Goal: Transaction & Acquisition: Purchase product/service

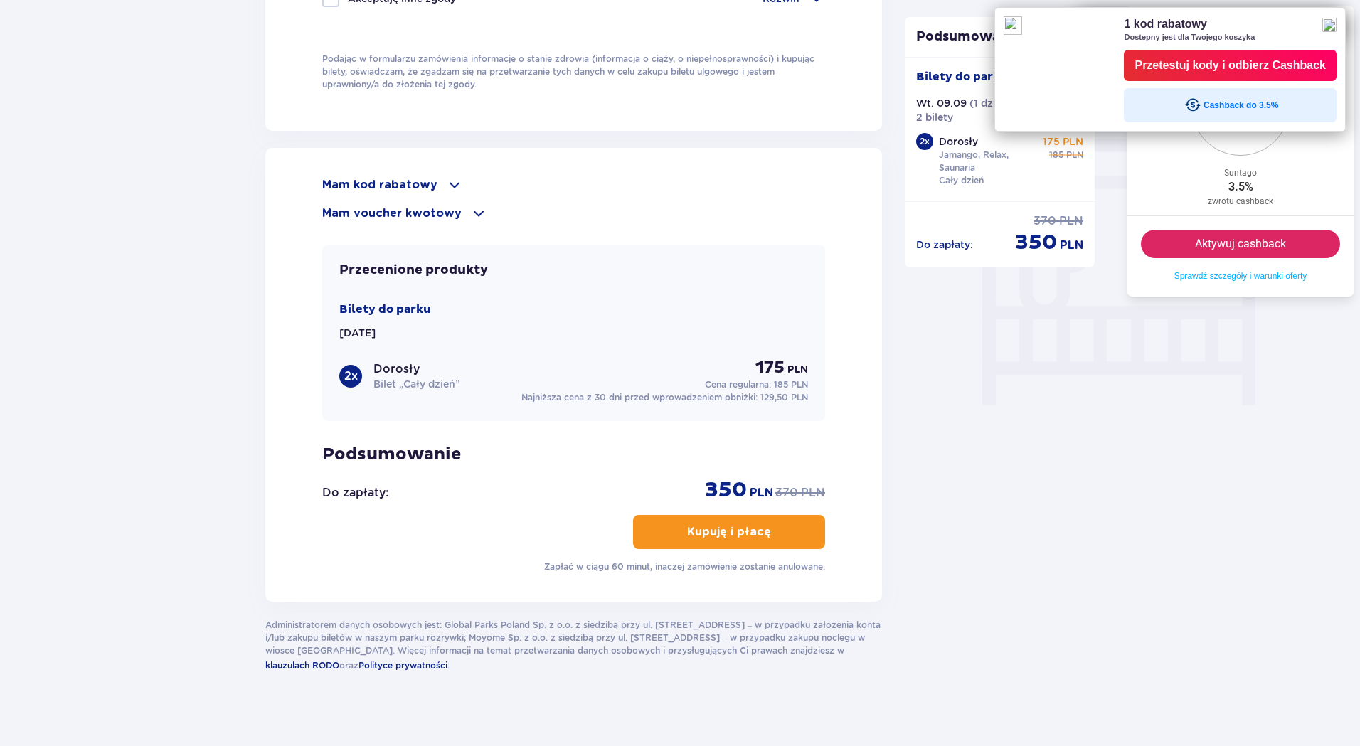
click at [1308, 61] on div "Przetestuj kody i odbierz Cashback" at bounding box center [1229, 65] width 191 height 21
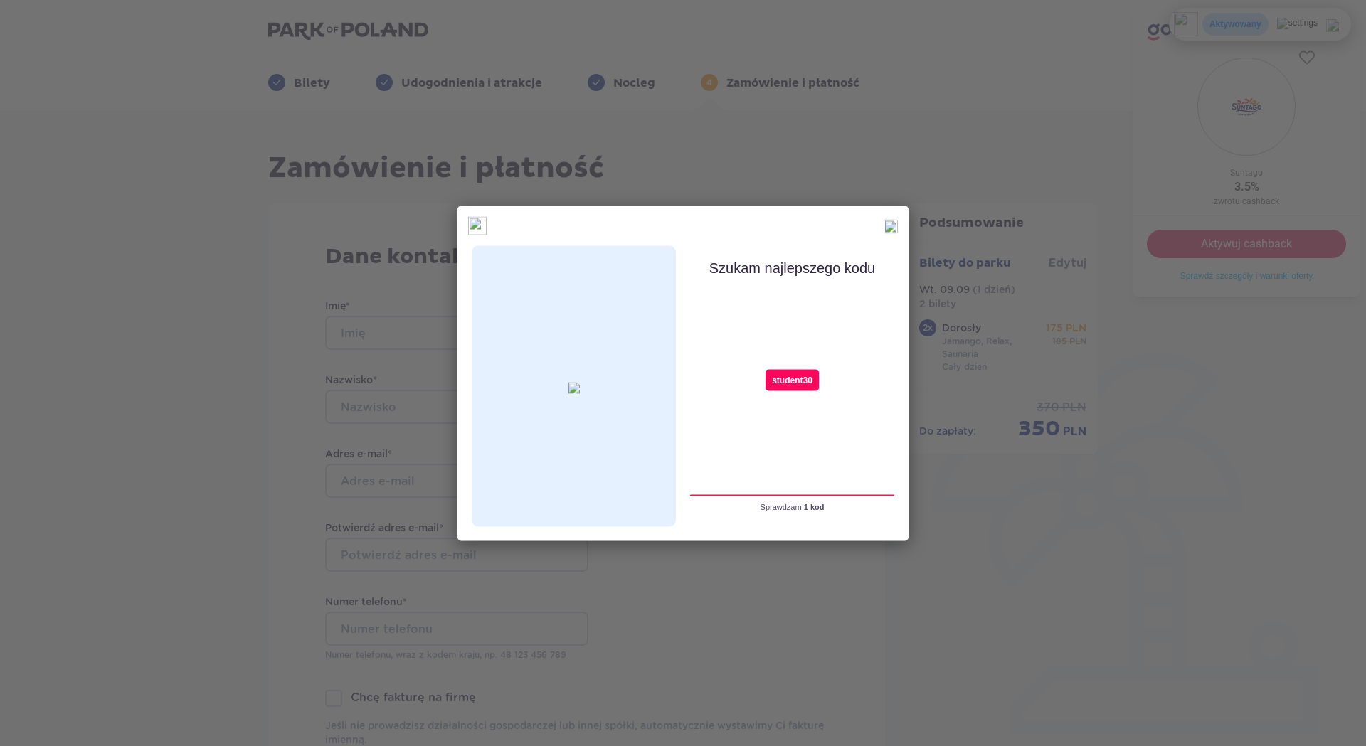
type input "student30"
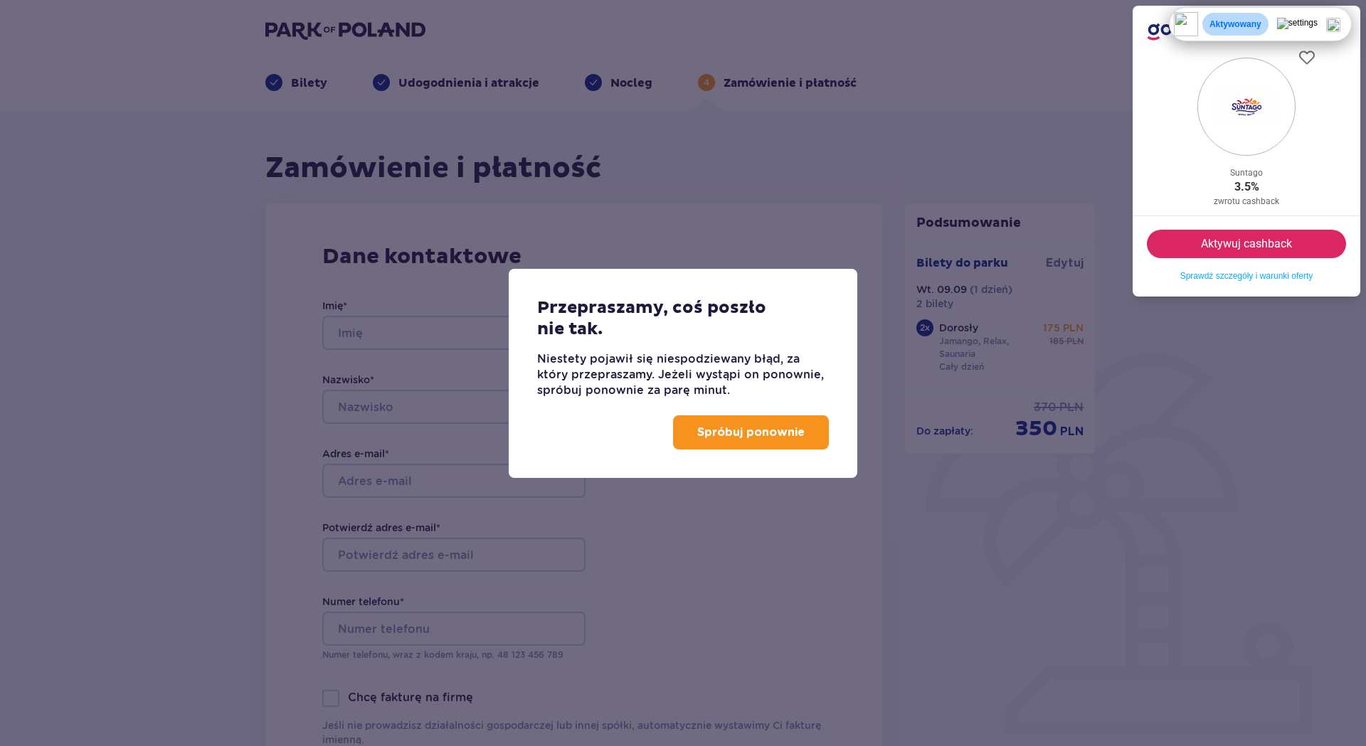
click at [770, 442] on button "Spróbuj ponownie" at bounding box center [751, 432] width 156 height 34
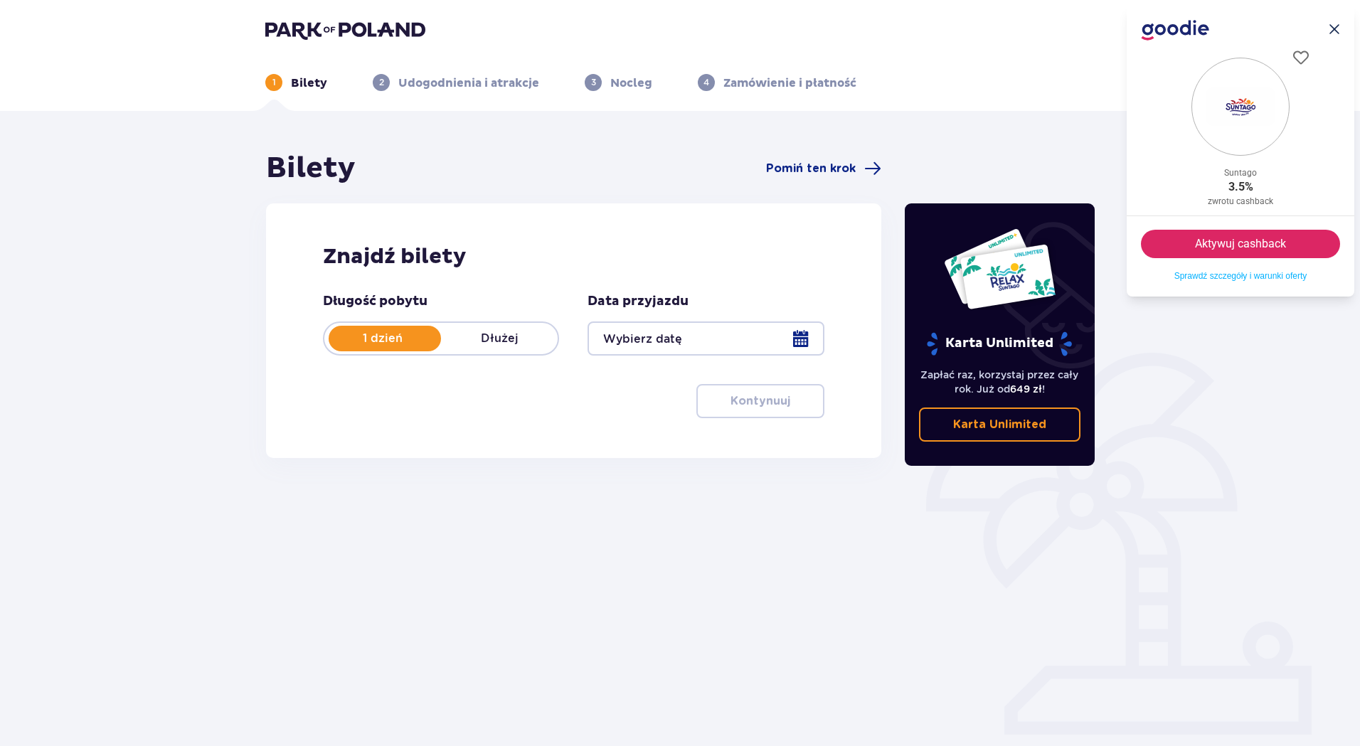
click at [802, 336] on div at bounding box center [706, 338] width 236 height 34
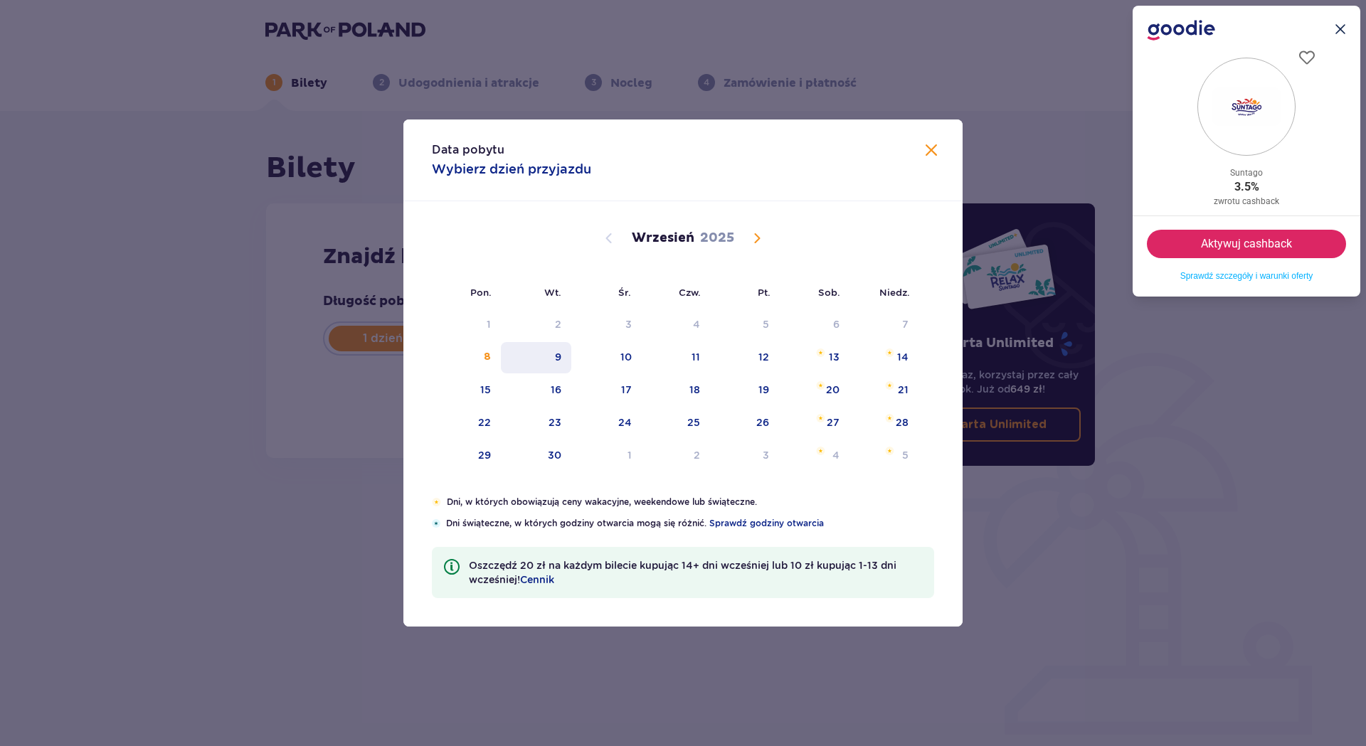
click at [560, 350] on div "9" at bounding box center [558, 357] width 6 height 14
type input "[DATE]"
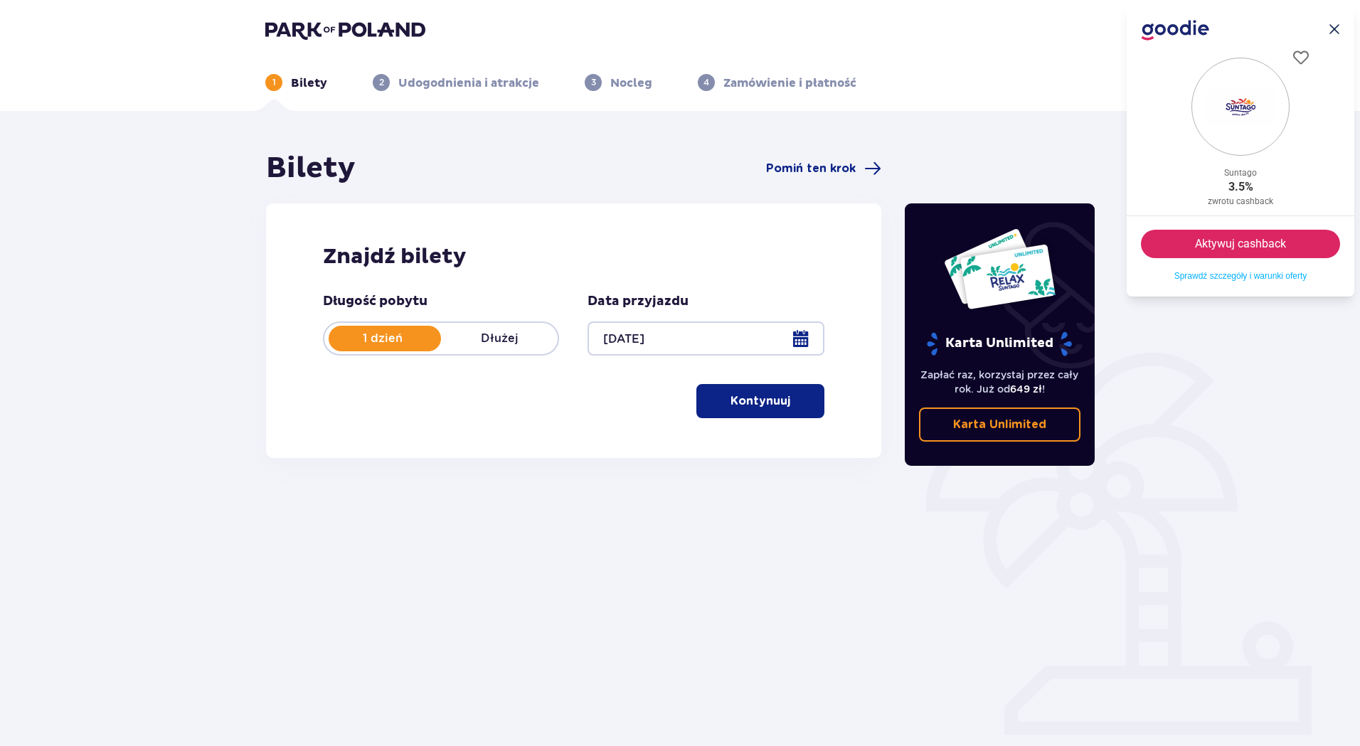
click at [752, 402] on p "Kontynuuj" at bounding box center [760, 401] width 60 height 16
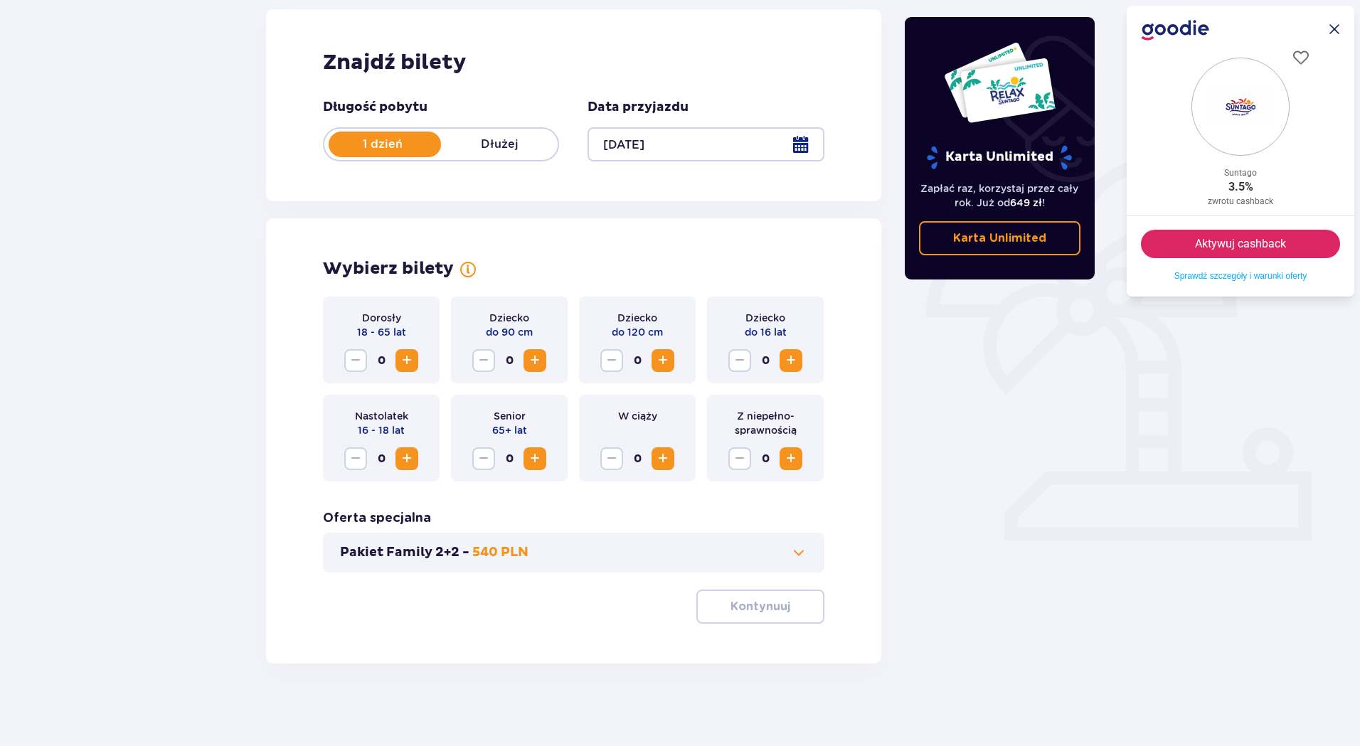
scroll to position [197, 0]
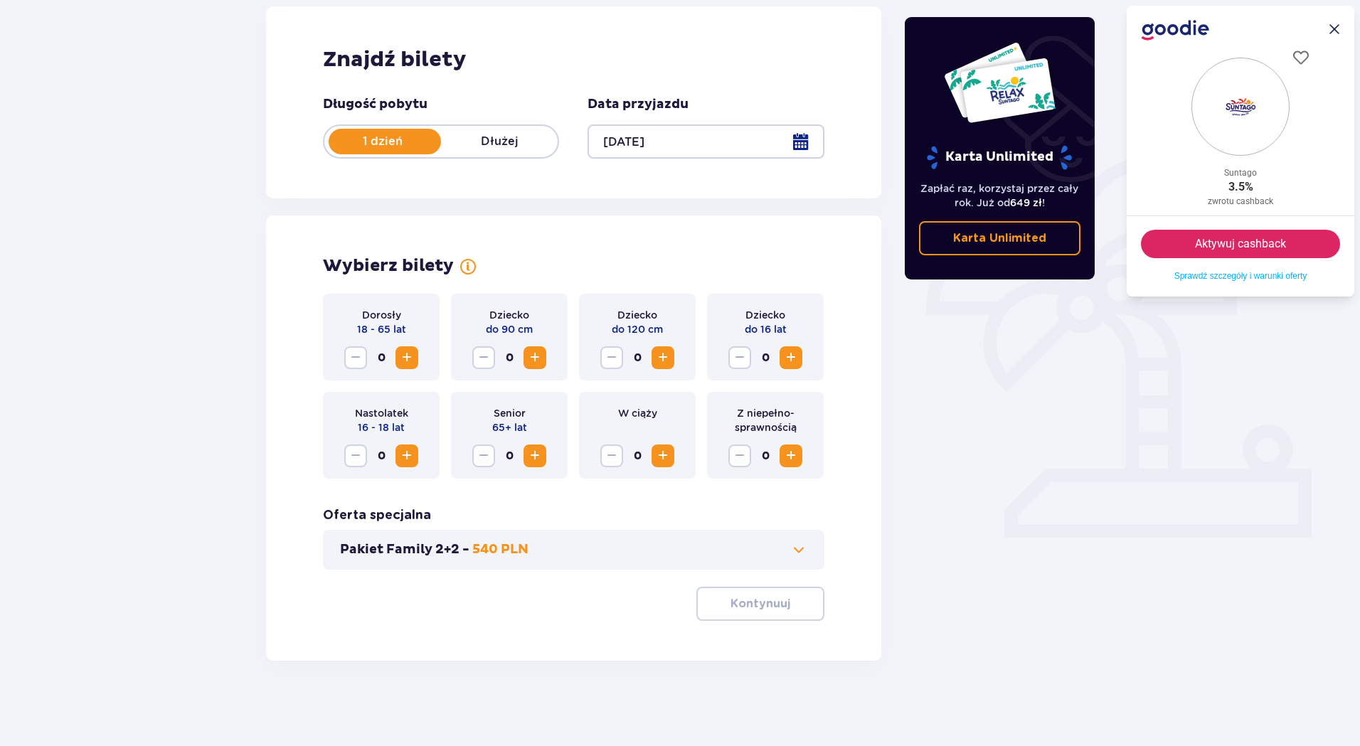
click at [416, 354] on button "Increase" at bounding box center [406, 357] width 23 height 23
click at [732, 599] on p "Kontynuuj" at bounding box center [760, 604] width 60 height 16
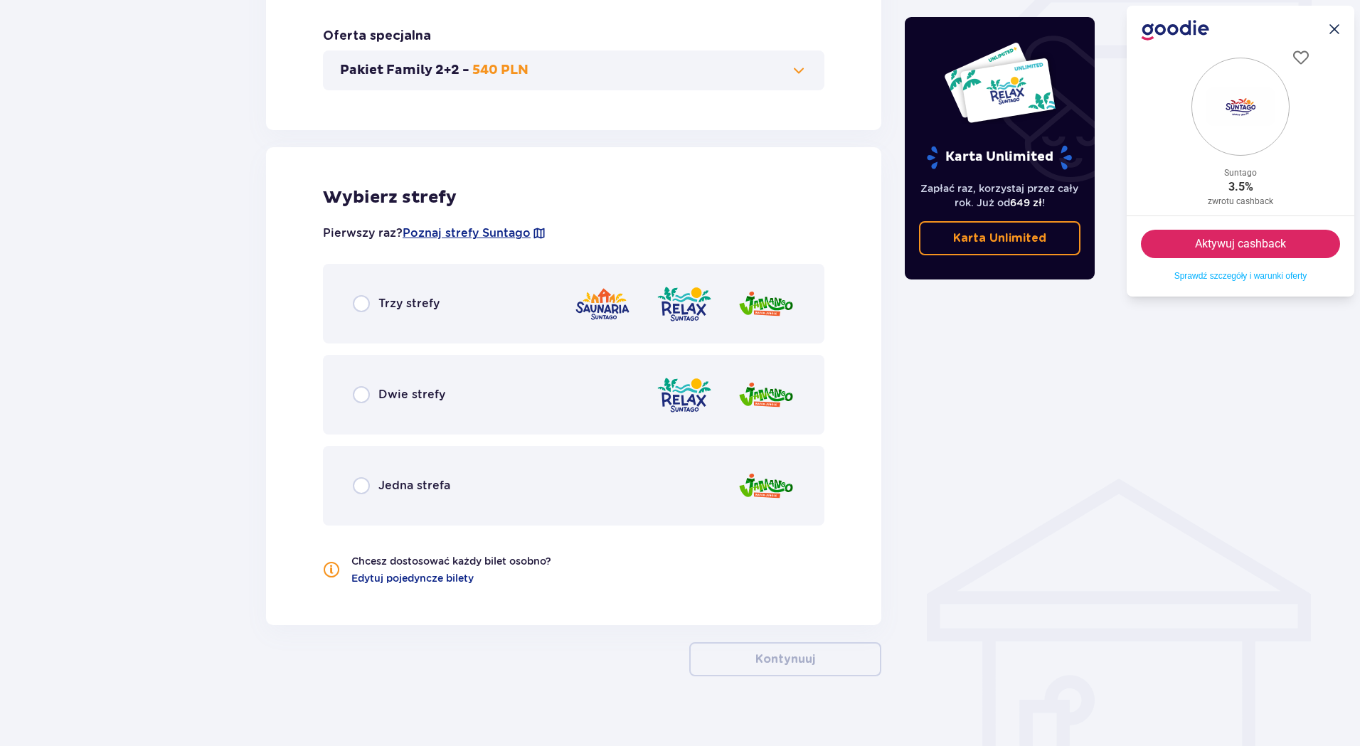
scroll to position [692, 0]
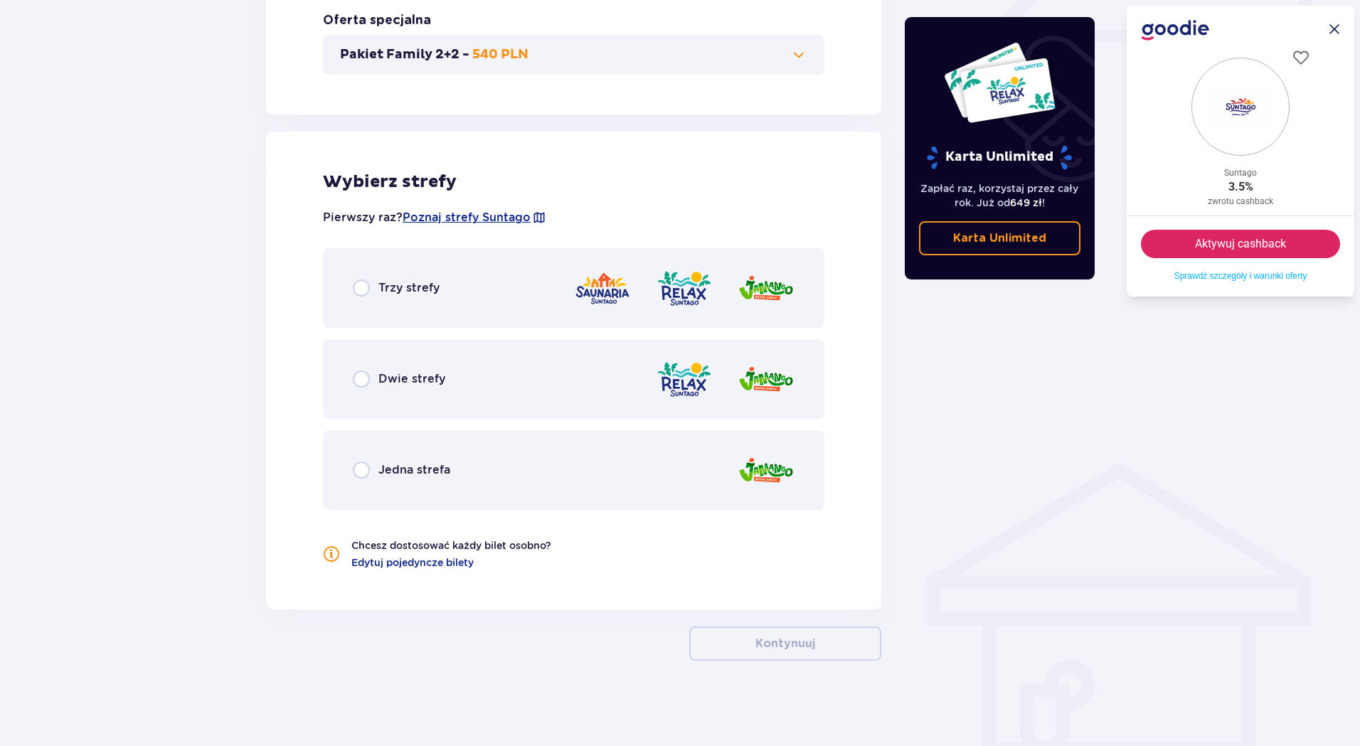
click at [390, 297] on div "Trzy strefy" at bounding box center [573, 288] width 501 height 80
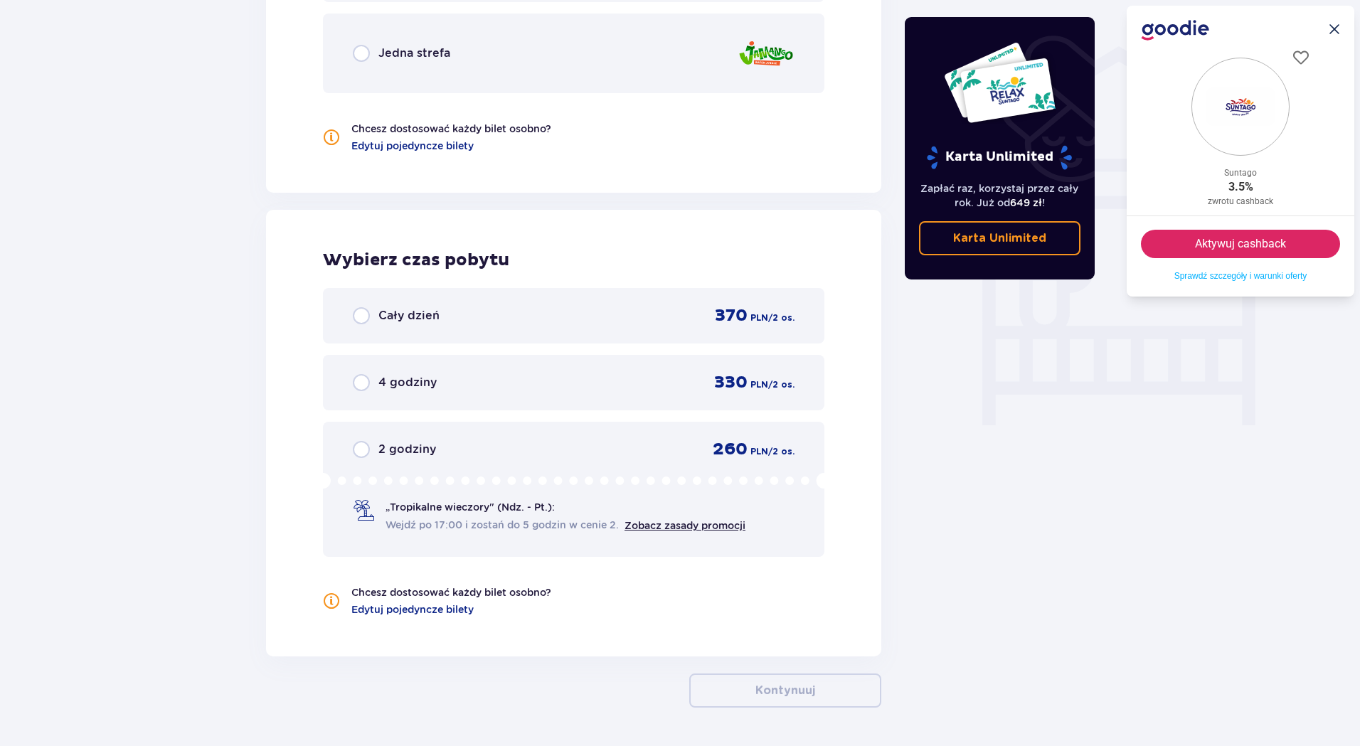
scroll to position [1156, 0]
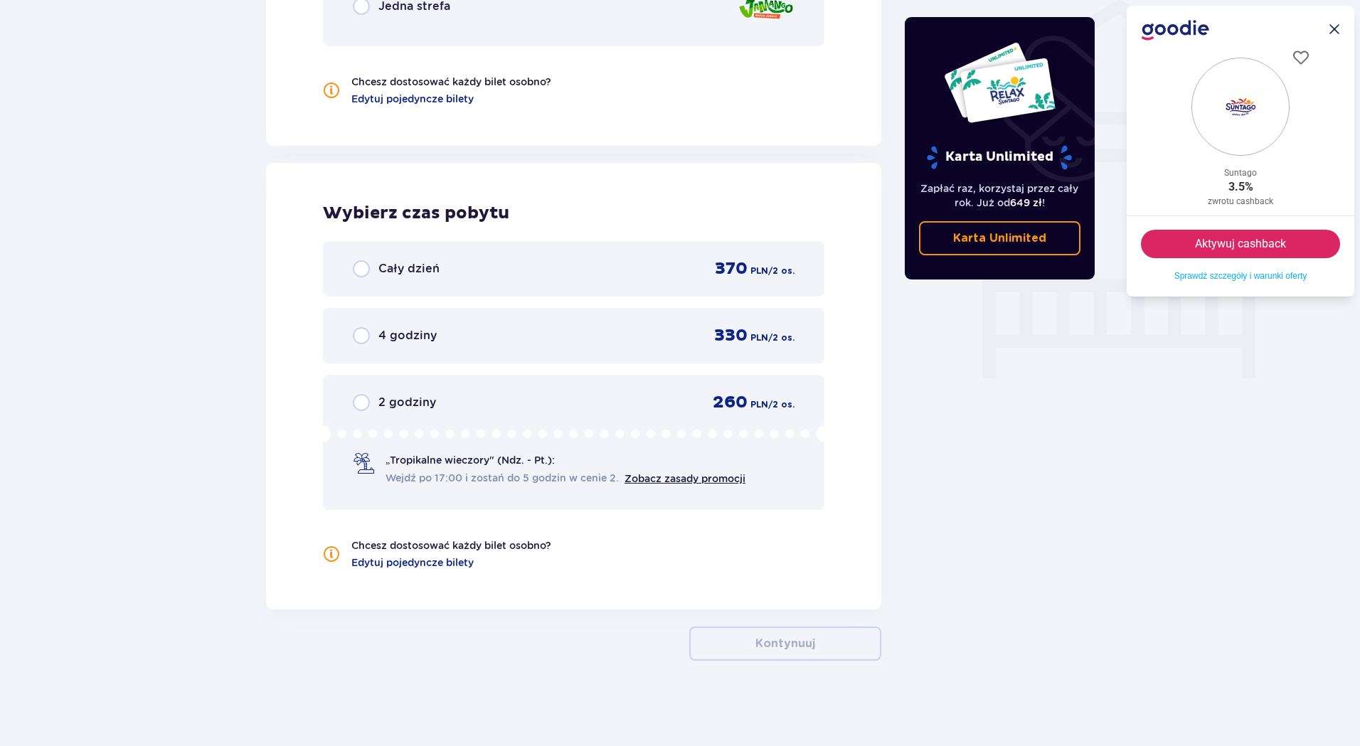
click at [425, 260] on div "Cały dzień" at bounding box center [396, 268] width 87 height 17
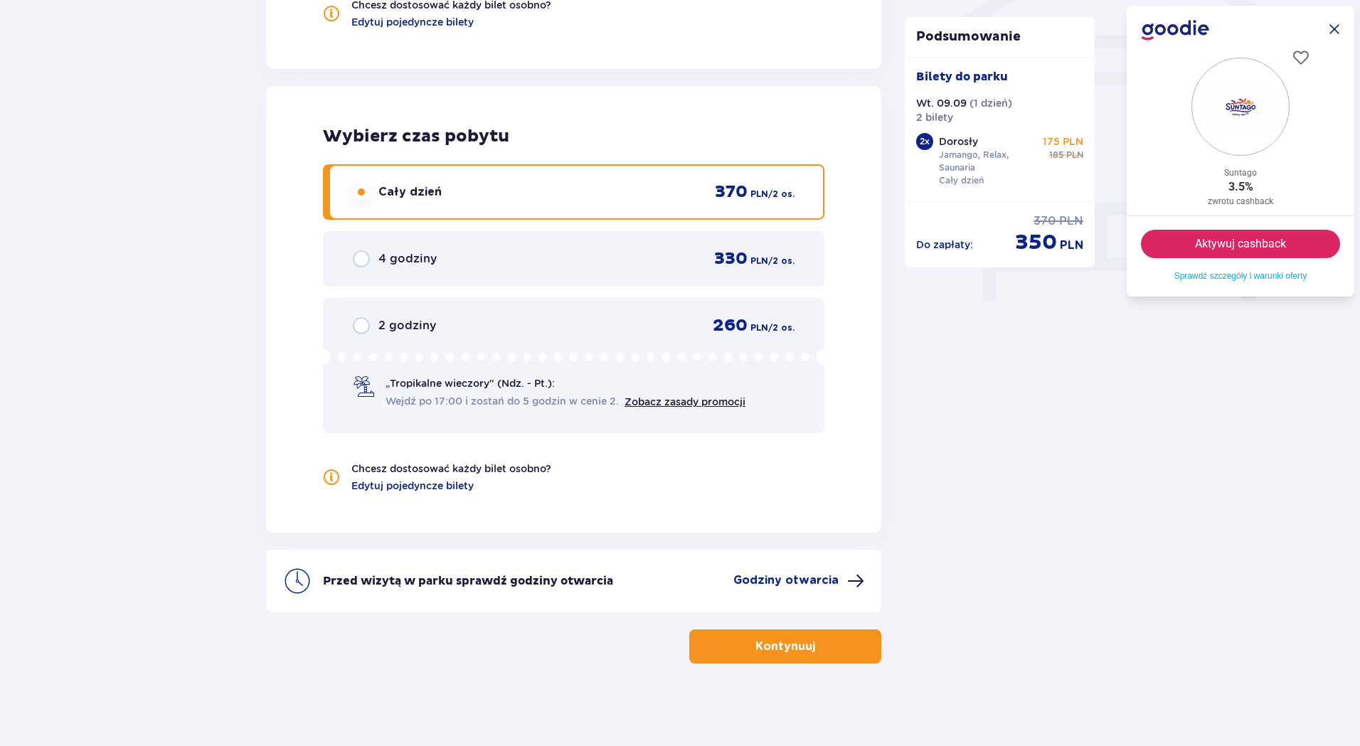
scroll to position [1235, 0]
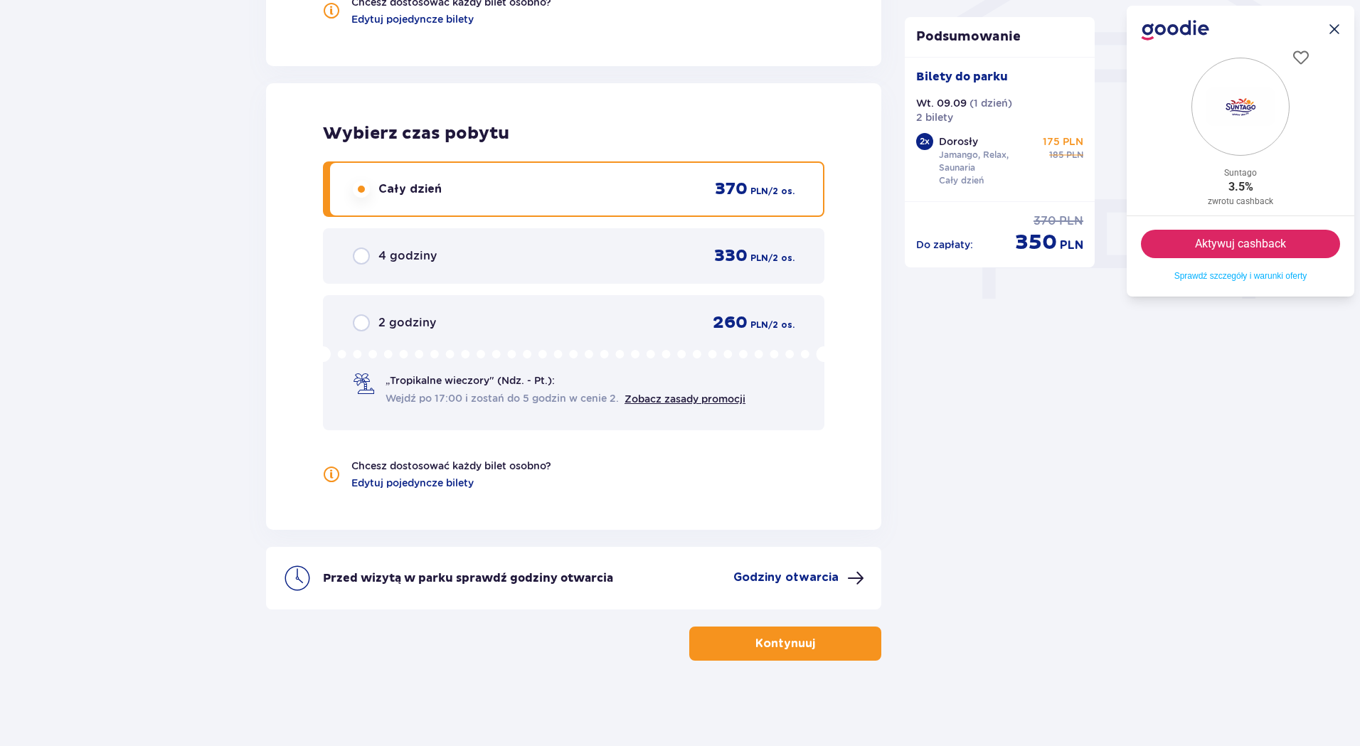
click at [755, 644] on p "Kontynuuj" at bounding box center [785, 644] width 60 height 16
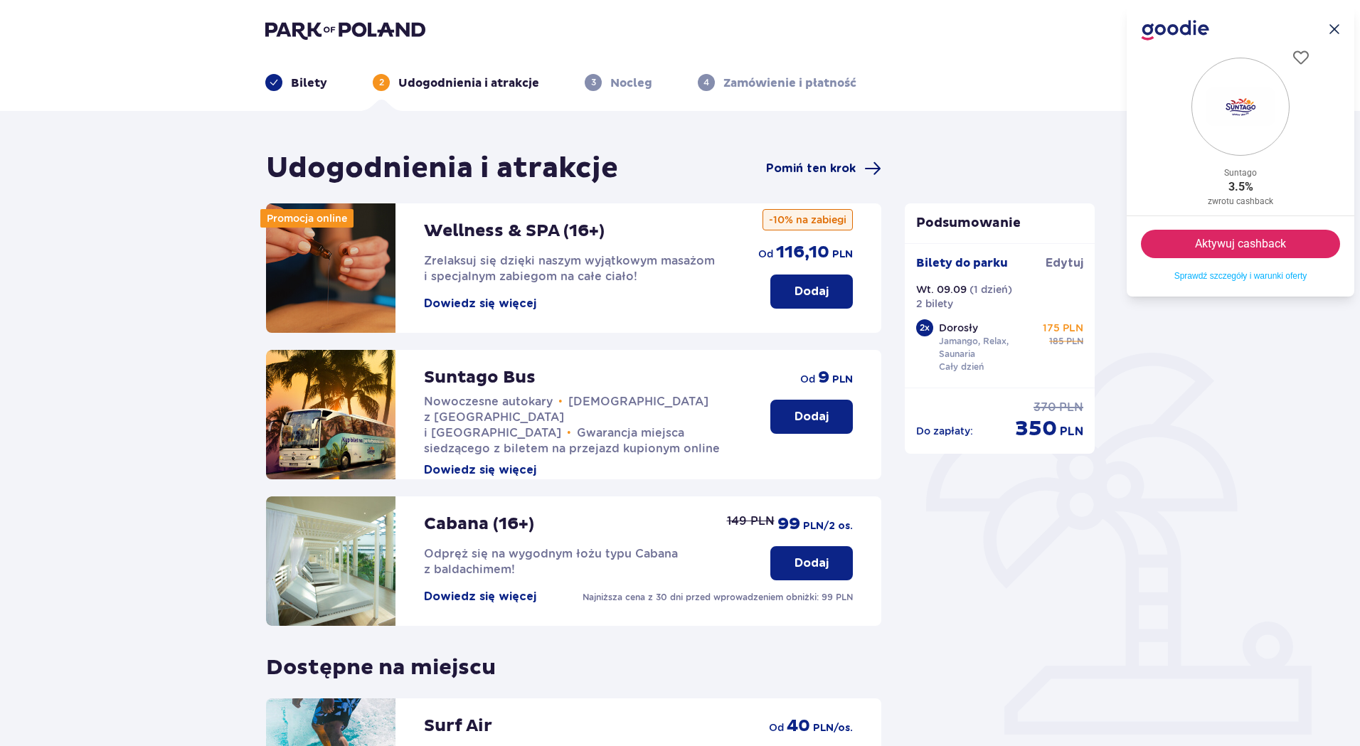
click at [869, 169] on span at bounding box center [872, 168] width 17 height 17
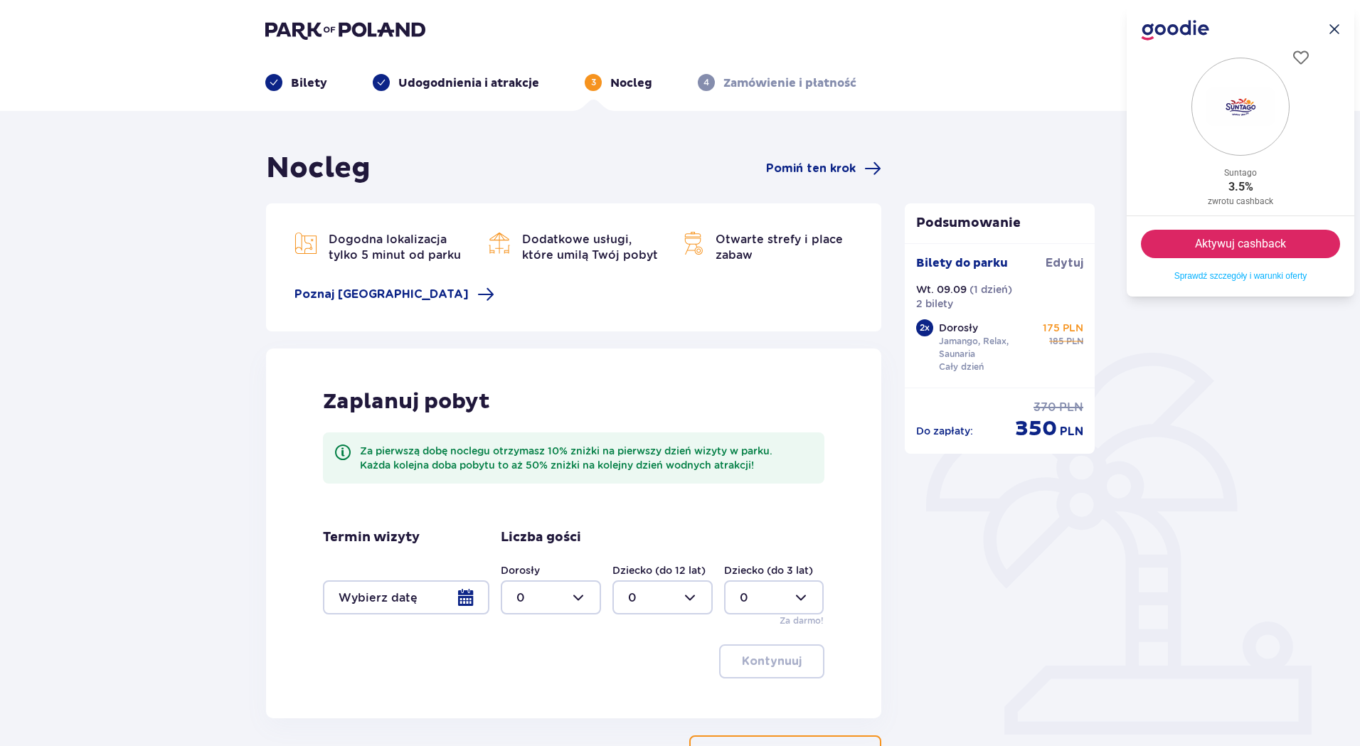
click at [869, 169] on span at bounding box center [872, 168] width 17 height 17
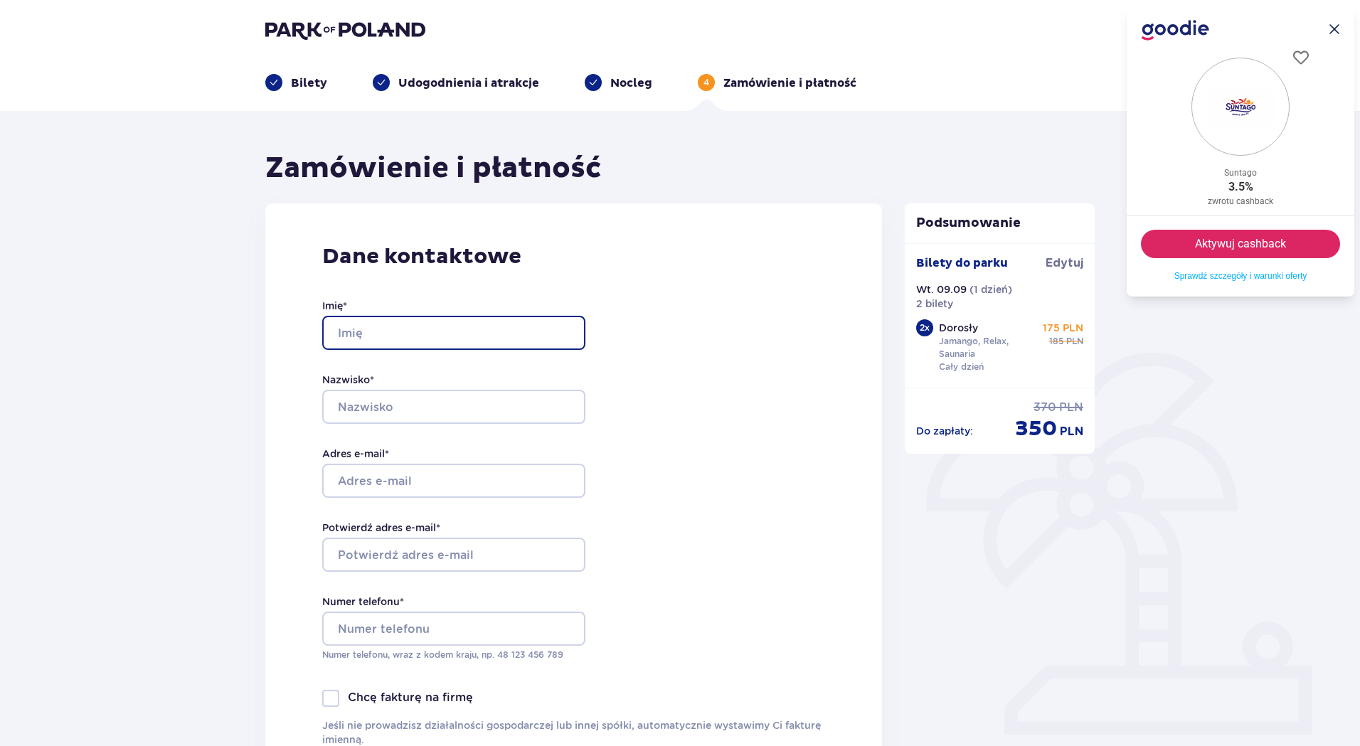
click at [472, 334] on input "Imię *" at bounding box center [453, 333] width 263 height 34
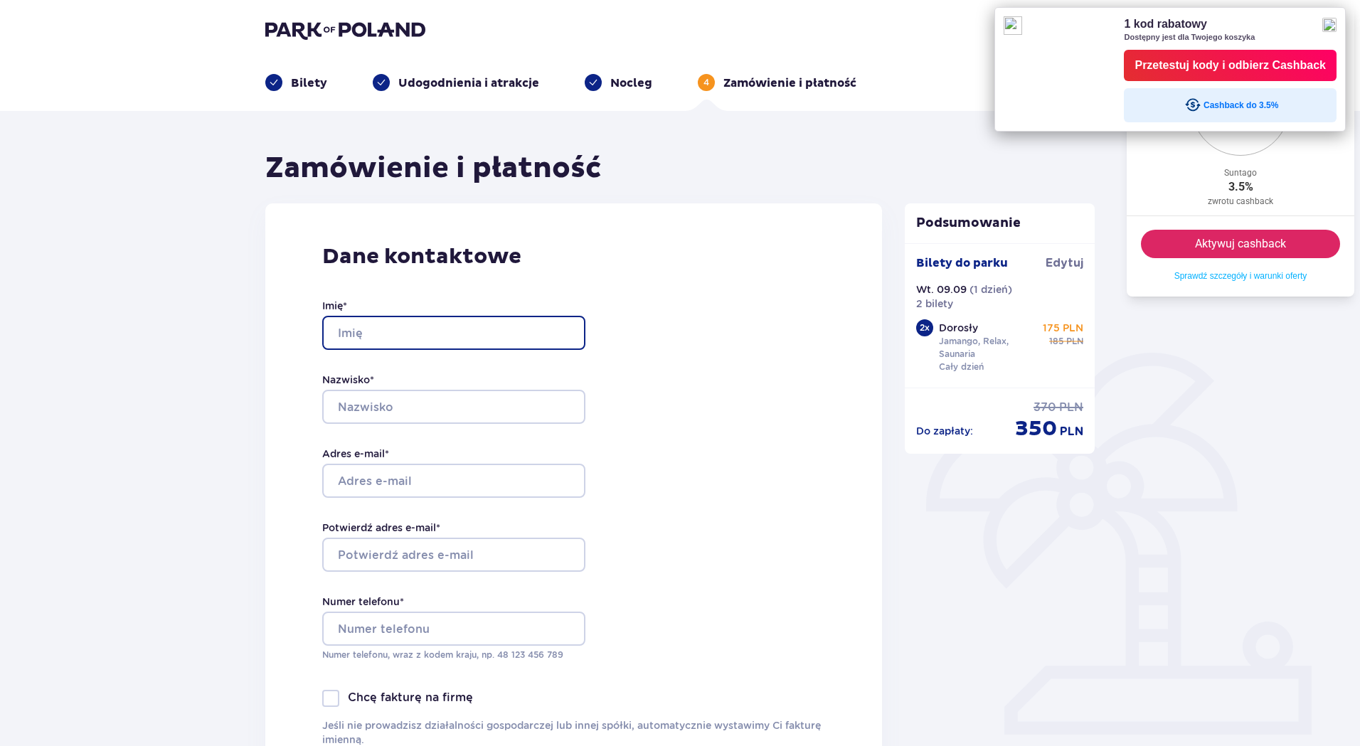
type input "Ireneusz"
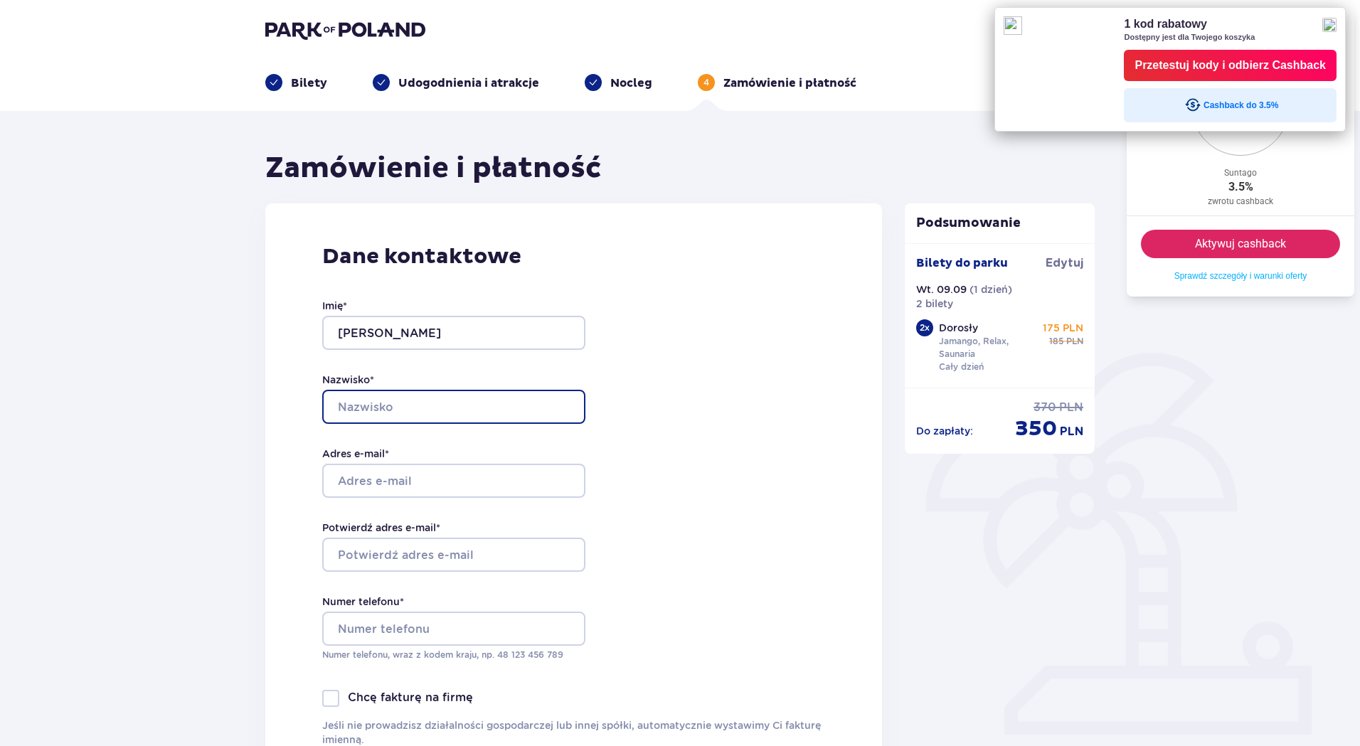
type input "Mitura"
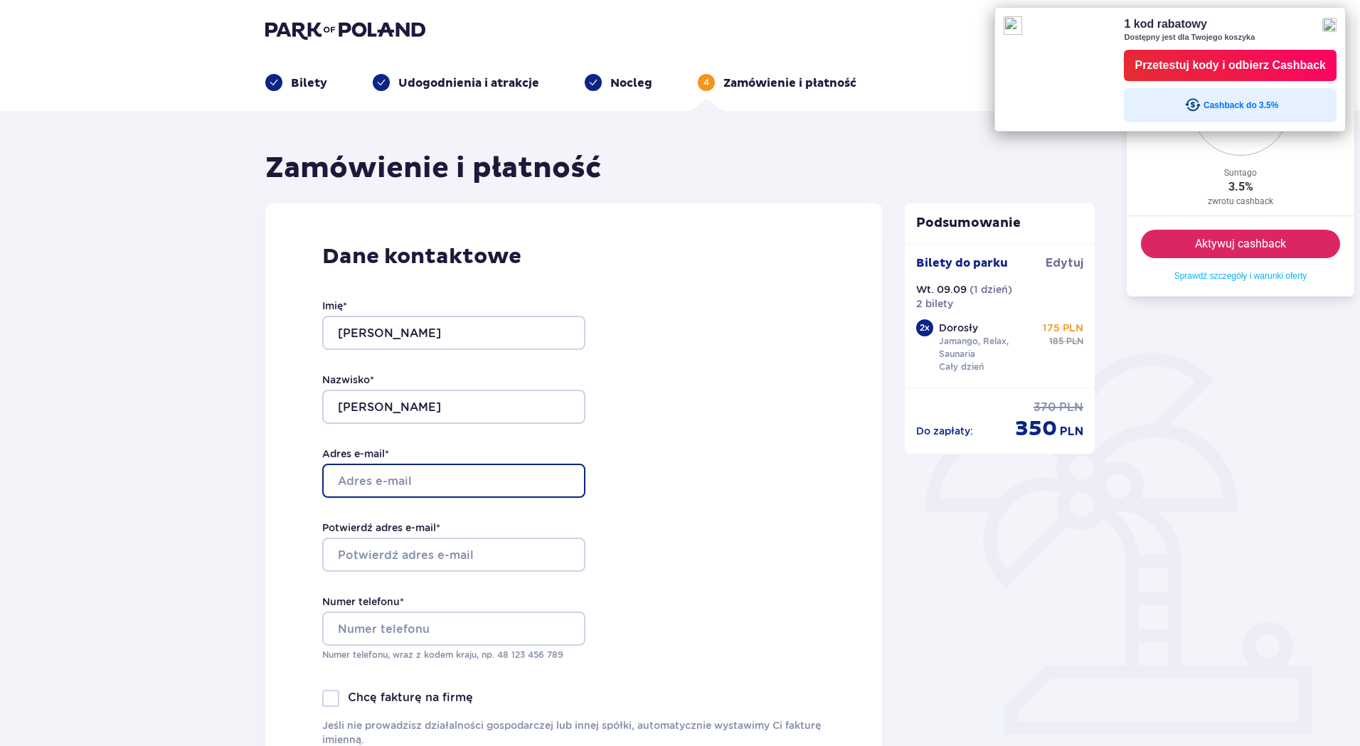
type input "ireneuszmitura@gmail.com"
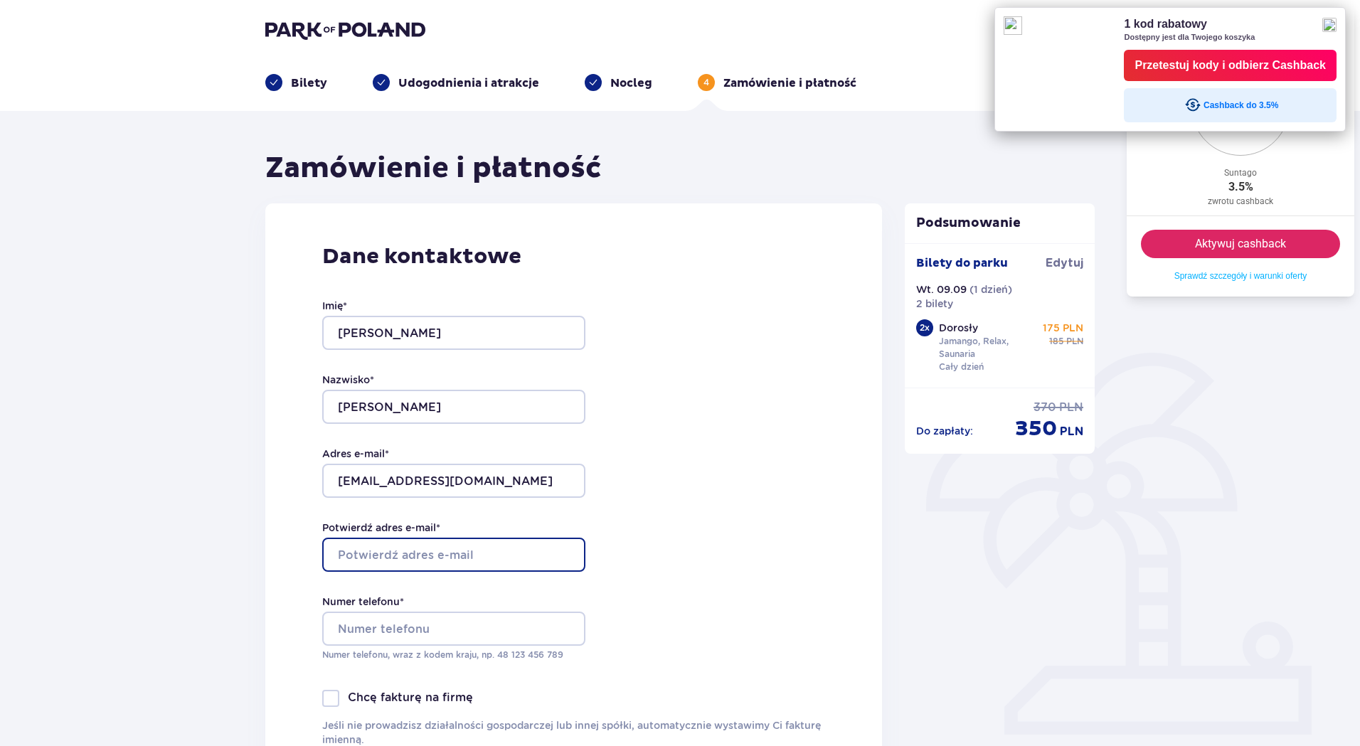
type input "ireneuszmitura@gmail.com"
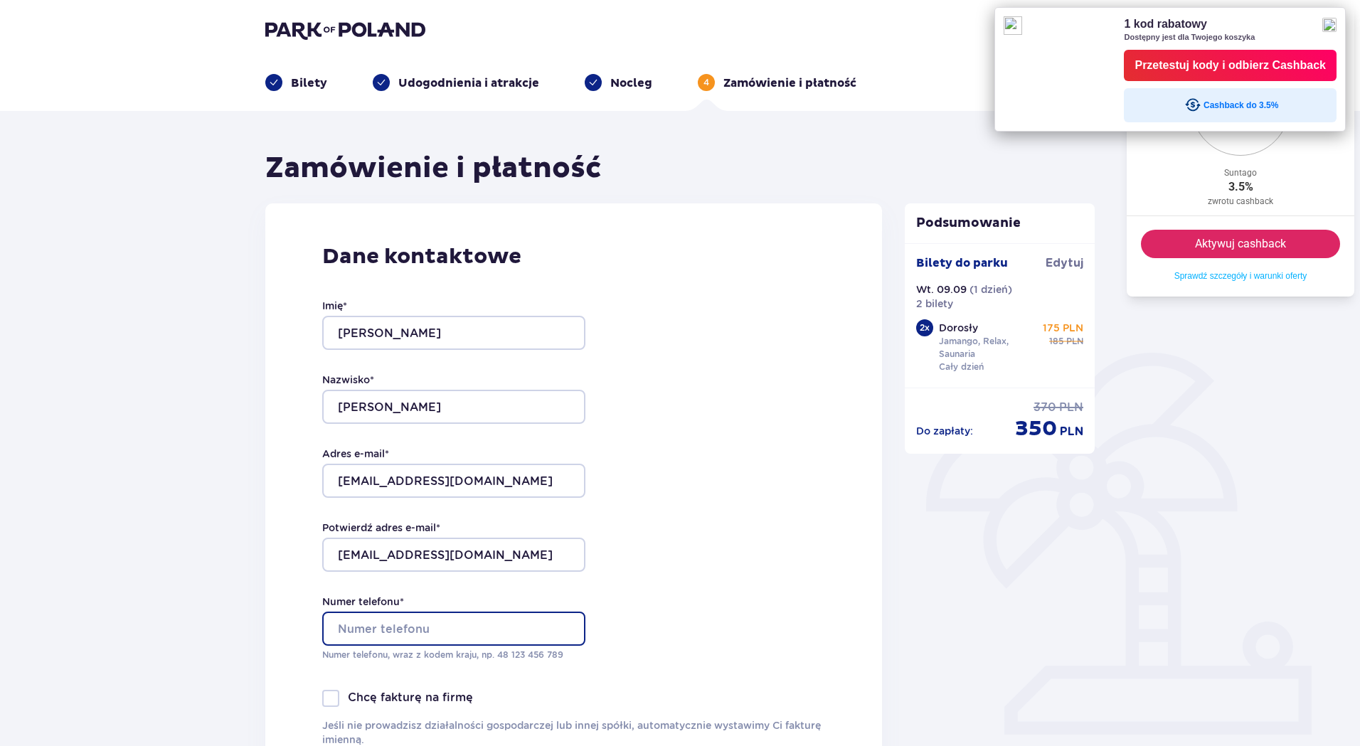
type input "602651089"
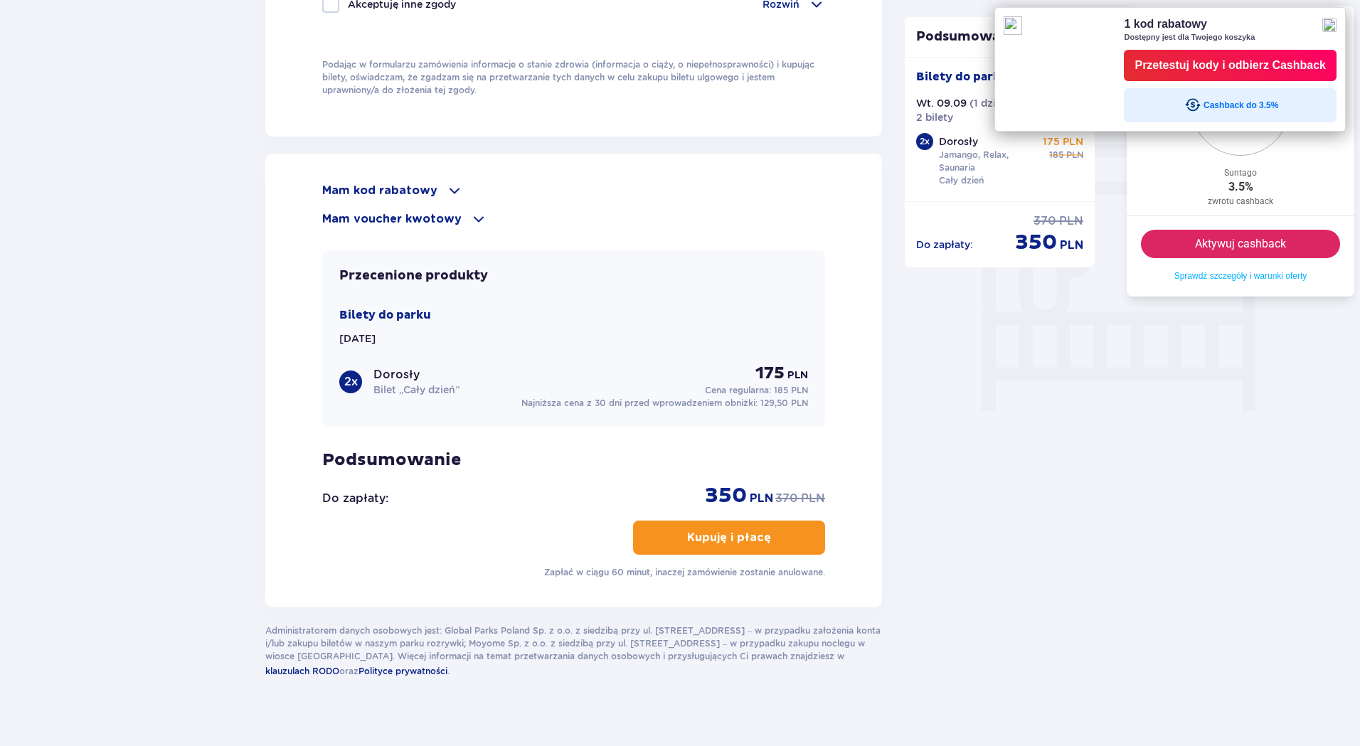
scroll to position [1137, 0]
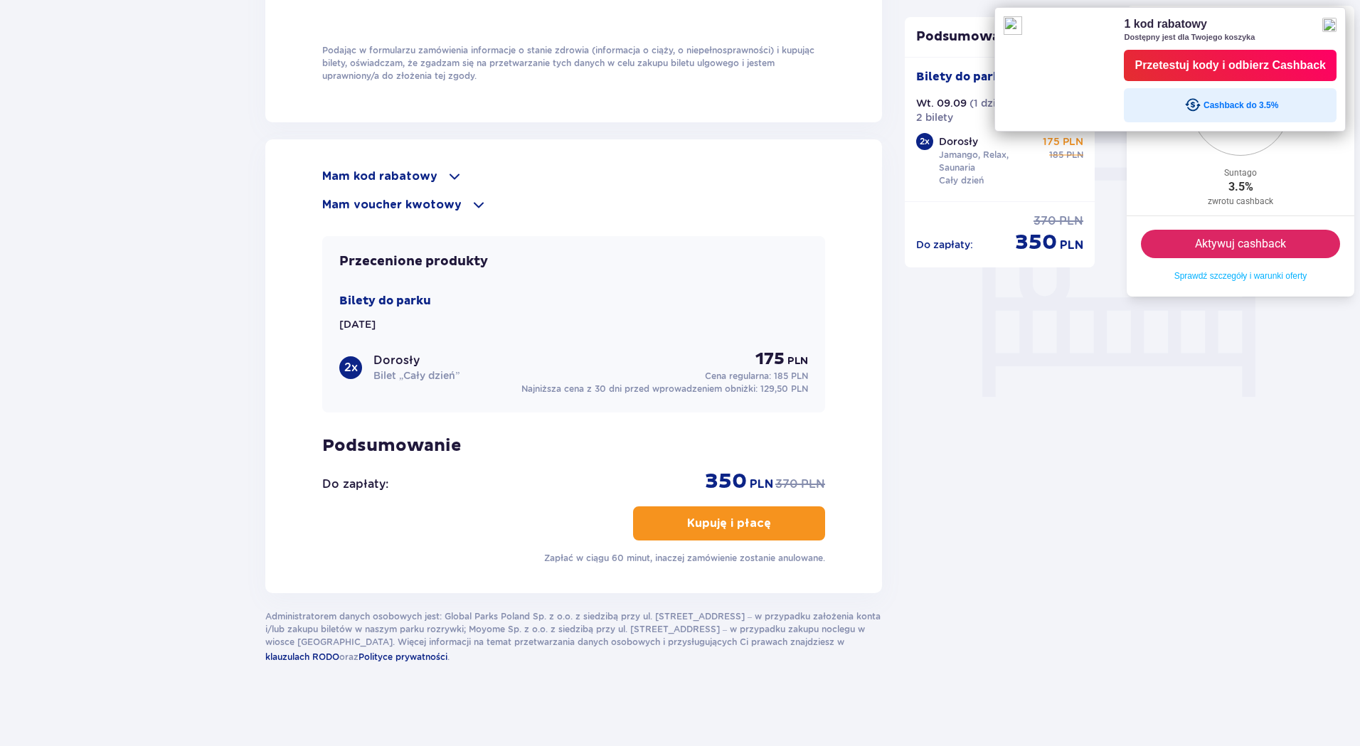
click at [713, 519] on p "Kupuję i płacę" at bounding box center [729, 524] width 84 height 16
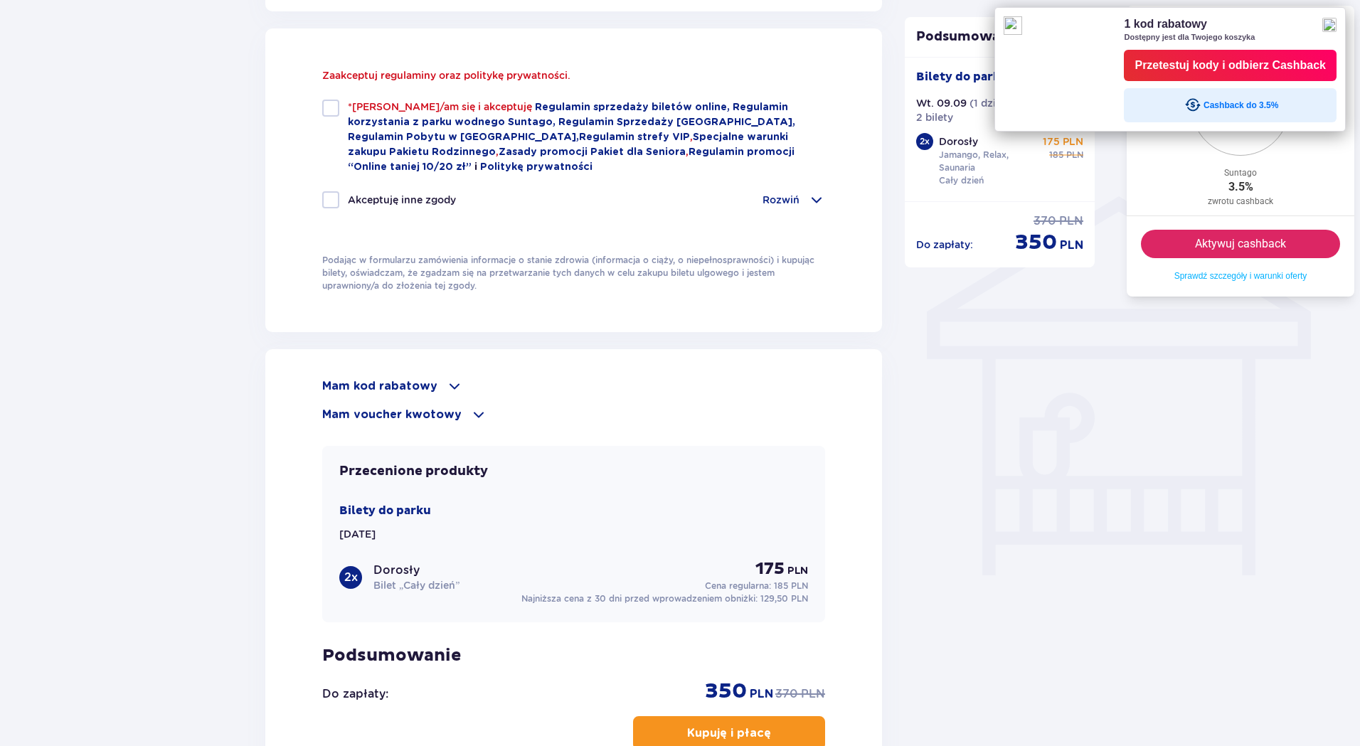
scroll to position [956, 0]
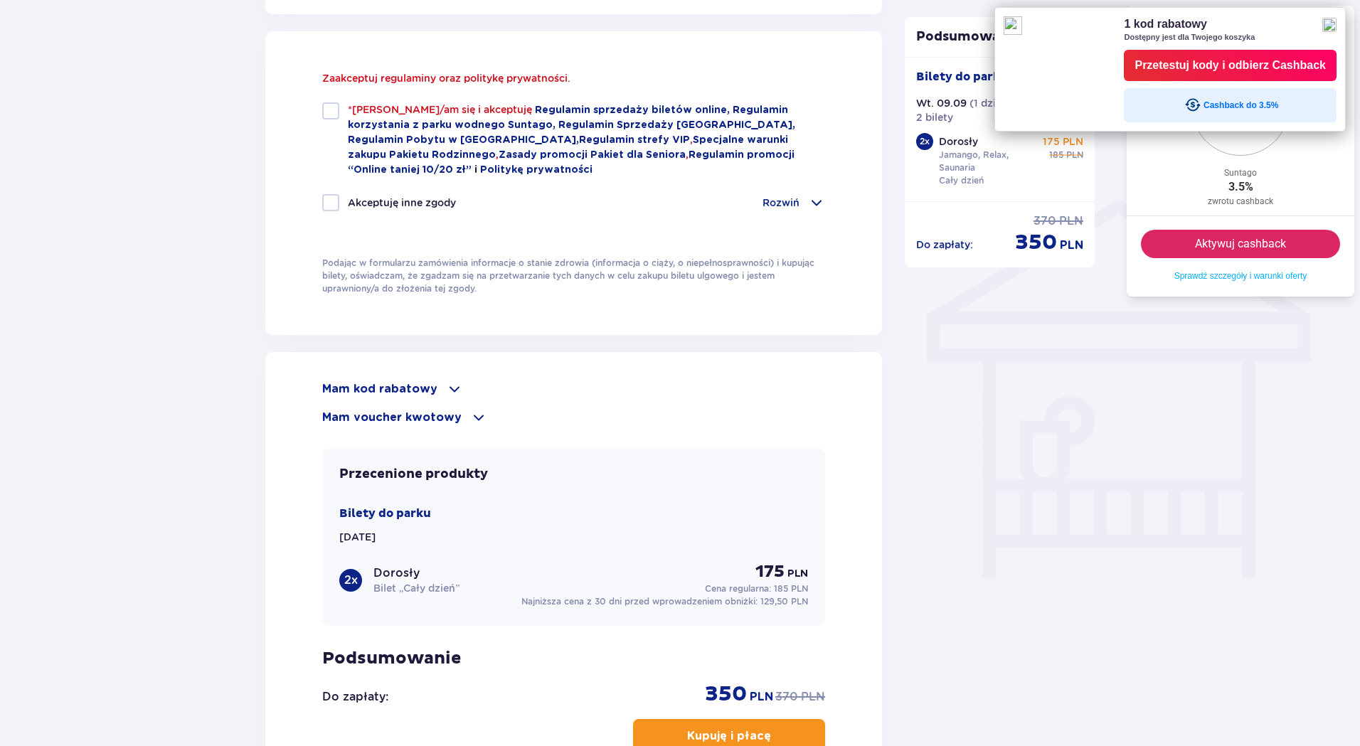
click at [329, 110] on div at bounding box center [330, 110] width 17 height 17
checkbox input "true"
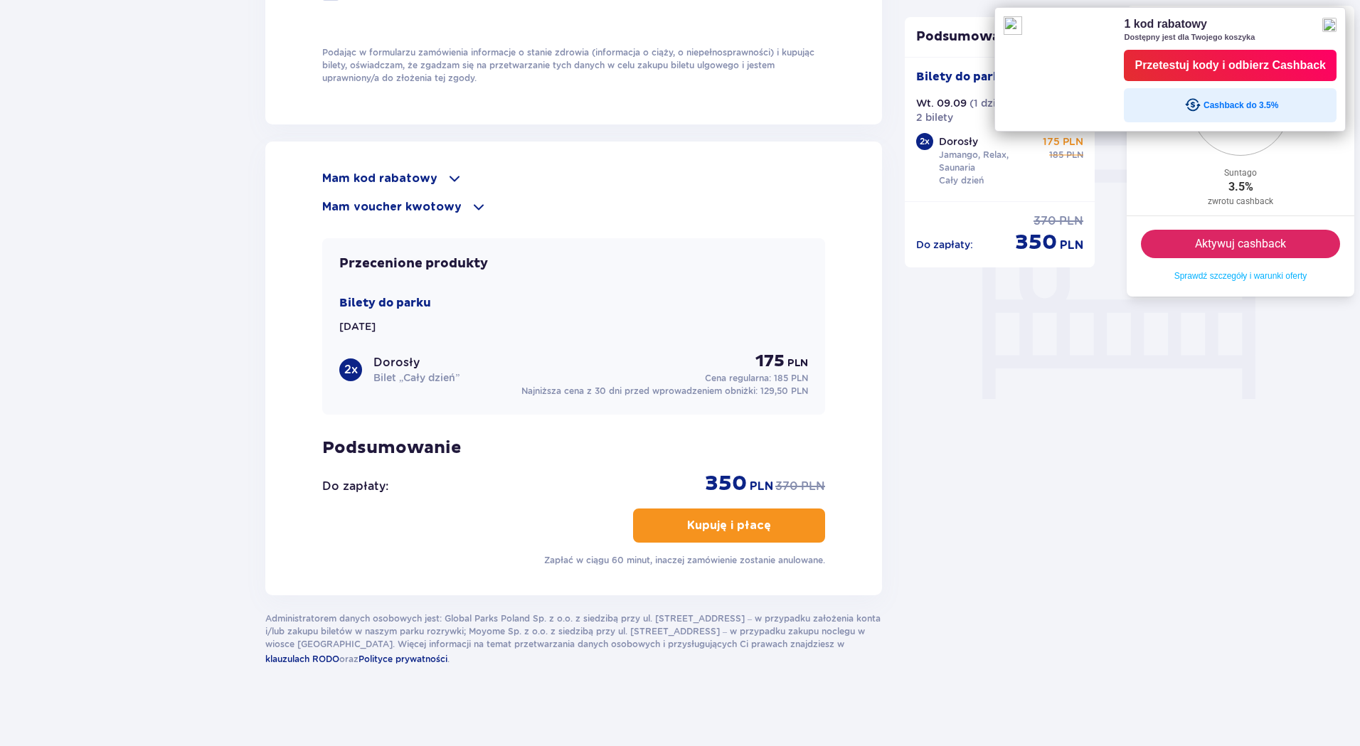
scroll to position [1137, 0]
click at [704, 516] on p "Kupuję i płacę" at bounding box center [729, 524] width 84 height 16
click at [1194, 66] on div "Przetestuj kody i odbierz Cashback" at bounding box center [1229, 65] width 191 height 21
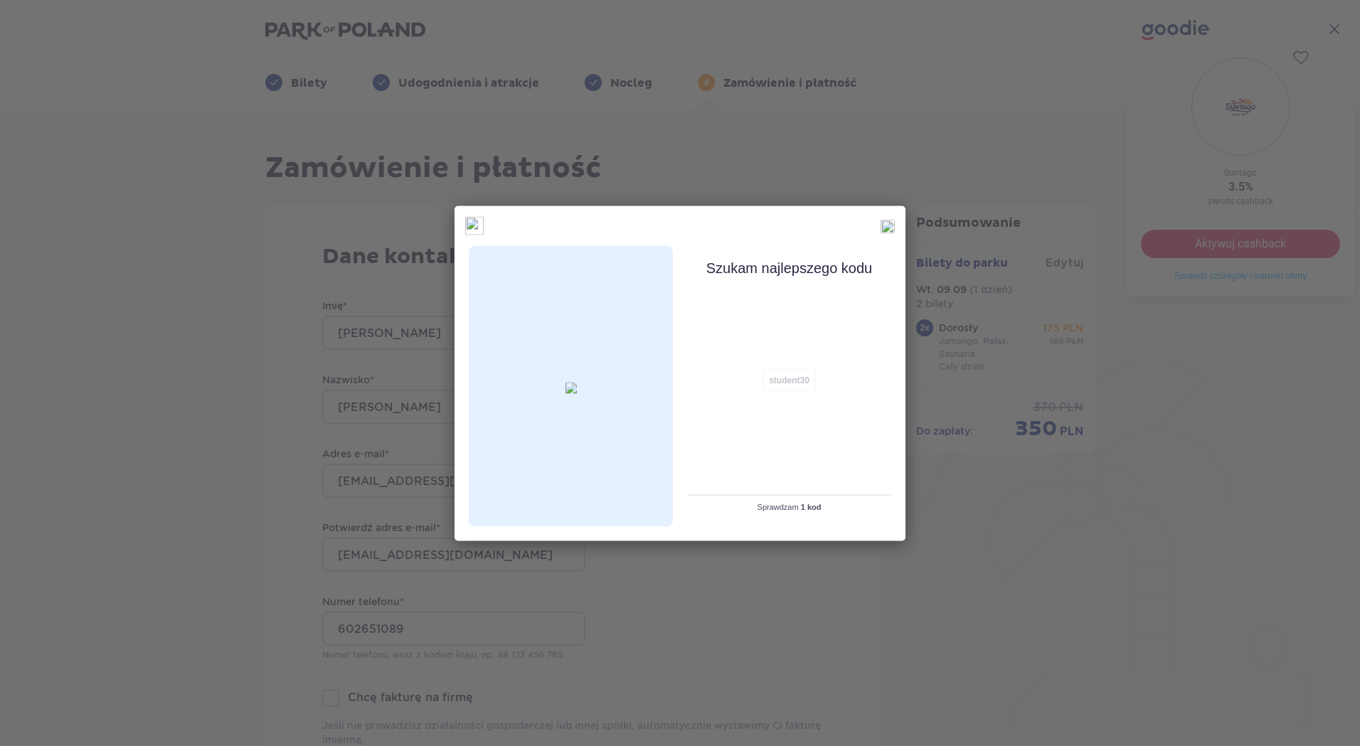
scroll to position [0, 0]
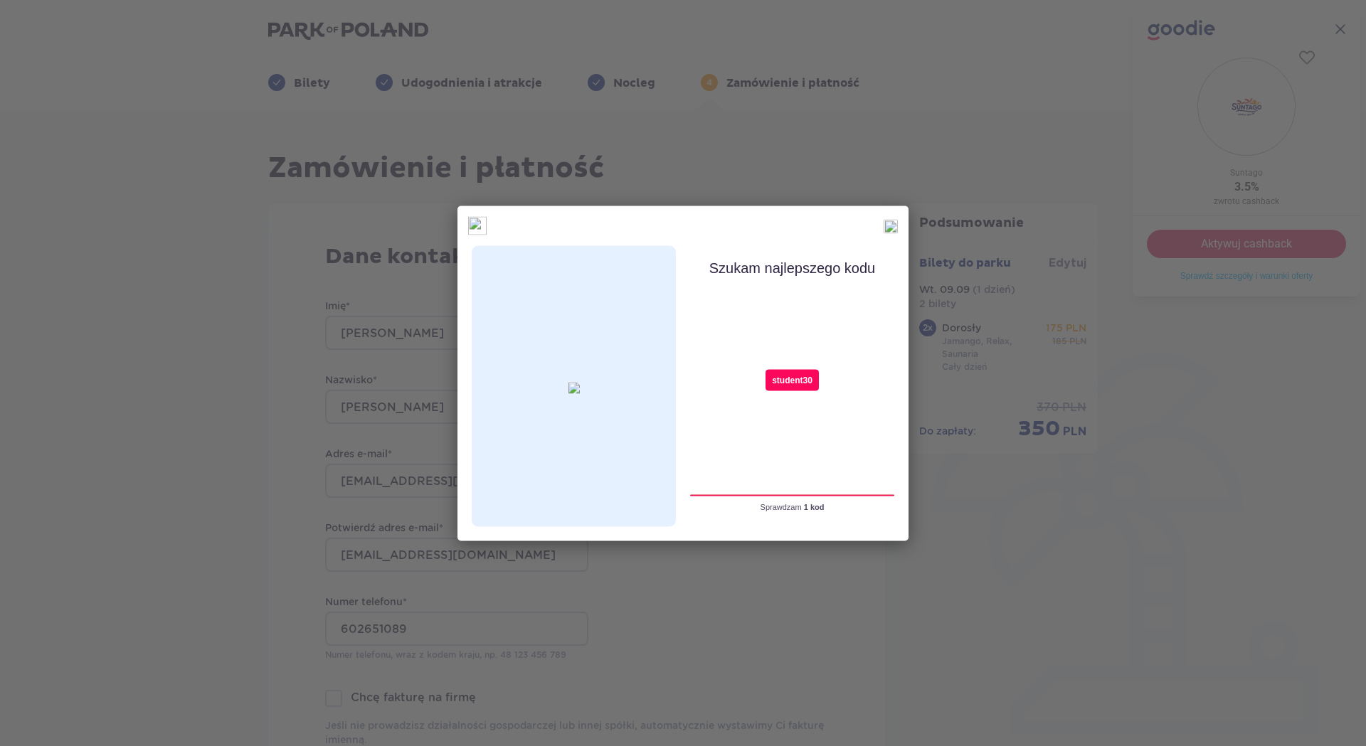
type input "student30"
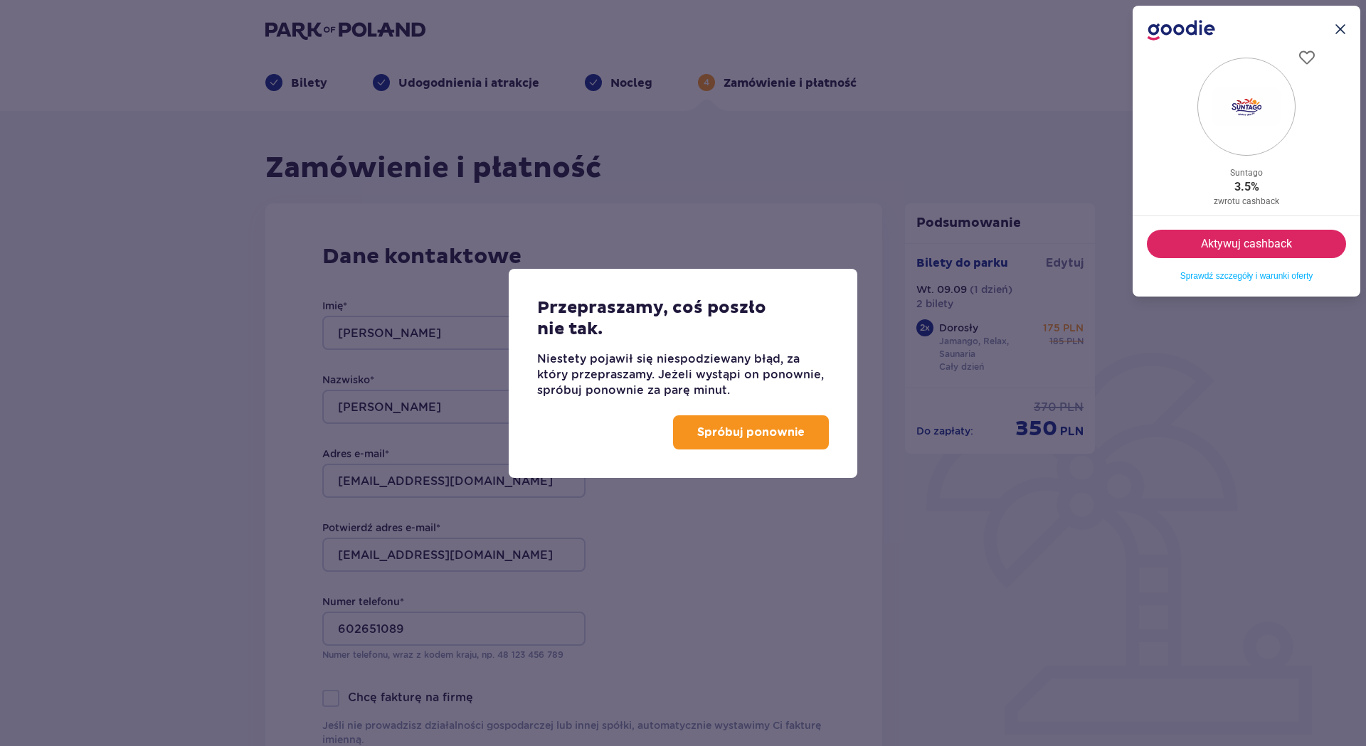
click at [782, 439] on p "Spróbuj ponownie" at bounding box center [750, 433] width 107 height 16
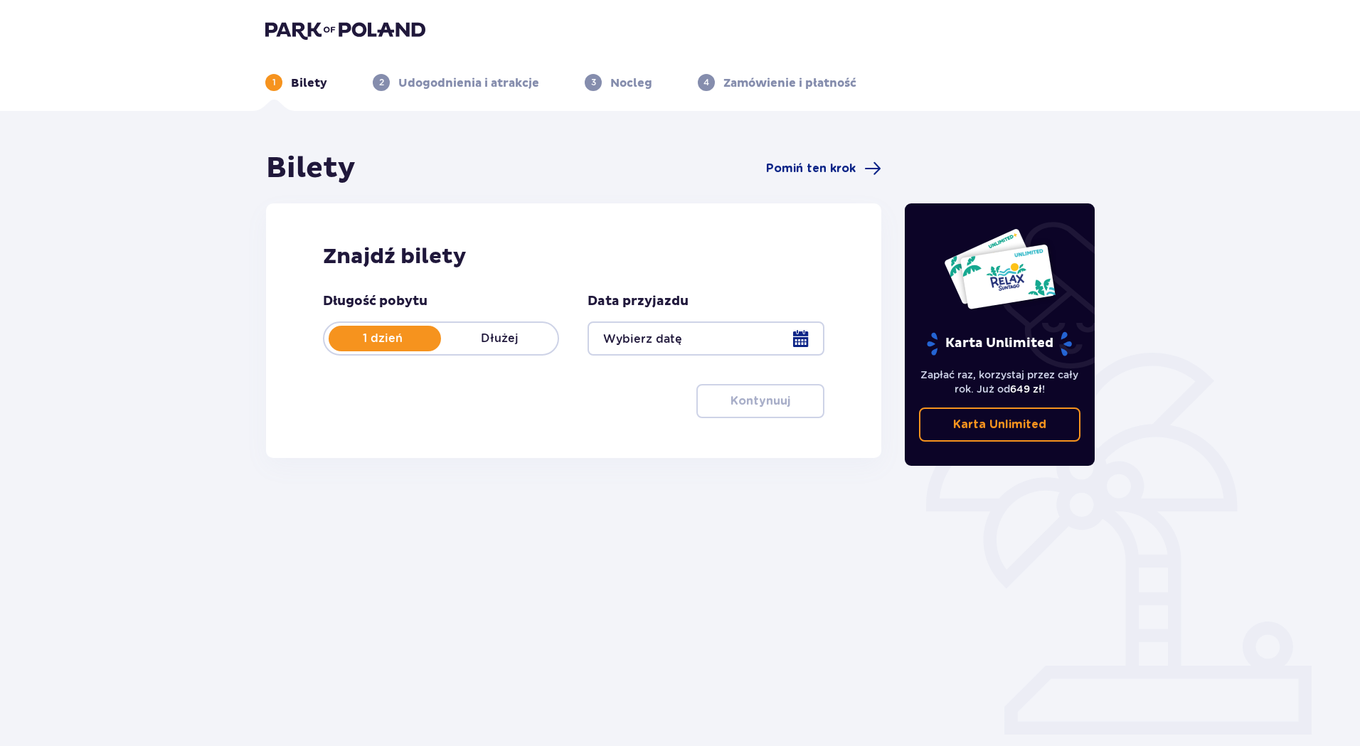
click at [804, 337] on div at bounding box center [706, 338] width 236 height 34
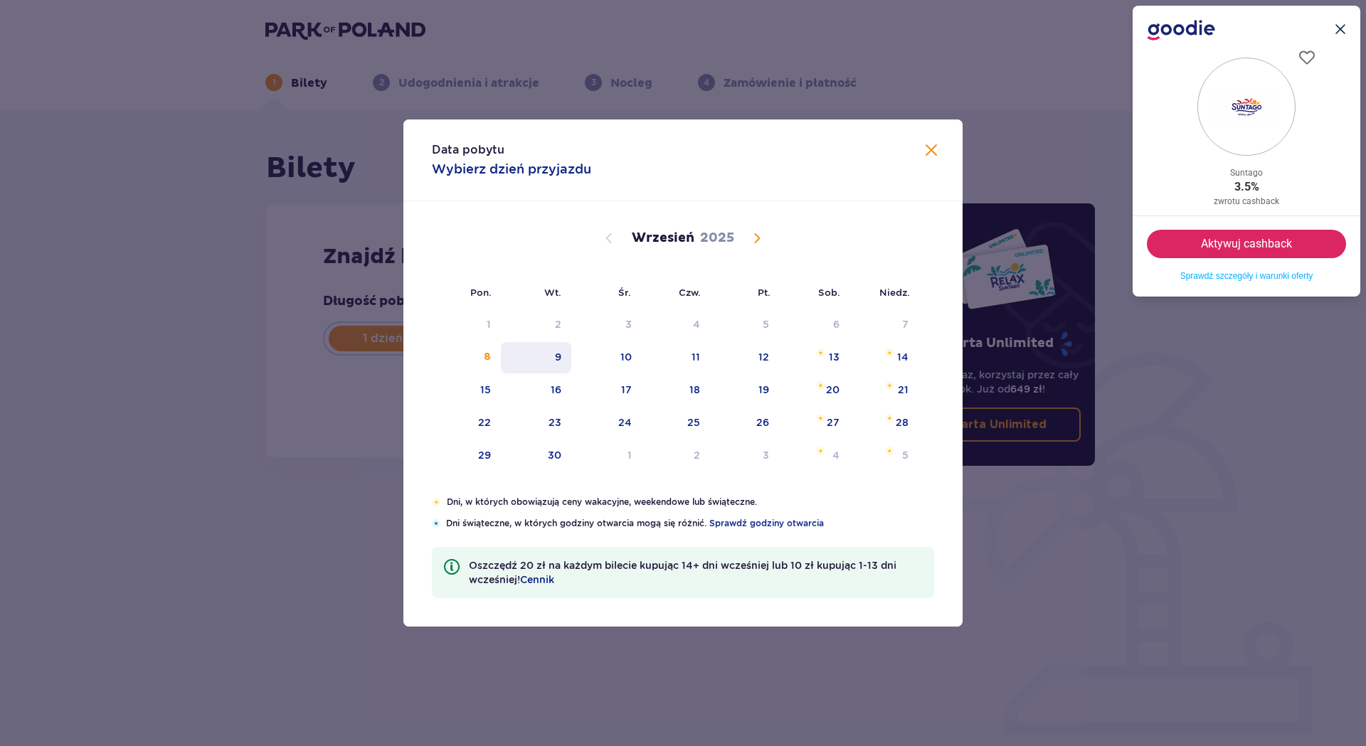
click at [554, 353] on div "9" at bounding box center [536, 357] width 70 height 31
type input "[DATE]"
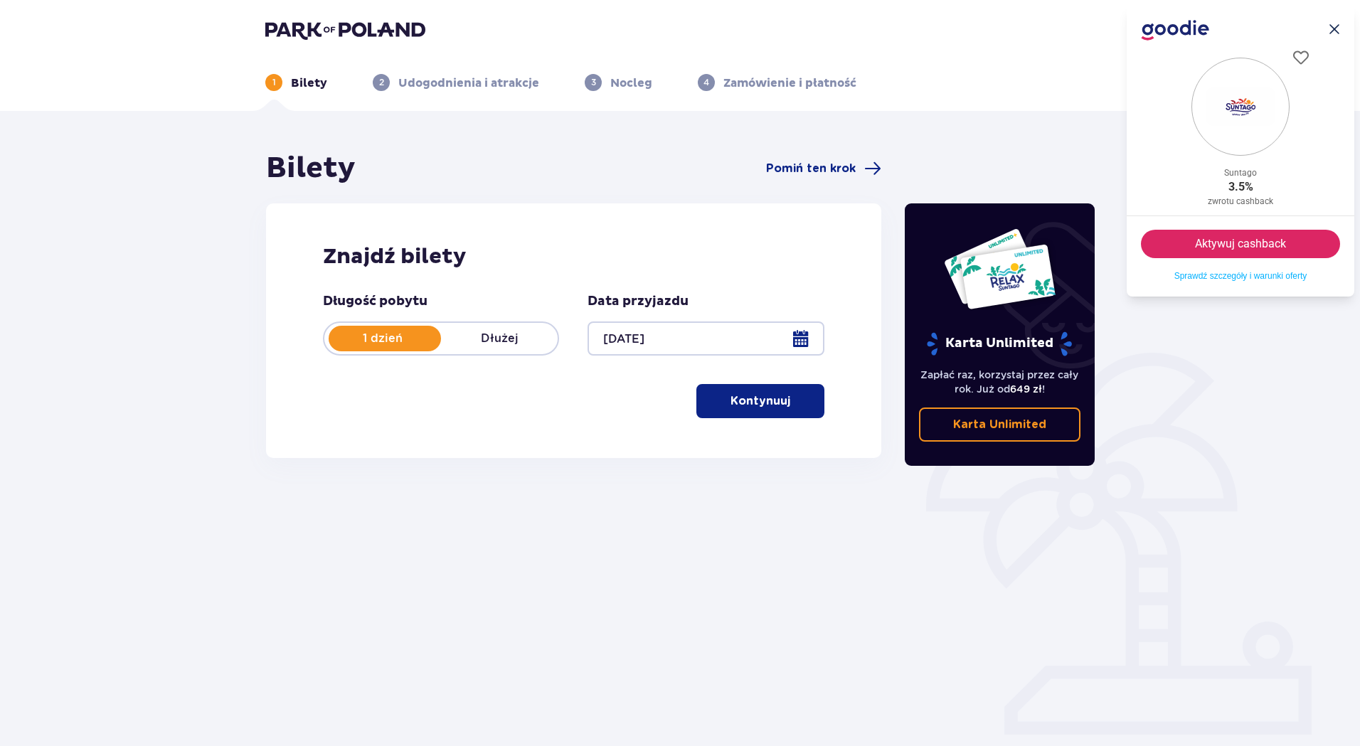
click at [764, 400] on p "Kontynuuj" at bounding box center [760, 401] width 60 height 16
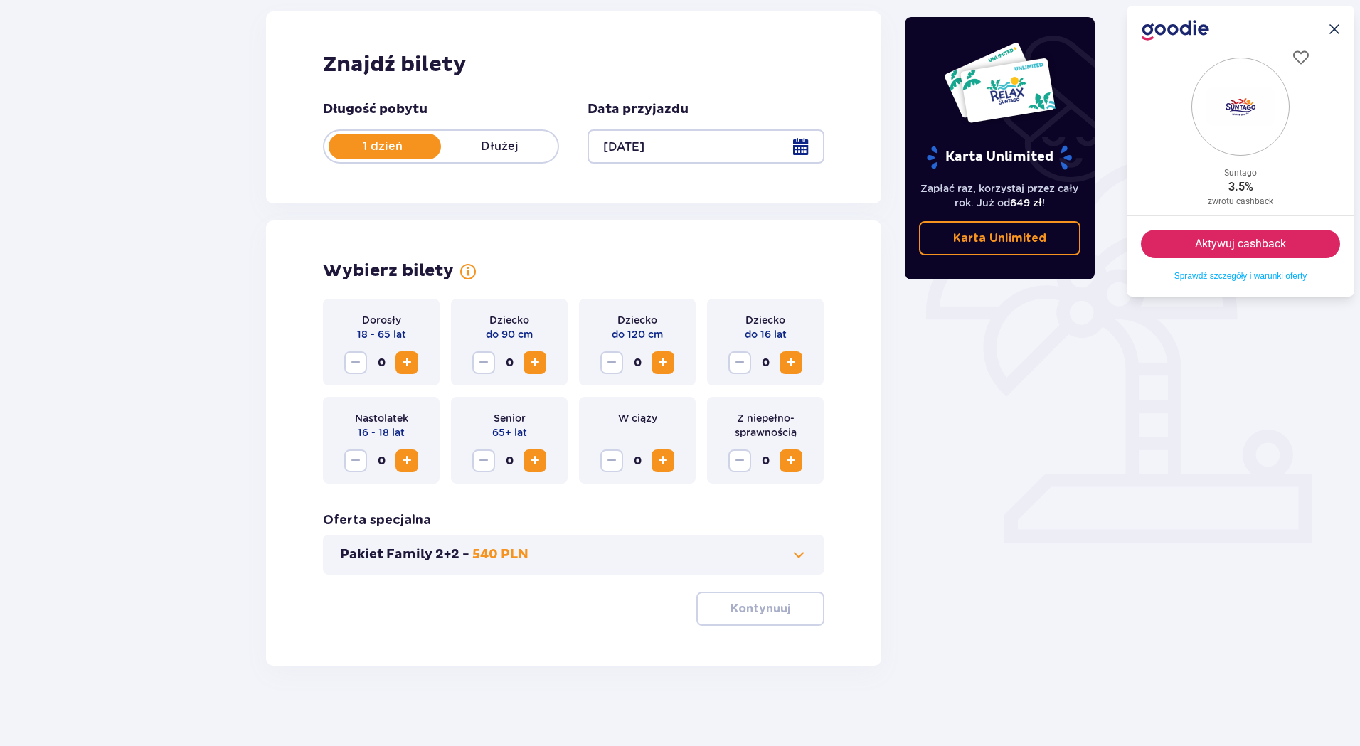
scroll to position [197, 0]
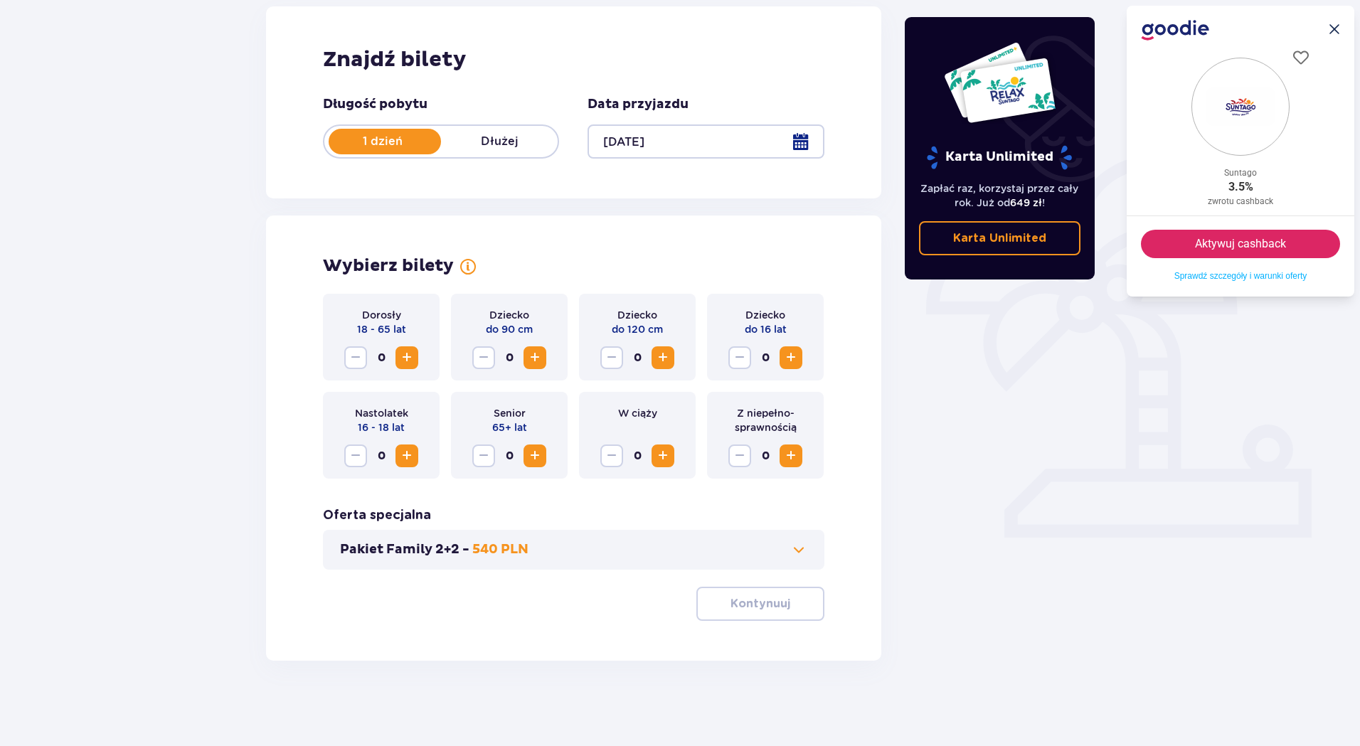
click at [415, 355] on span "Increase" at bounding box center [406, 357] width 17 height 17
click at [758, 611] on p "Kontynuuj" at bounding box center [760, 604] width 60 height 16
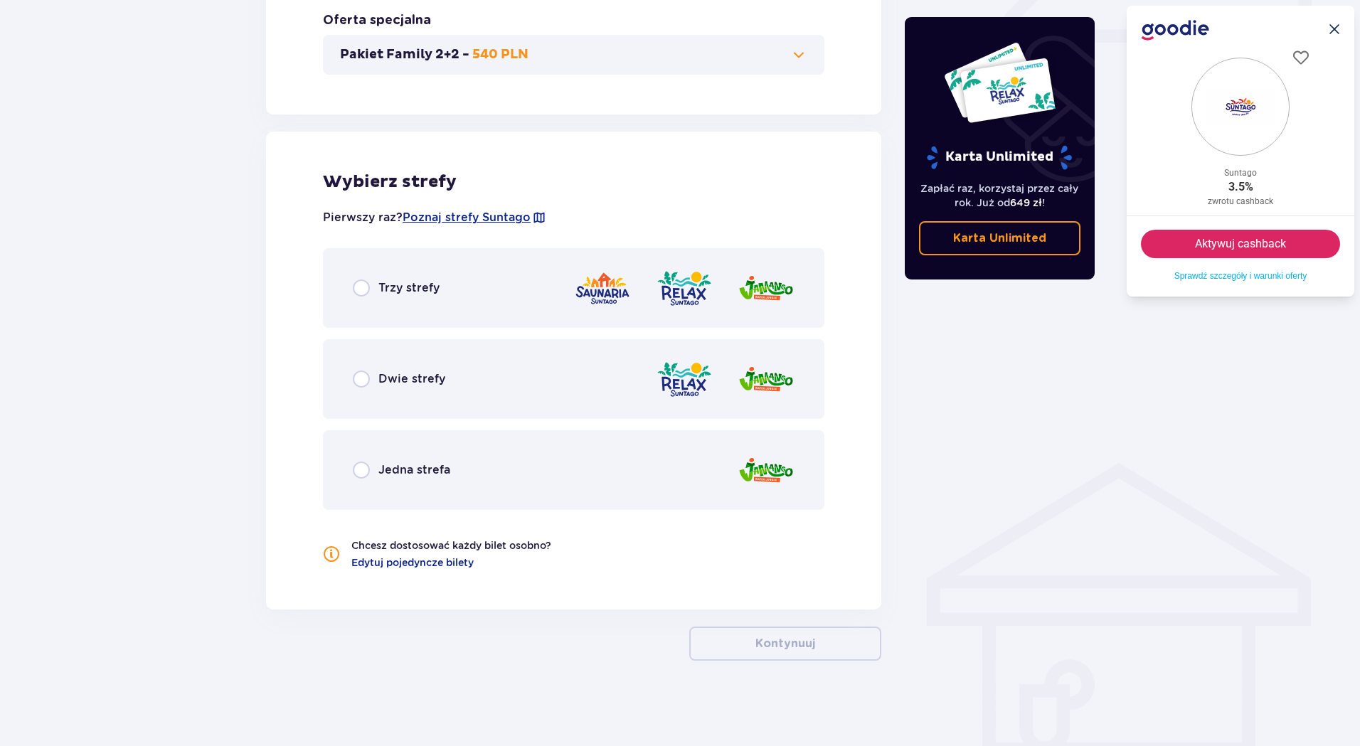
scroll to position [479, 0]
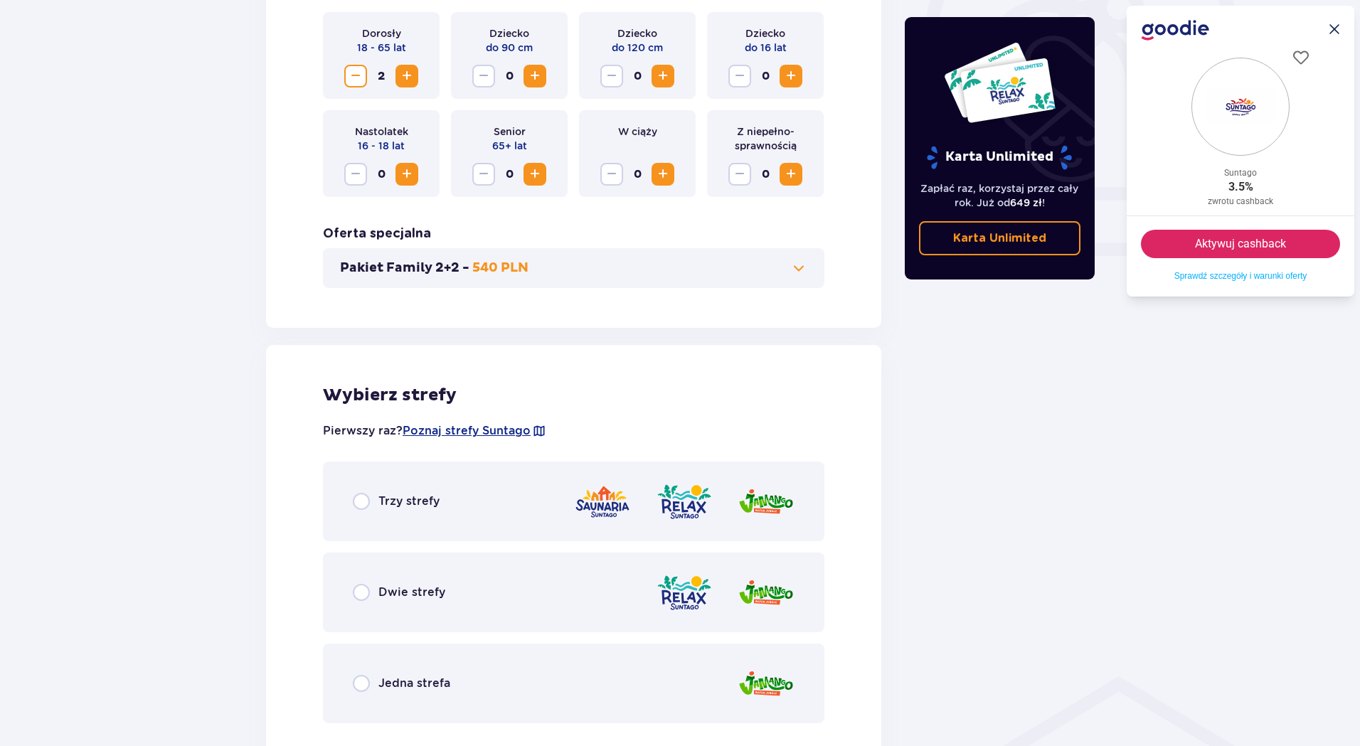
click at [425, 494] on p "Trzy strefy" at bounding box center [408, 502] width 61 height 16
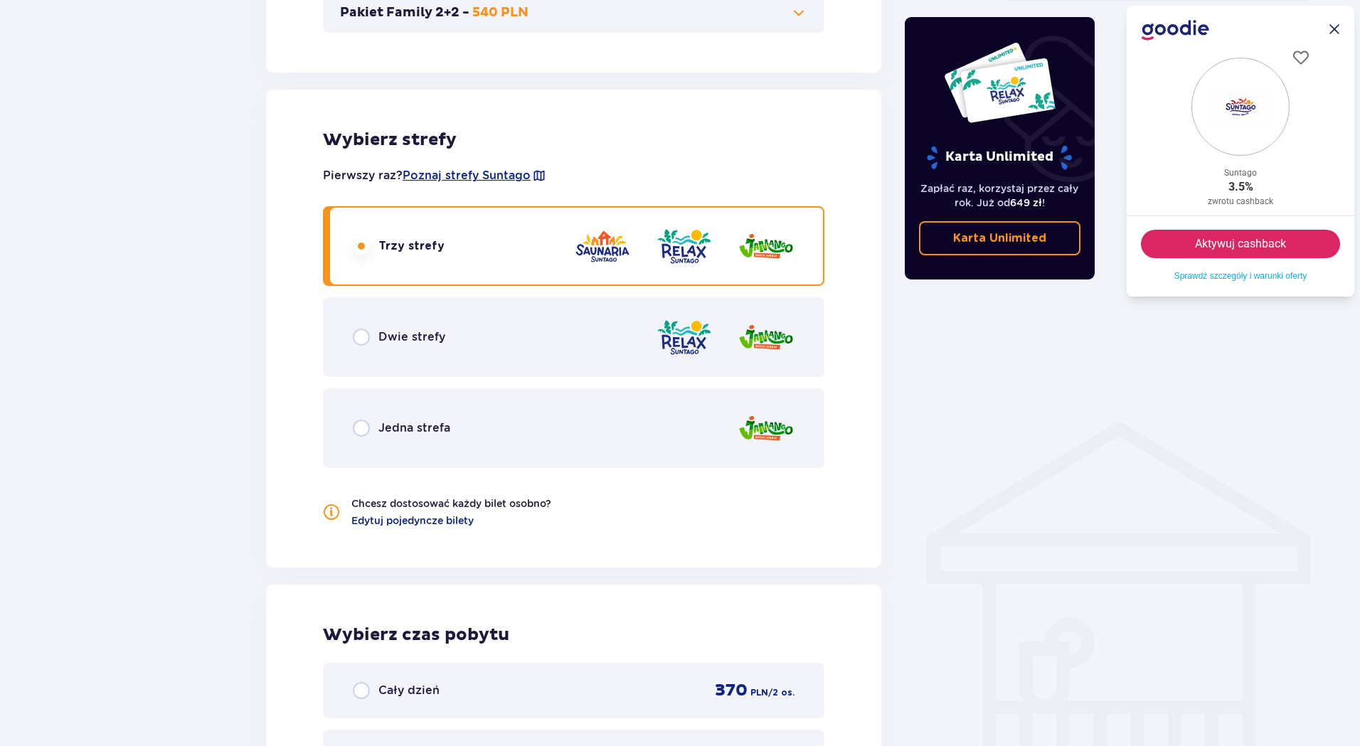
scroll to position [729, 0]
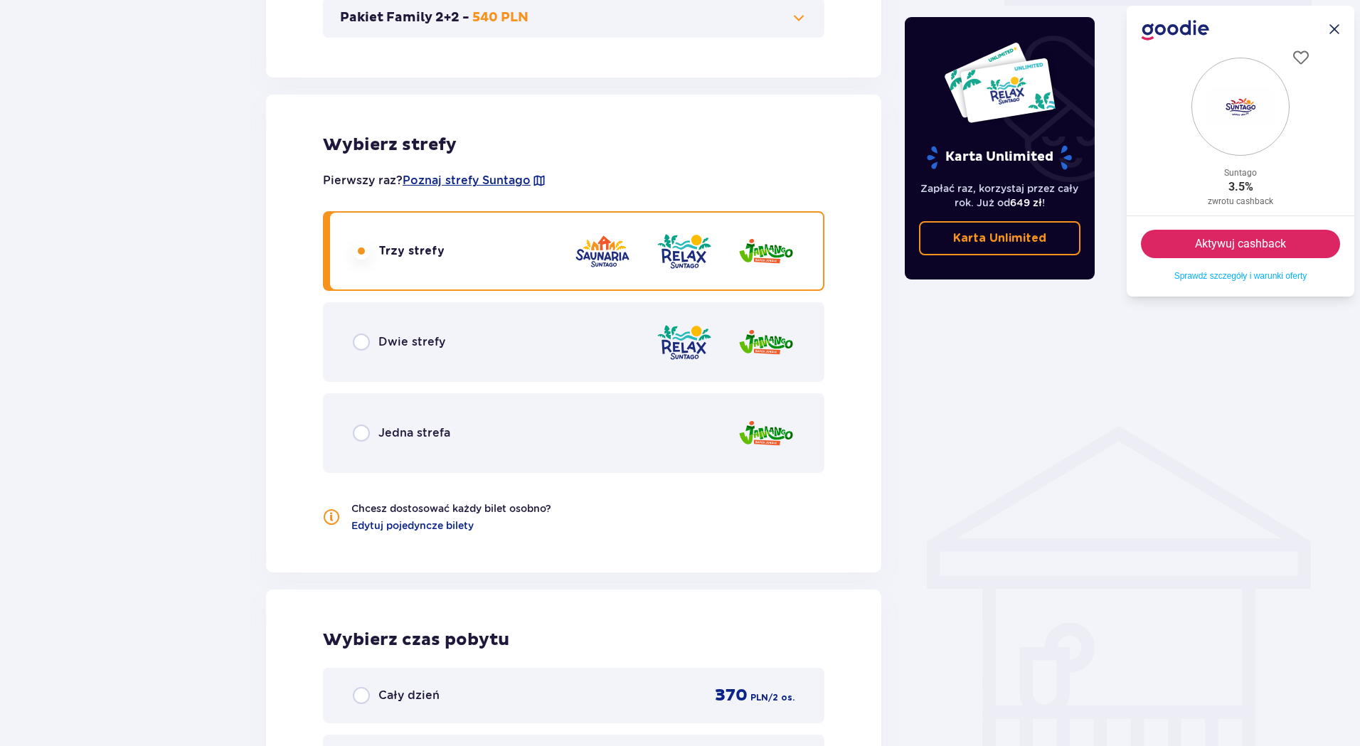
click at [421, 344] on p "Dwie strefy" at bounding box center [411, 342] width 67 height 16
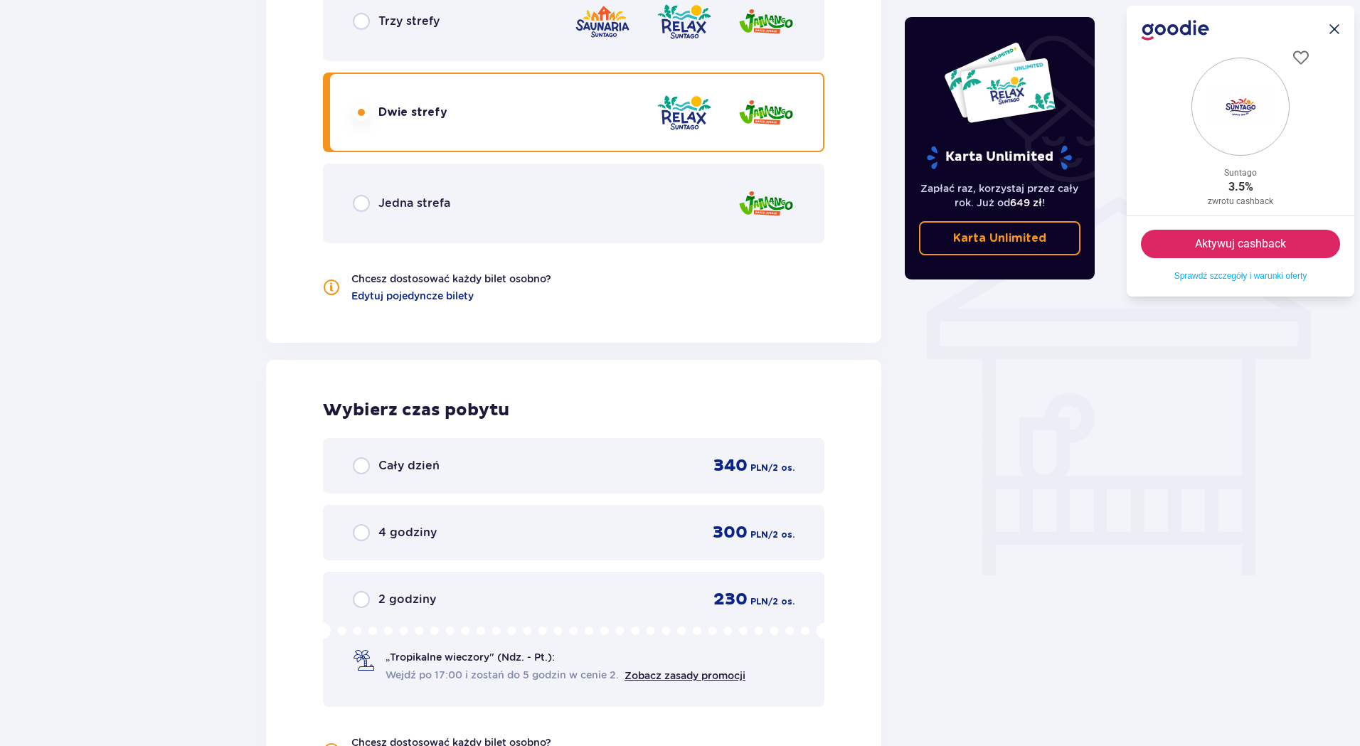
scroll to position [942, 0]
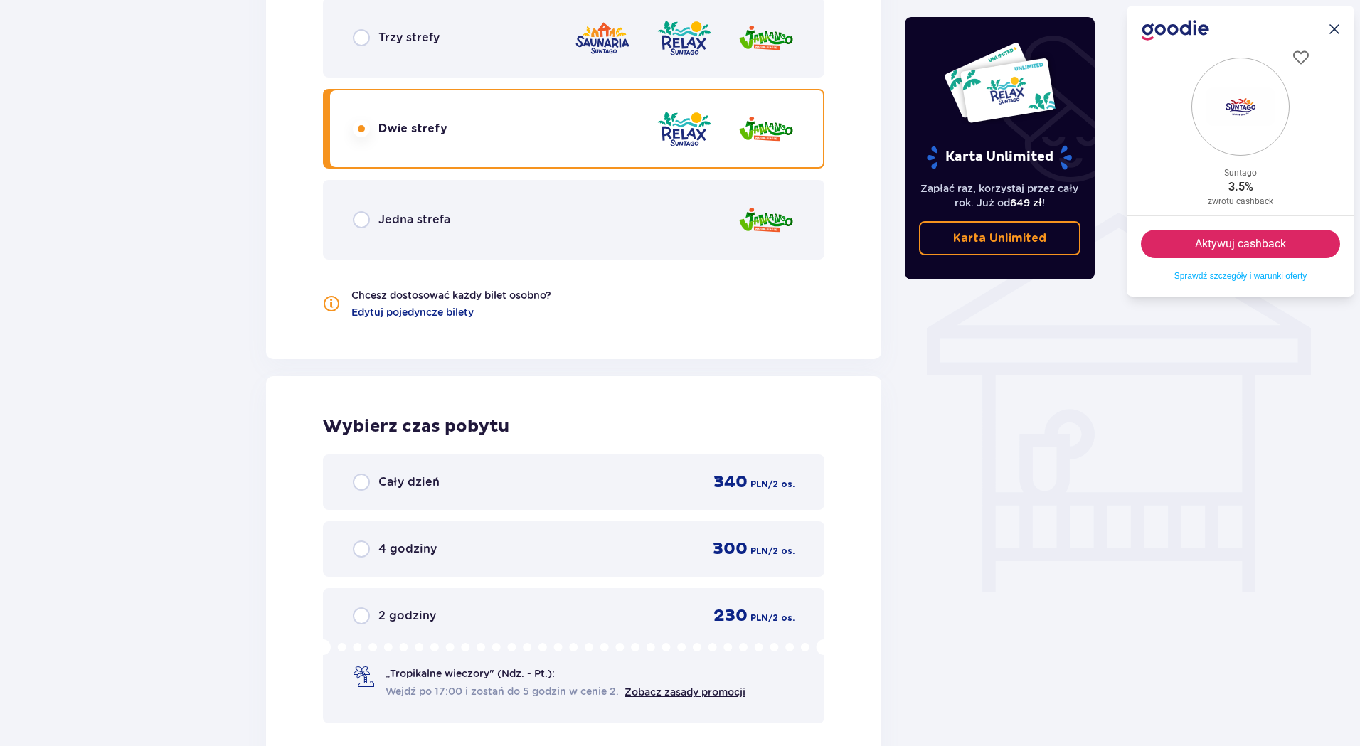
click at [419, 474] on div "Cały dzień" at bounding box center [396, 482] width 87 height 17
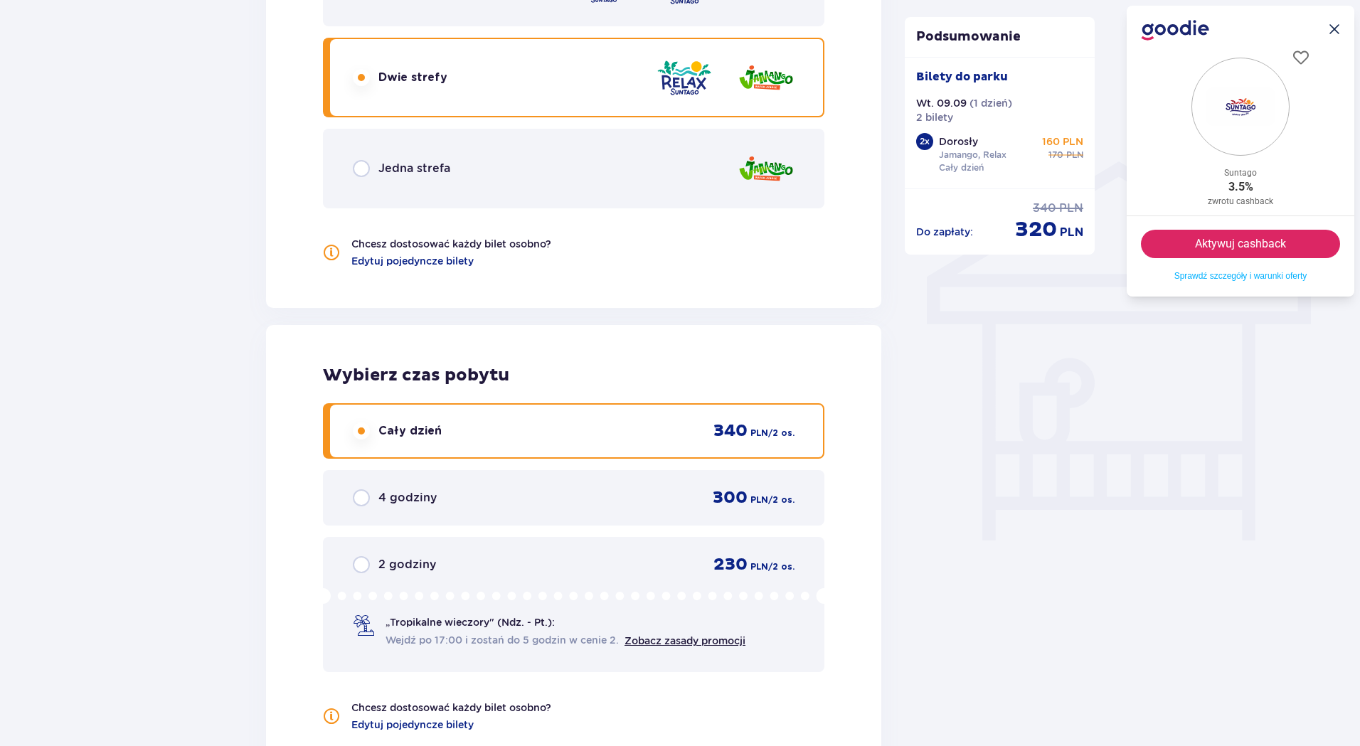
scroll to position [809, 0]
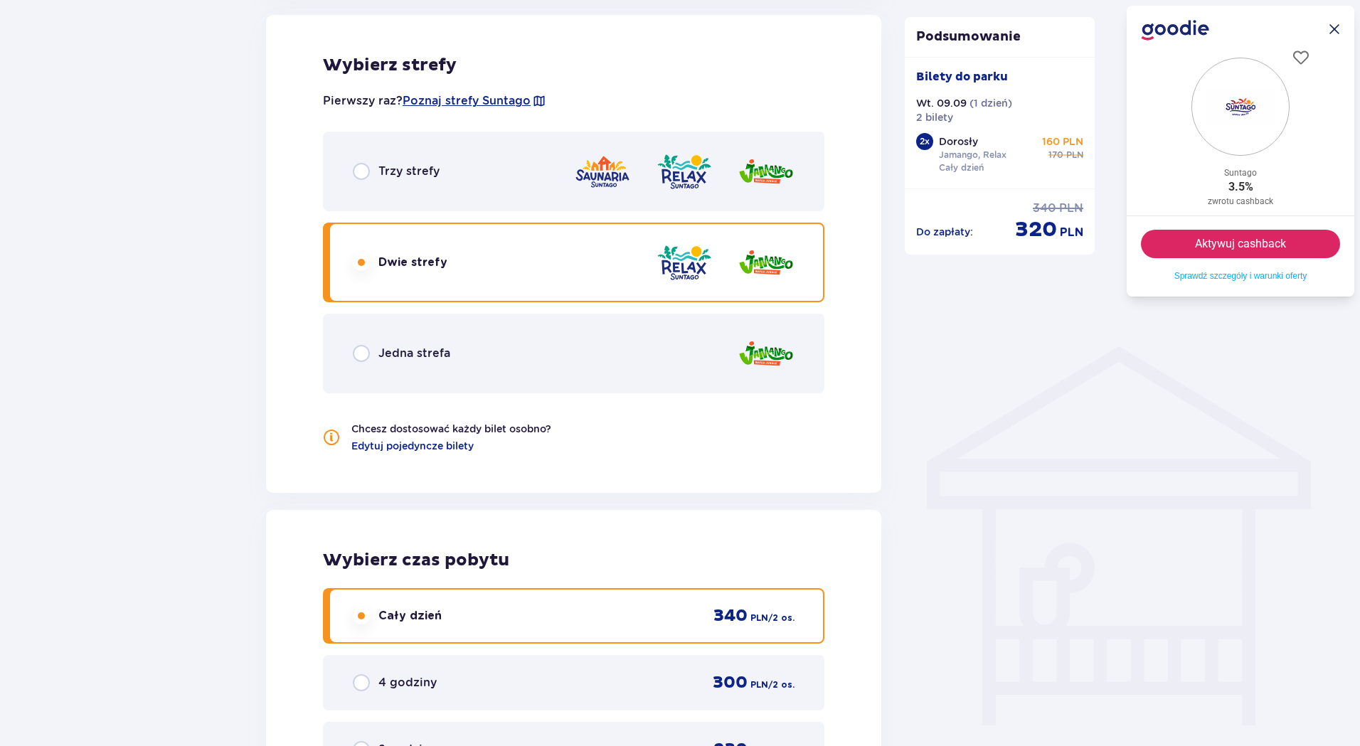
click at [440, 163] on div "Trzy strefy" at bounding box center [573, 172] width 501 height 80
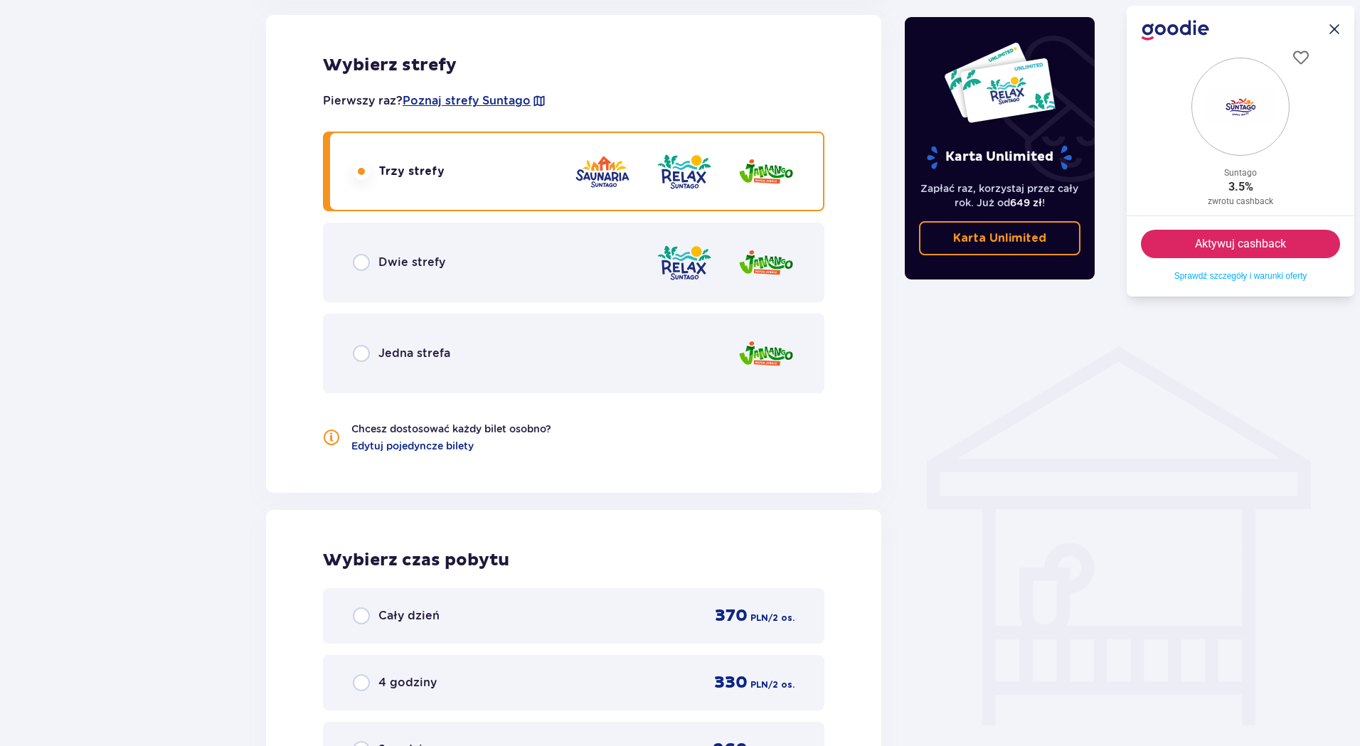
scroll to position [1156, 0]
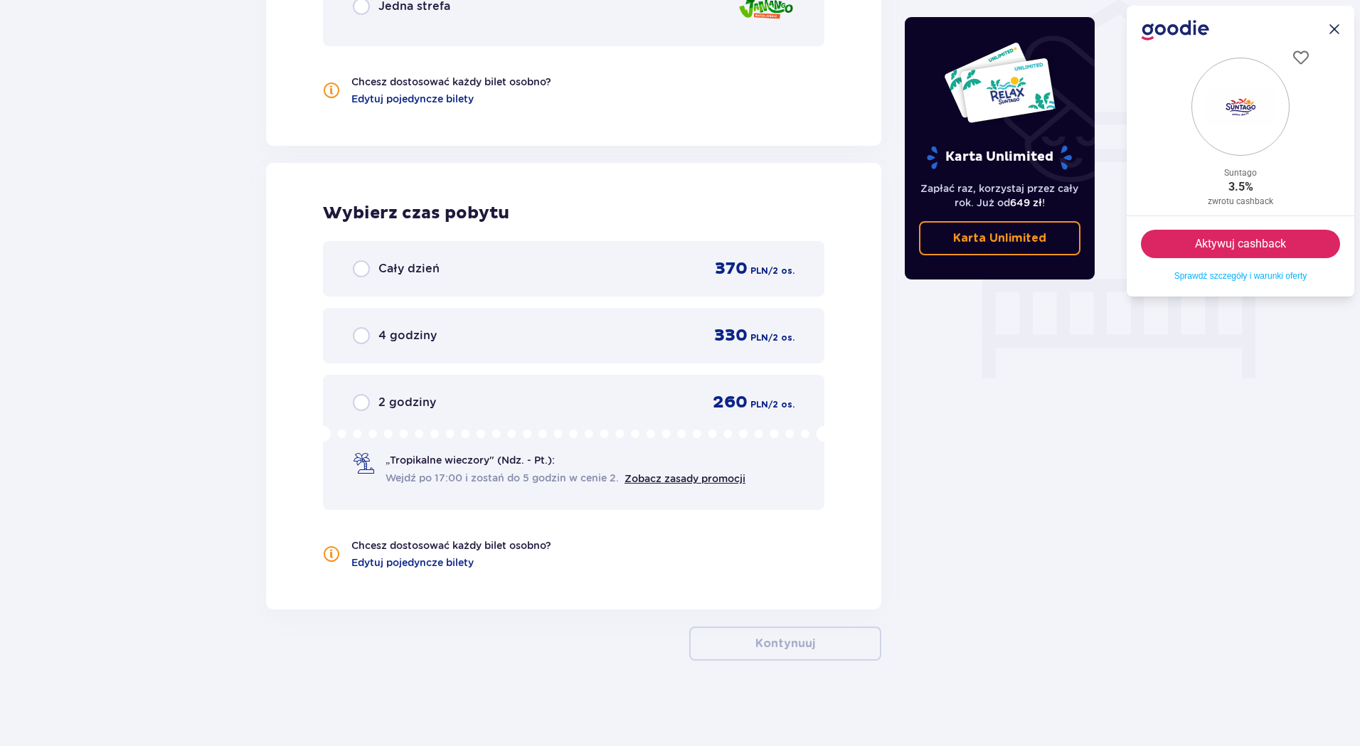
click at [1220, 250] on button "Aktywuj cashback" at bounding box center [1240, 244] width 199 height 28
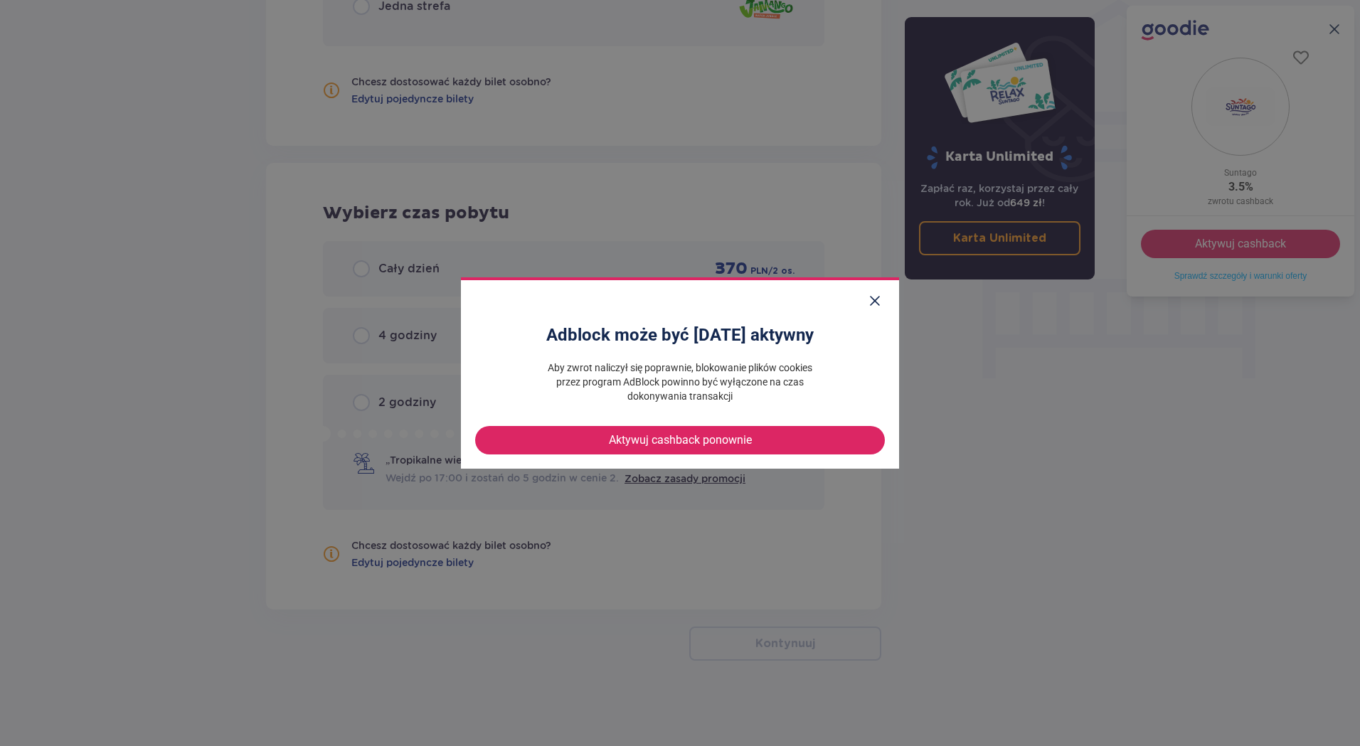
click at [870, 304] on icon ".icon-cross-1{fill:#14284f;}.icon-cross-2{clip-path:url(#clippath);}.icon-cross…" at bounding box center [874, 300] width 11 height 11
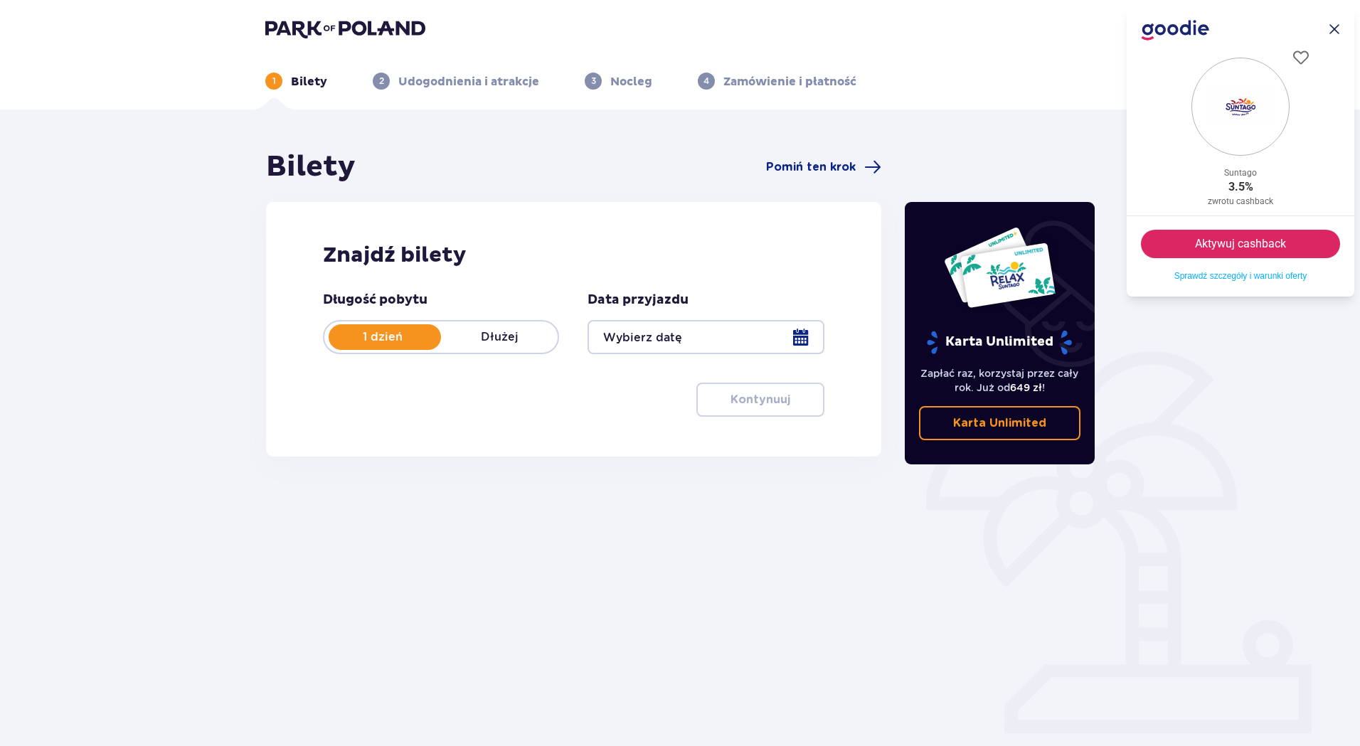
scroll to position [51, 0]
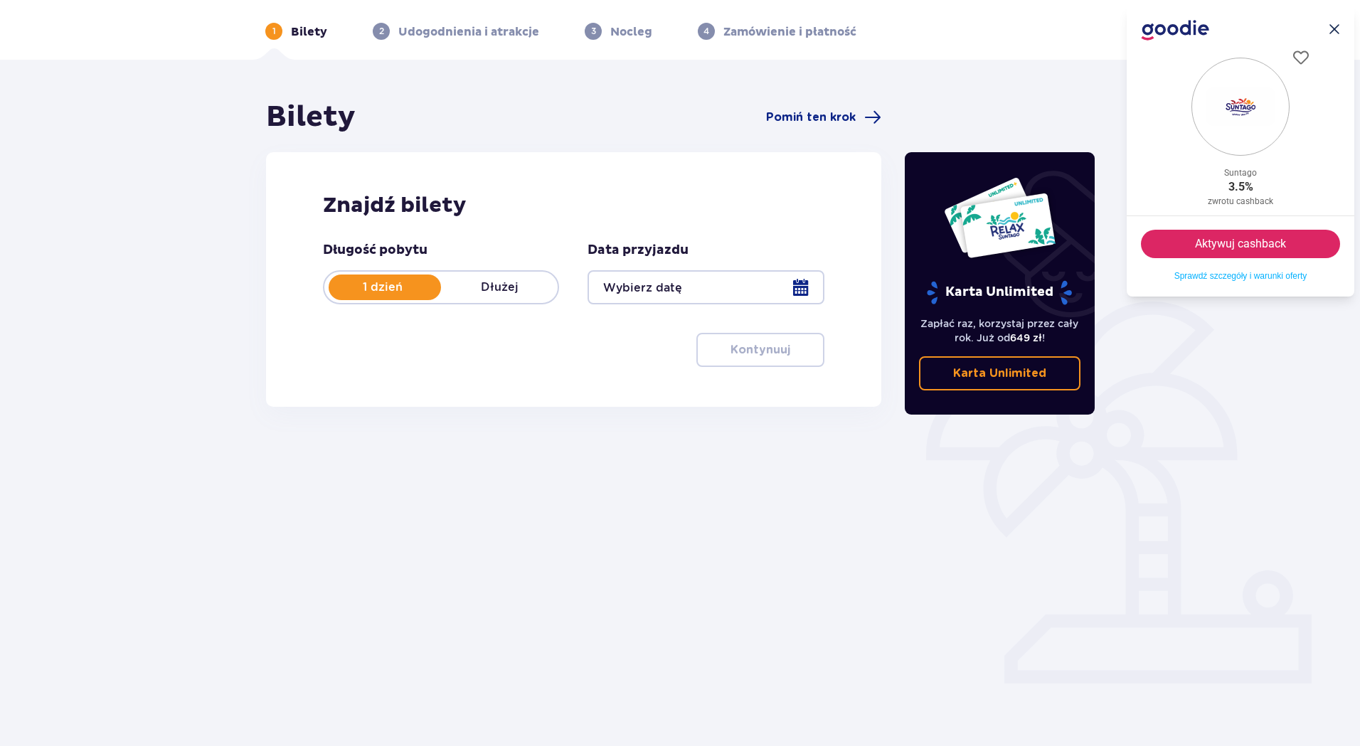
click at [1204, 240] on button "Aktywuj cashback" at bounding box center [1240, 244] width 199 height 28
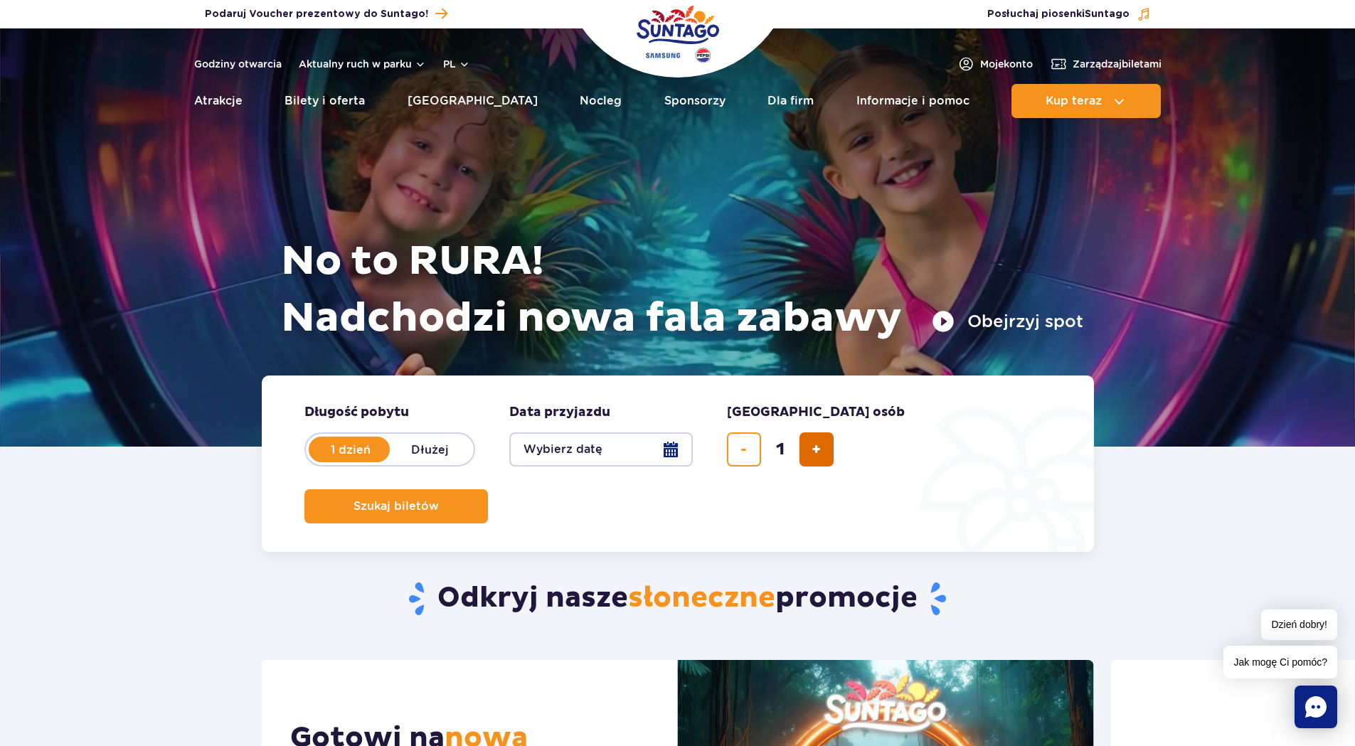
click at [830, 445] on button "dodaj bilet" at bounding box center [816, 449] width 34 height 34
type input "2"
click at [666, 446] on button "Wybierz datę" at bounding box center [601, 449] width 184 height 34
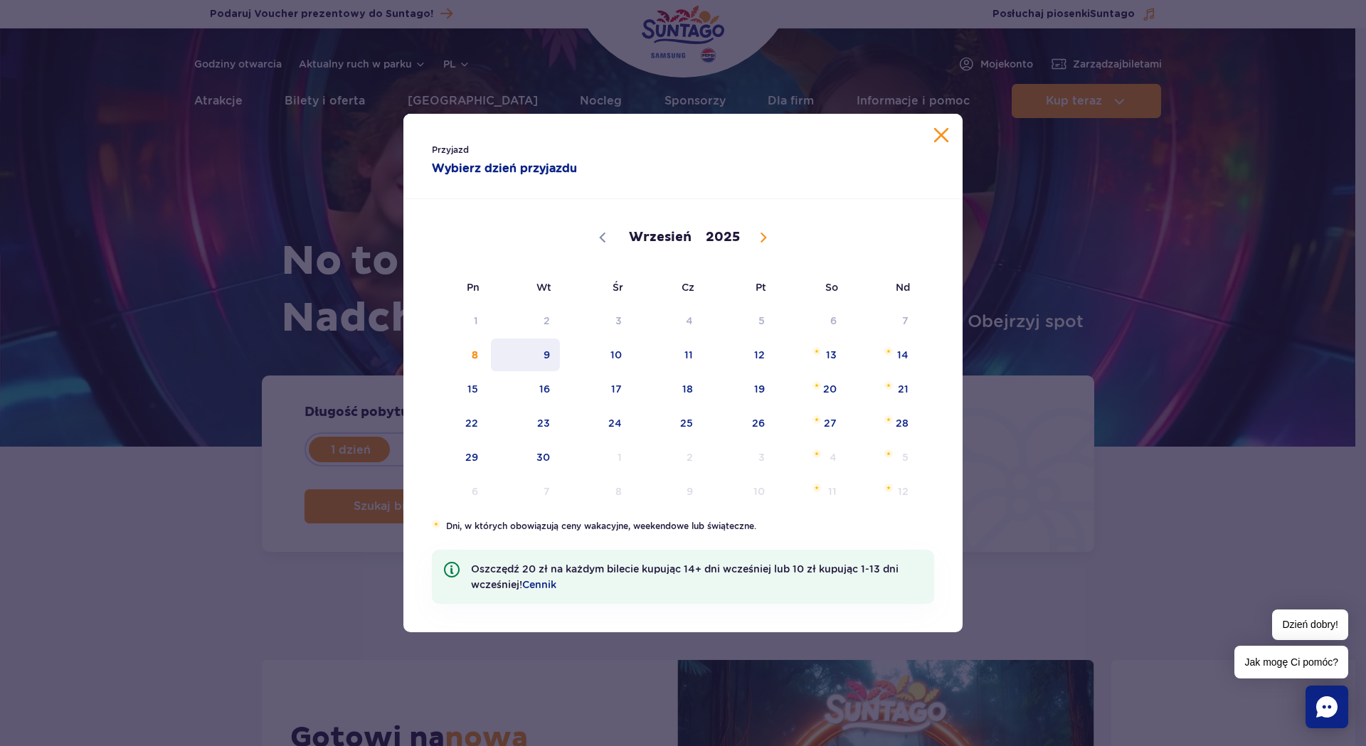
click at [551, 354] on span "9" at bounding box center [525, 355] width 72 height 33
click at [551, 354] on div "No to RURA! Nadchodzi nowa fala zabawy Obejrzyj spot" at bounding box center [677, 220] width 811 height 312
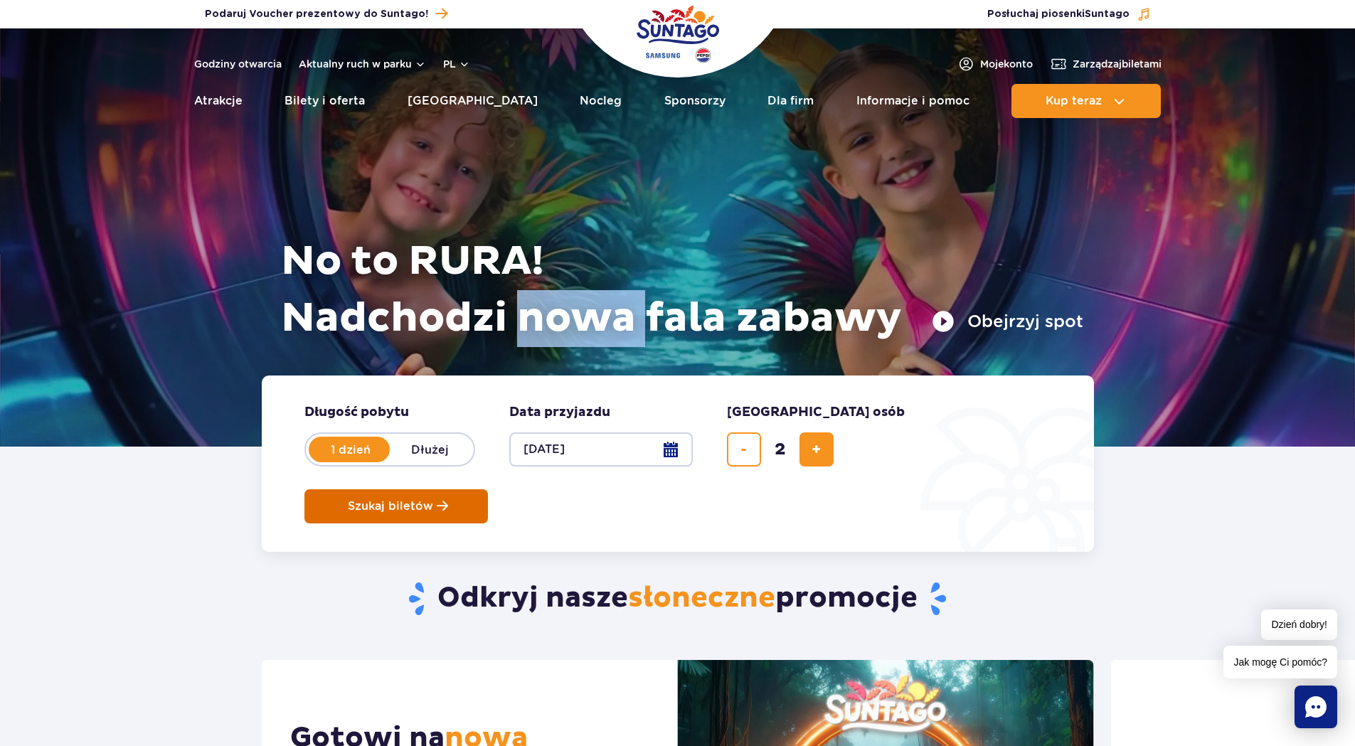
click at [433, 500] on span "Szukaj biletów" at bounding box center [390, 506] width 85 height 13
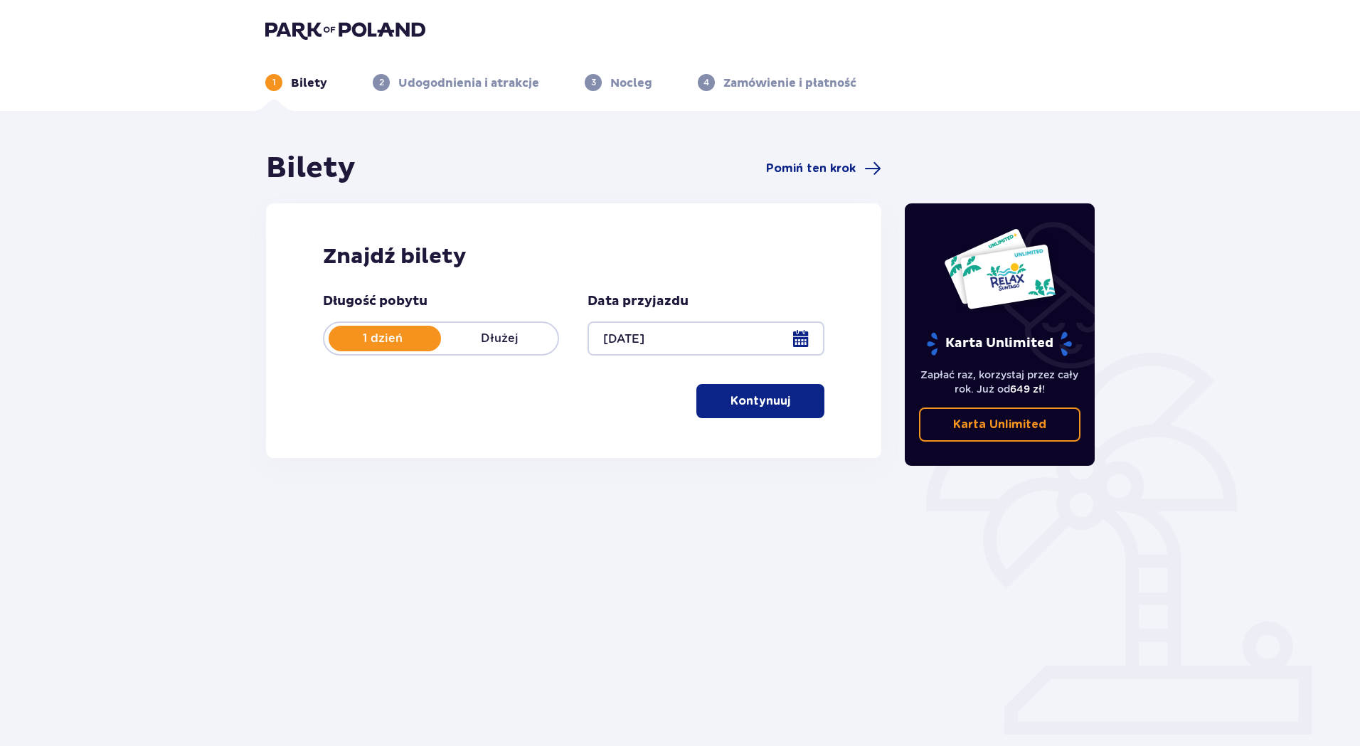
click at [787, 400] on span "button" at bounding box center [793, 401] width 17 height 17
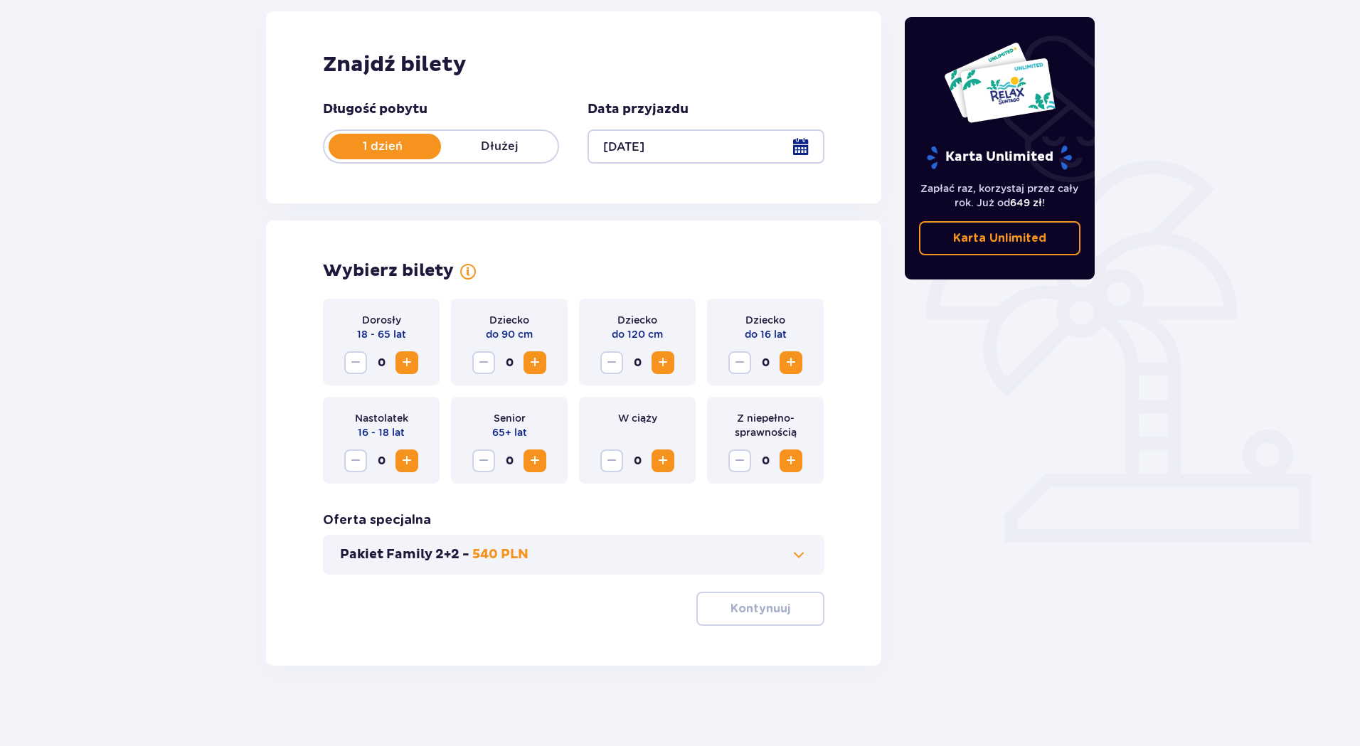
scroll to position [197, 0]
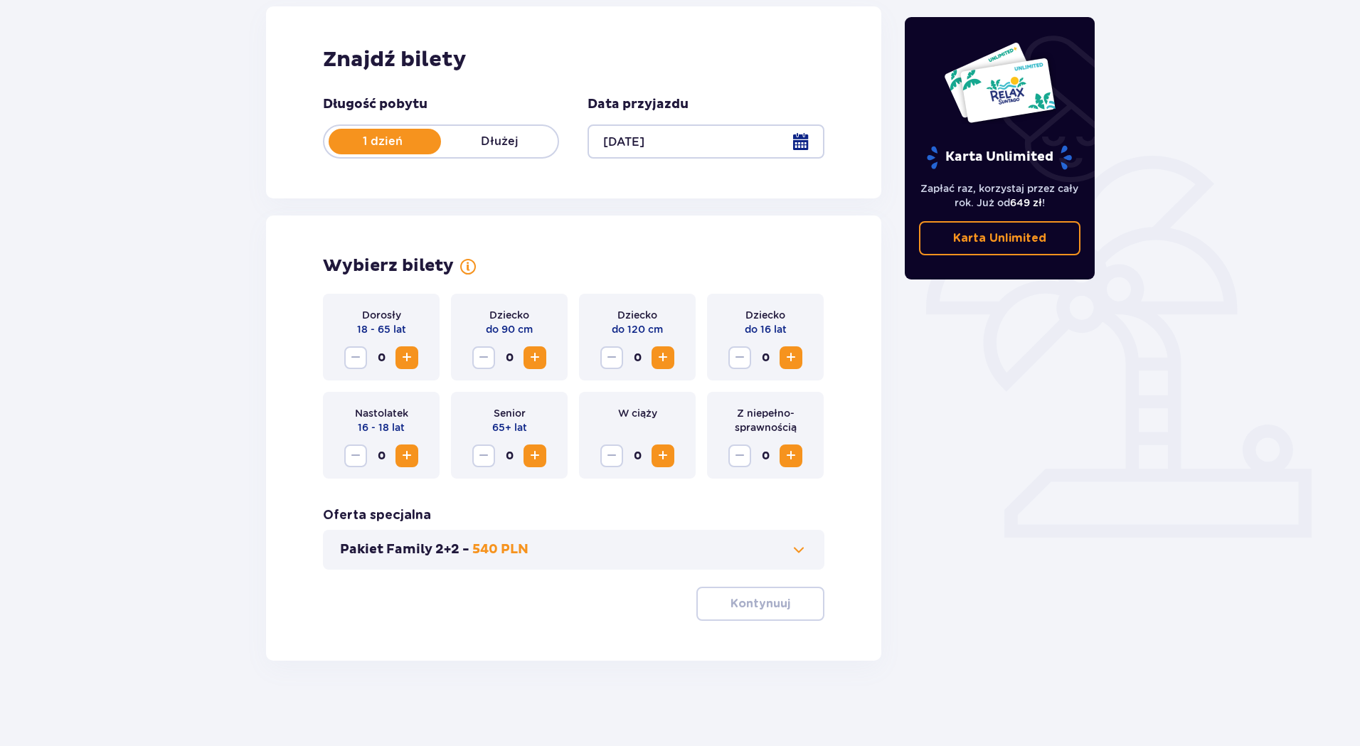
click at [402, 356] on span "Increase" at bounding box center [406, 357] width 17 height 17
click at [770, 602] on p "Kontynuuj" at bounding box center [760, 604] width 60 height 16
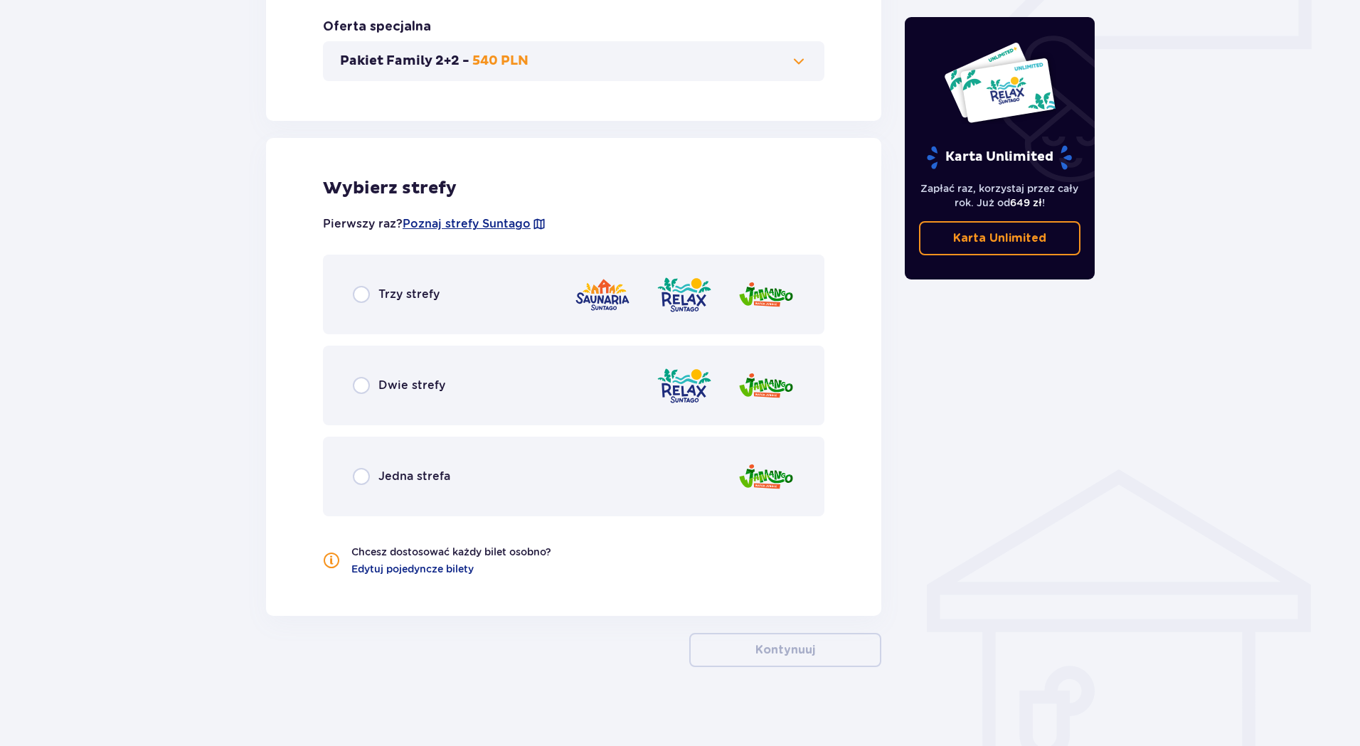
scroll to position [692, 0]
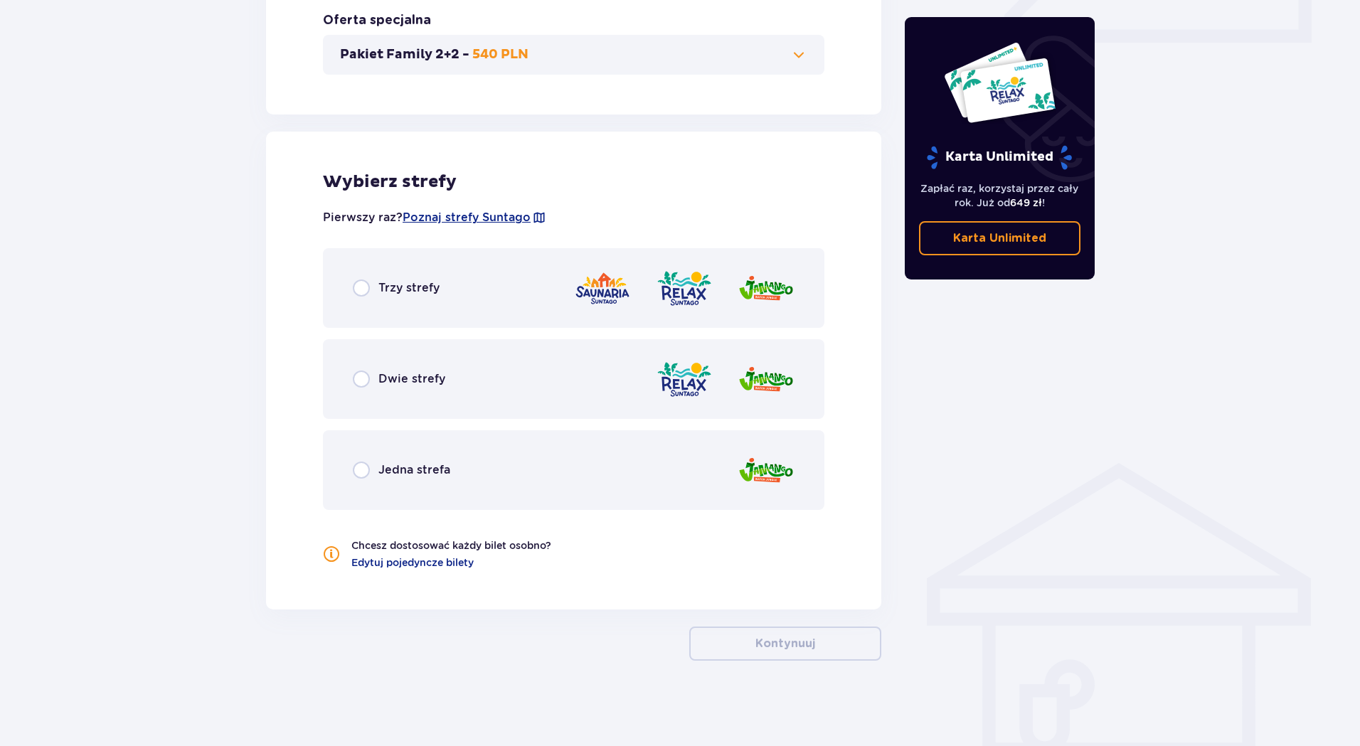
click at [420, 277] on div "Trzy strefy" at bounding box center [573, 288] width 501 height 80
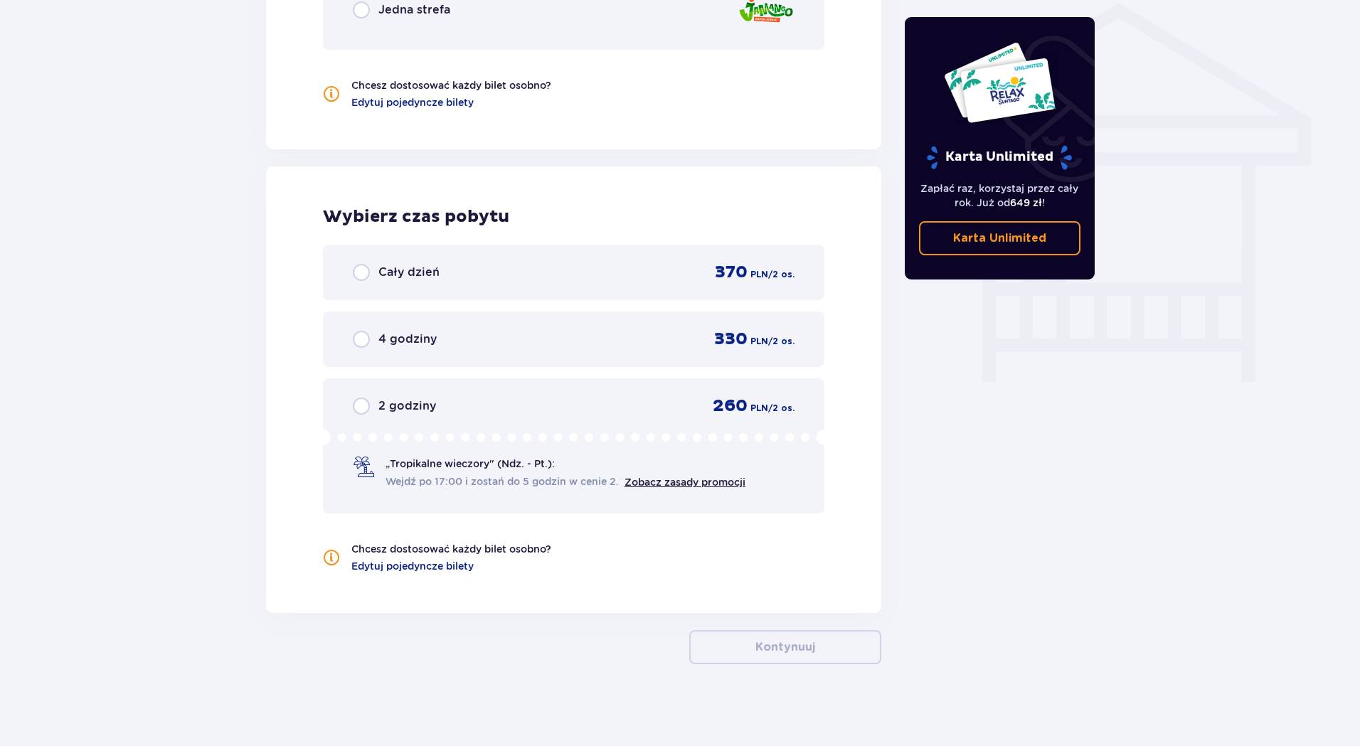
scroll to position [1156, 0]
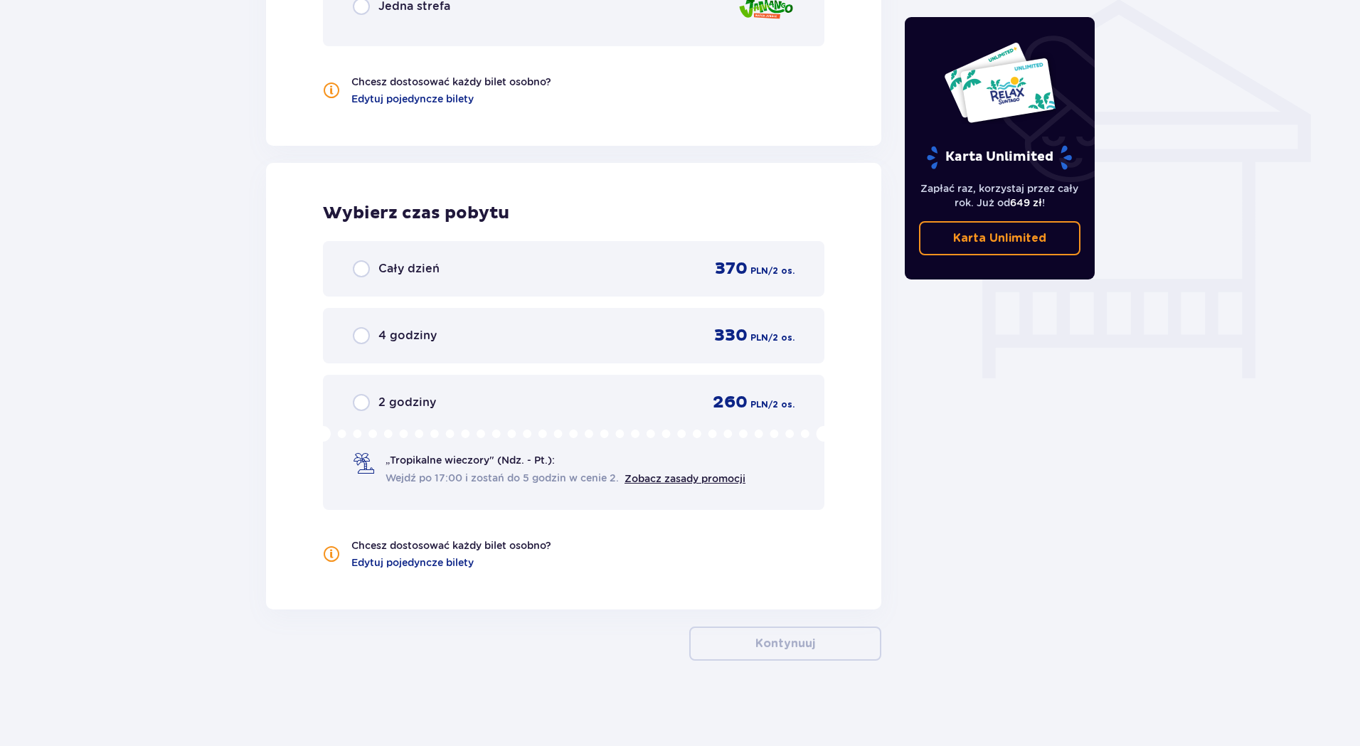
click at [583, 272] on div "Cały dzień 370 PLN / 2 os." at bounding box center [574, 268] width 442 height 21
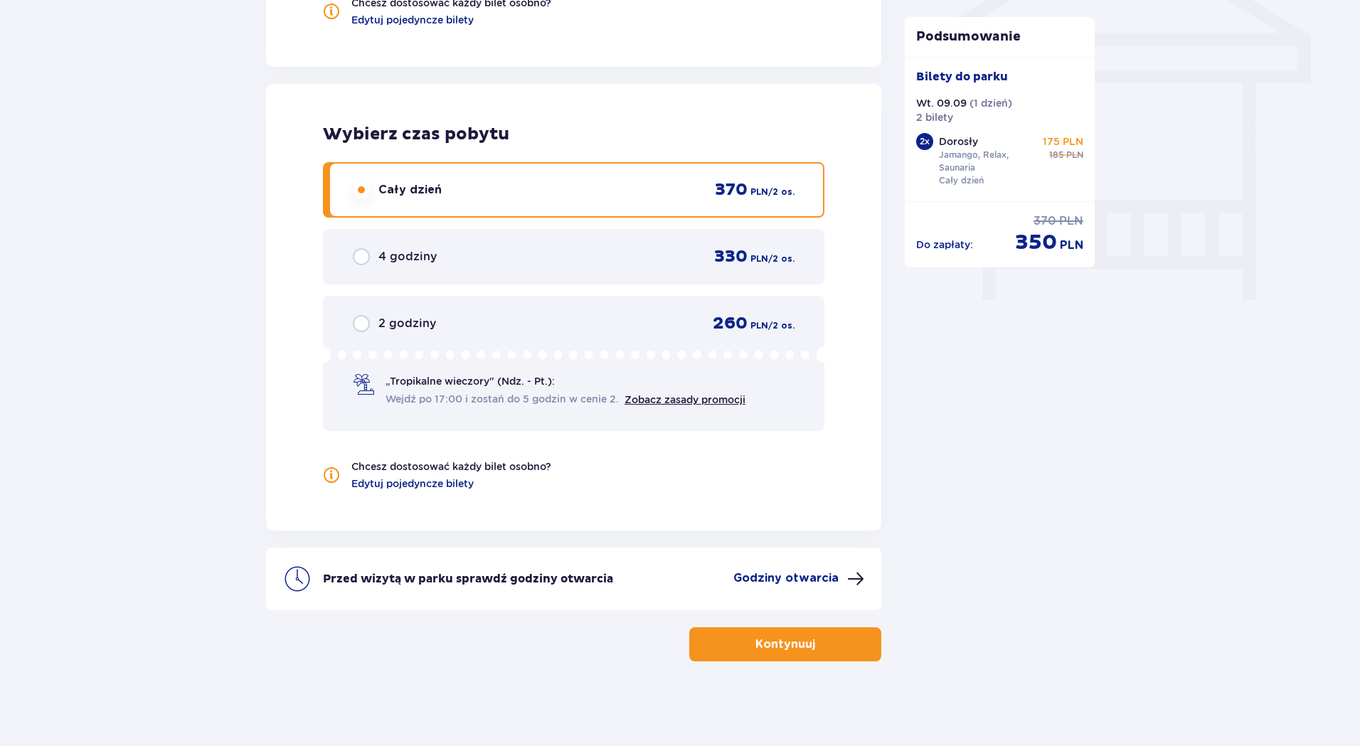
scroll to position [1235, 0]
click at [765, 637] on p "Kontynuuj" at bounding box center [785, 644] width 60 height 16
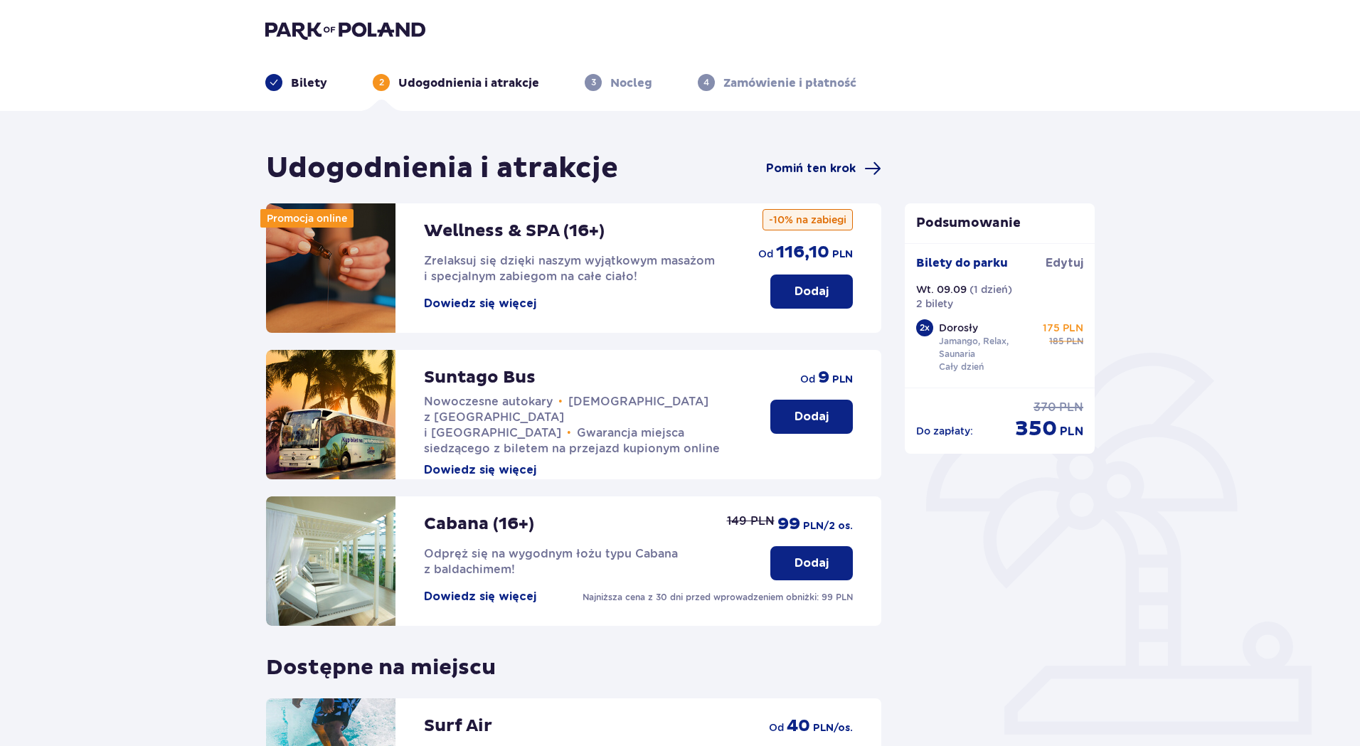
click at [841, 164] on span "Pomiń ten krok" at bounding box center [811, 169] width 90 height 16
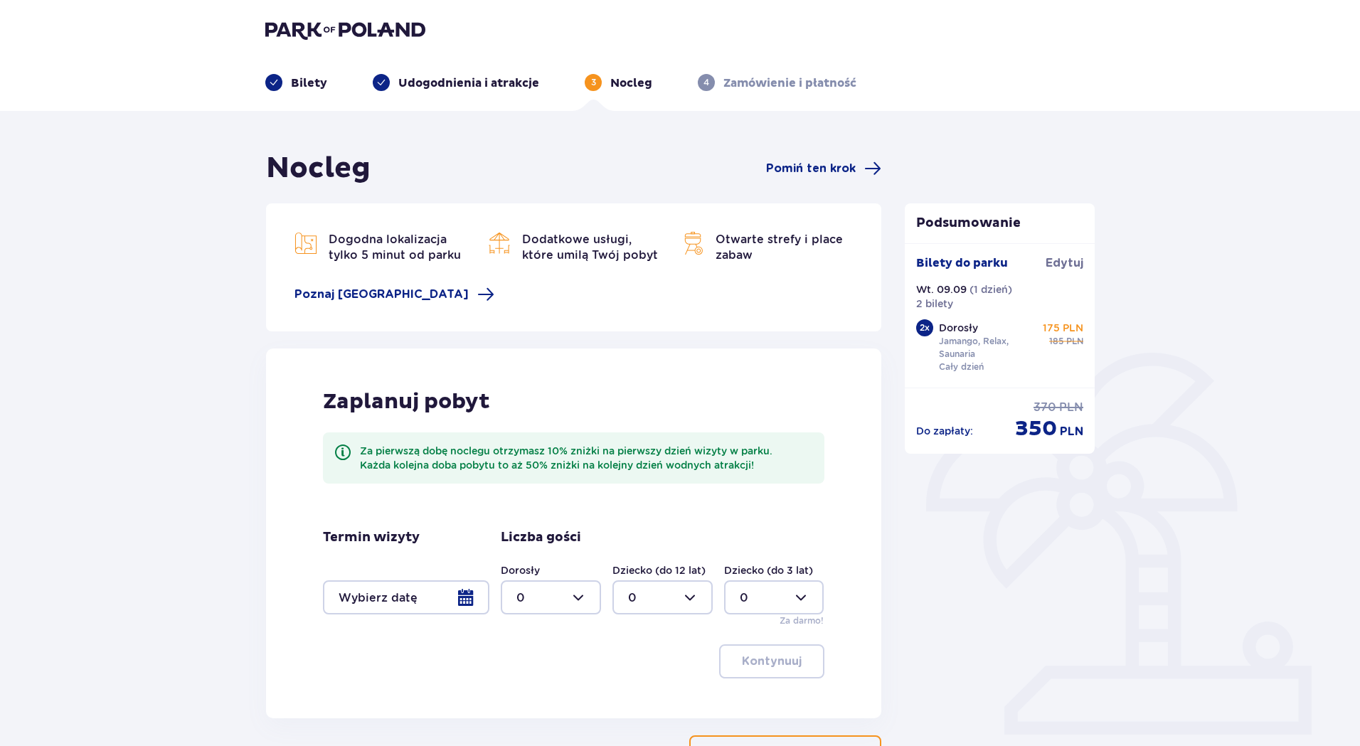
click at [841, 164] on span "Pomiń ten krok" at bounding box center [811, 169] width 90 height 16
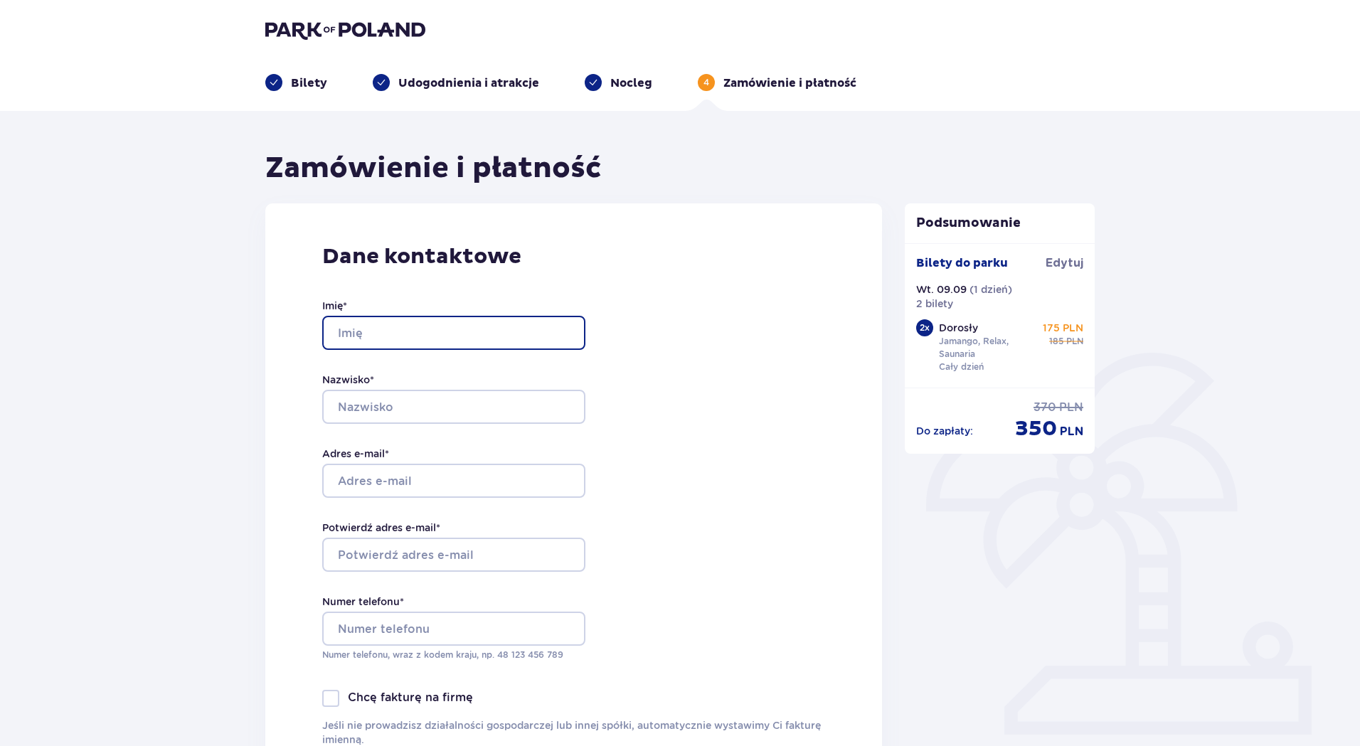
click at [464, 337] on input "Imię *" at bounding box center [453, 333] width 263 height 34
type input "Ireneusz"
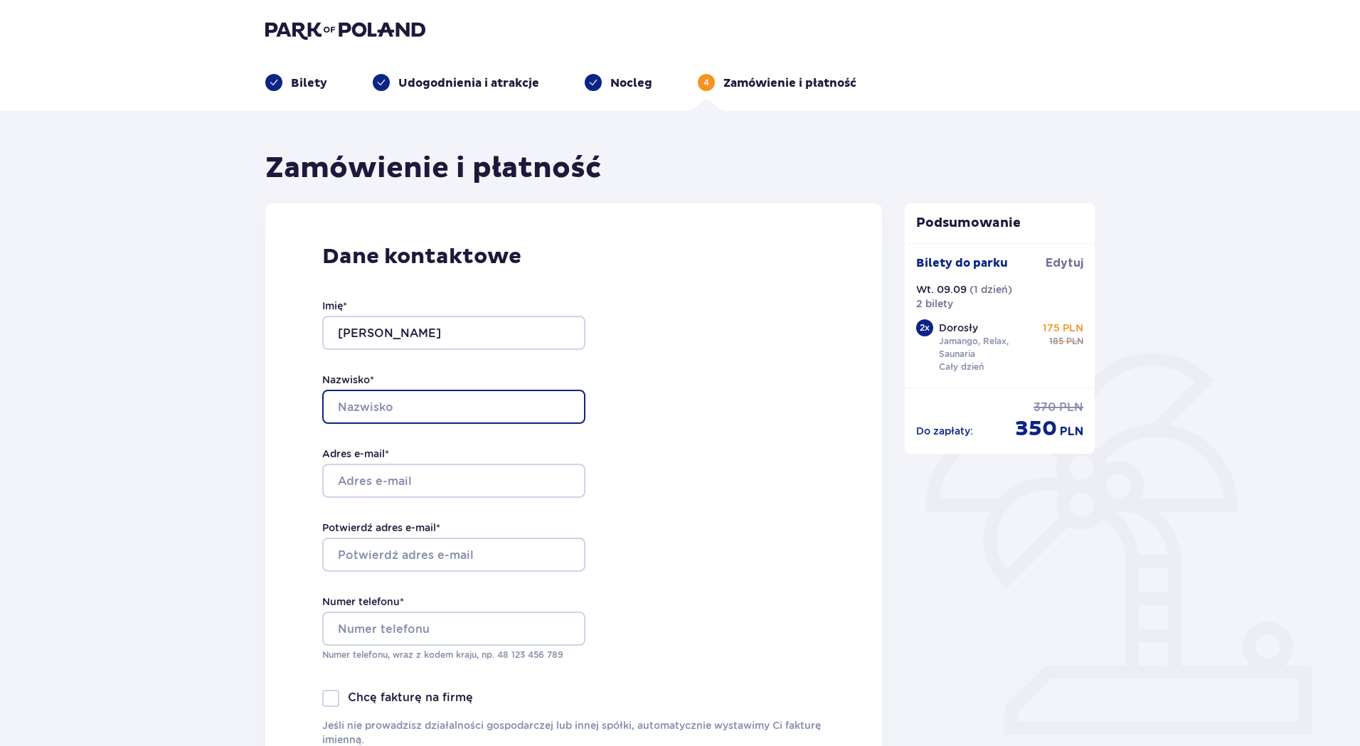
type input "Mitura"
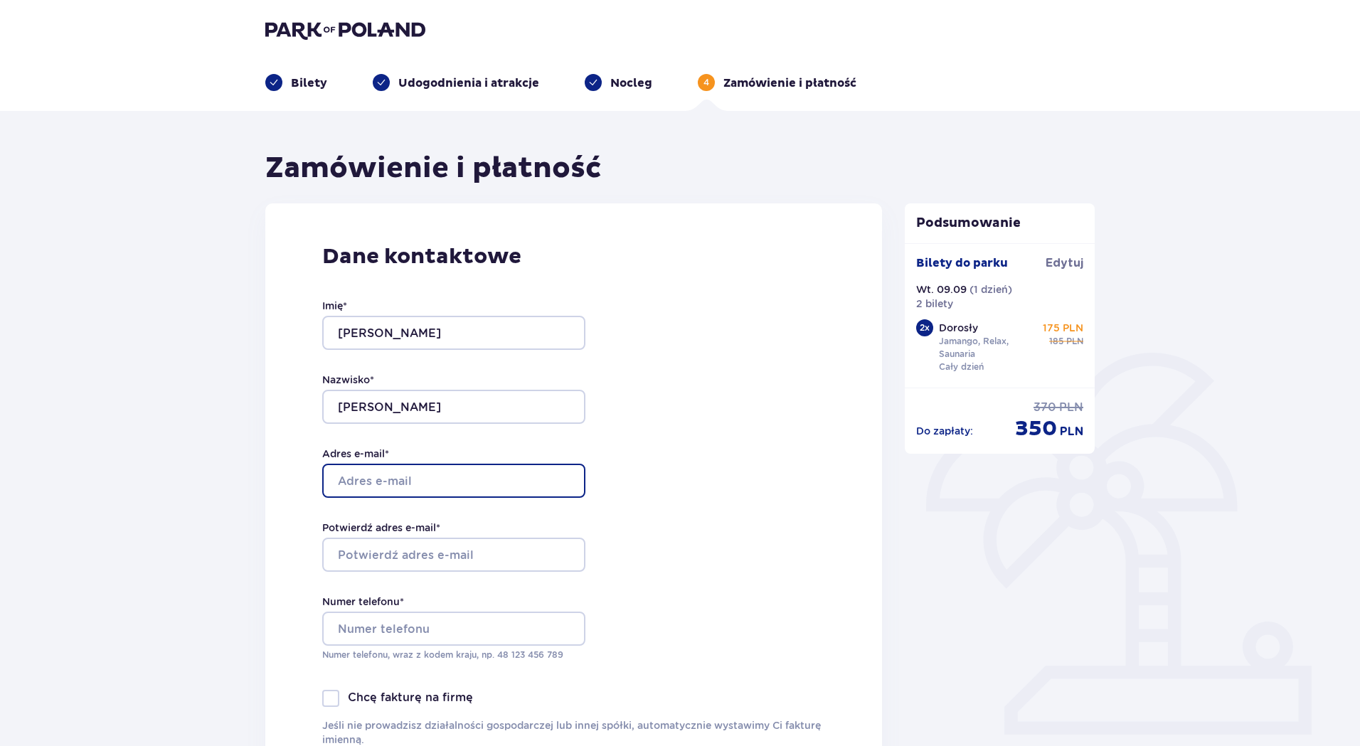
type input "ireneuszmitura@gmail.com"
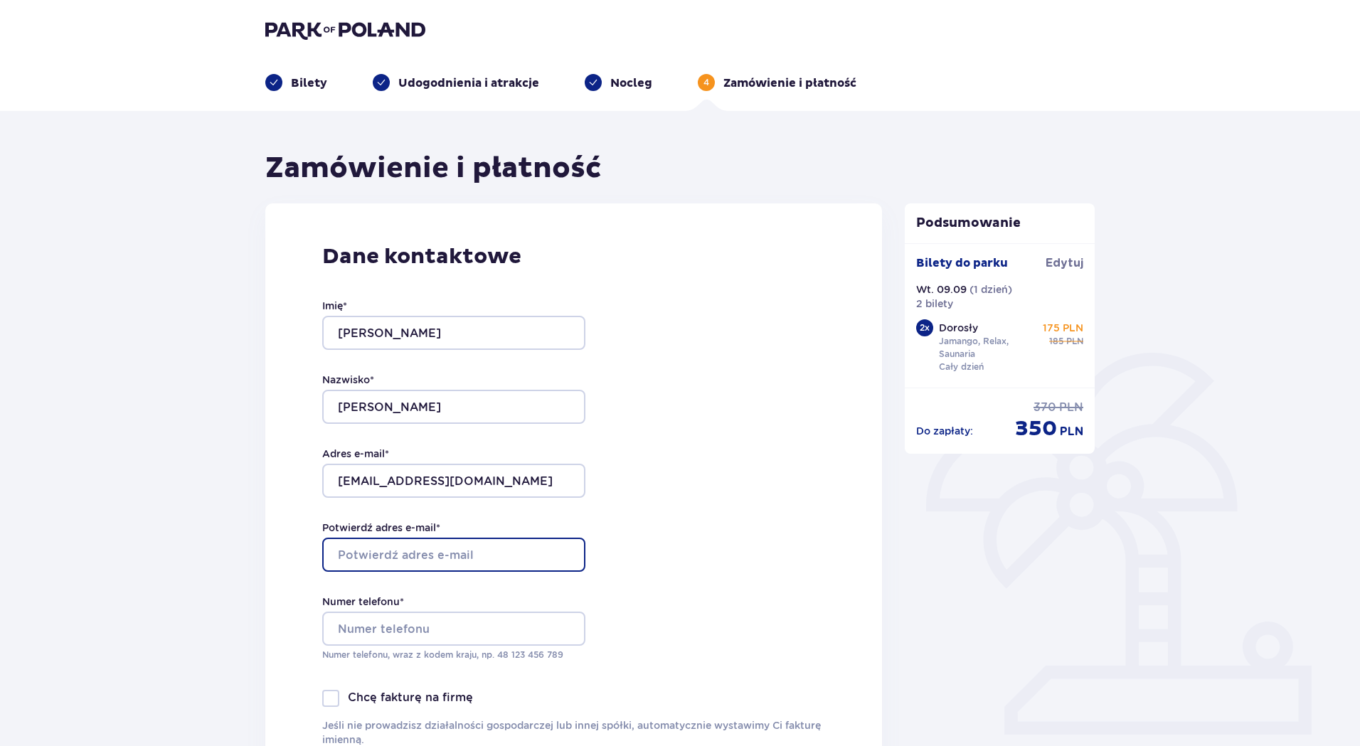
type input "ireneuszmitura@gmail.com"
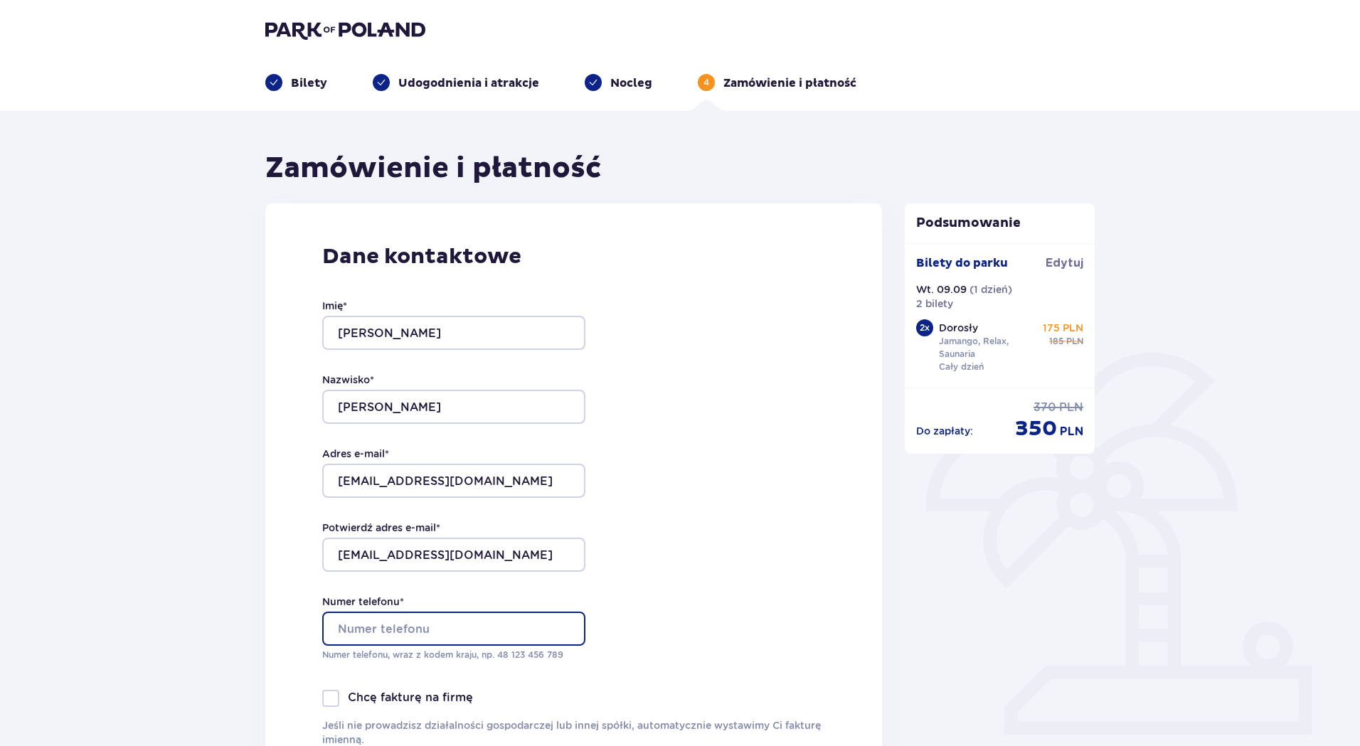
type input "602651089"
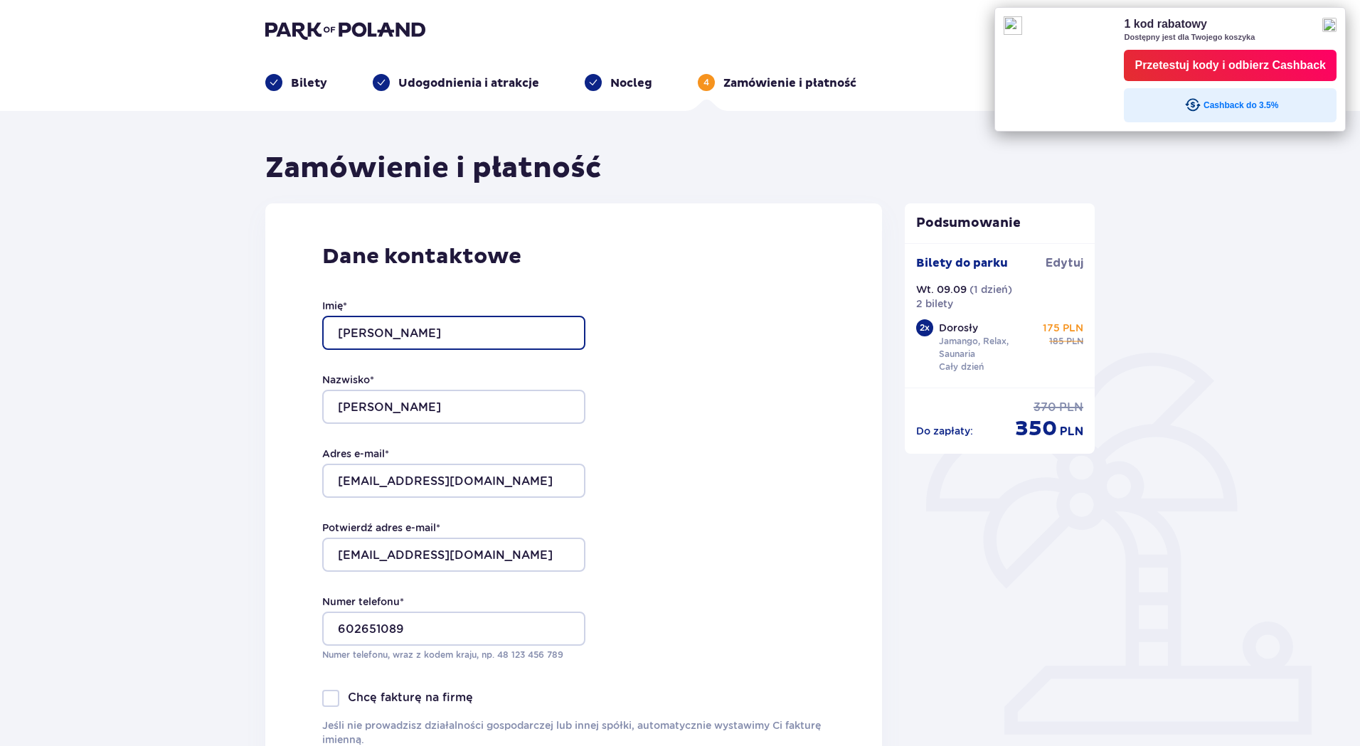
scroll to position [213, 0]
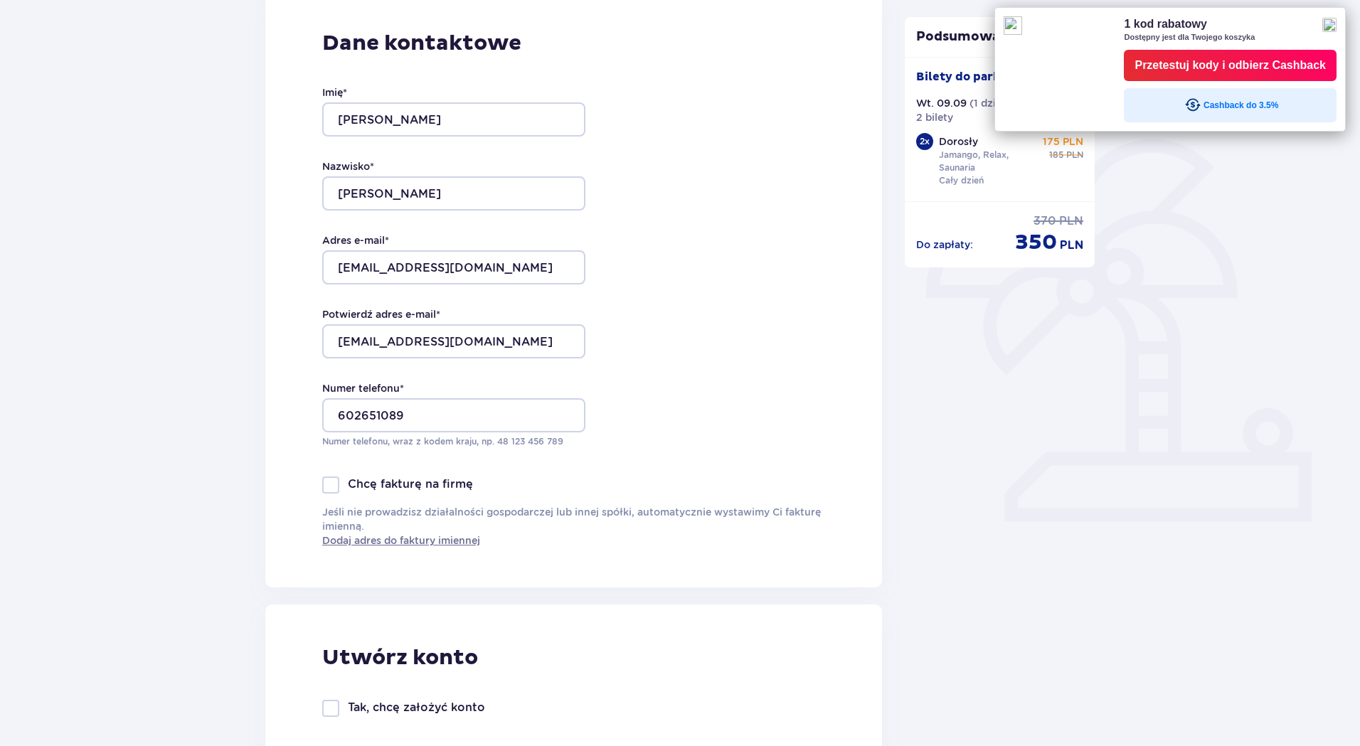
click at [1197, 62] on div "Przetestuj kody i odbierz Cashback" at bounding box center [1229, 65] width 191 height 21
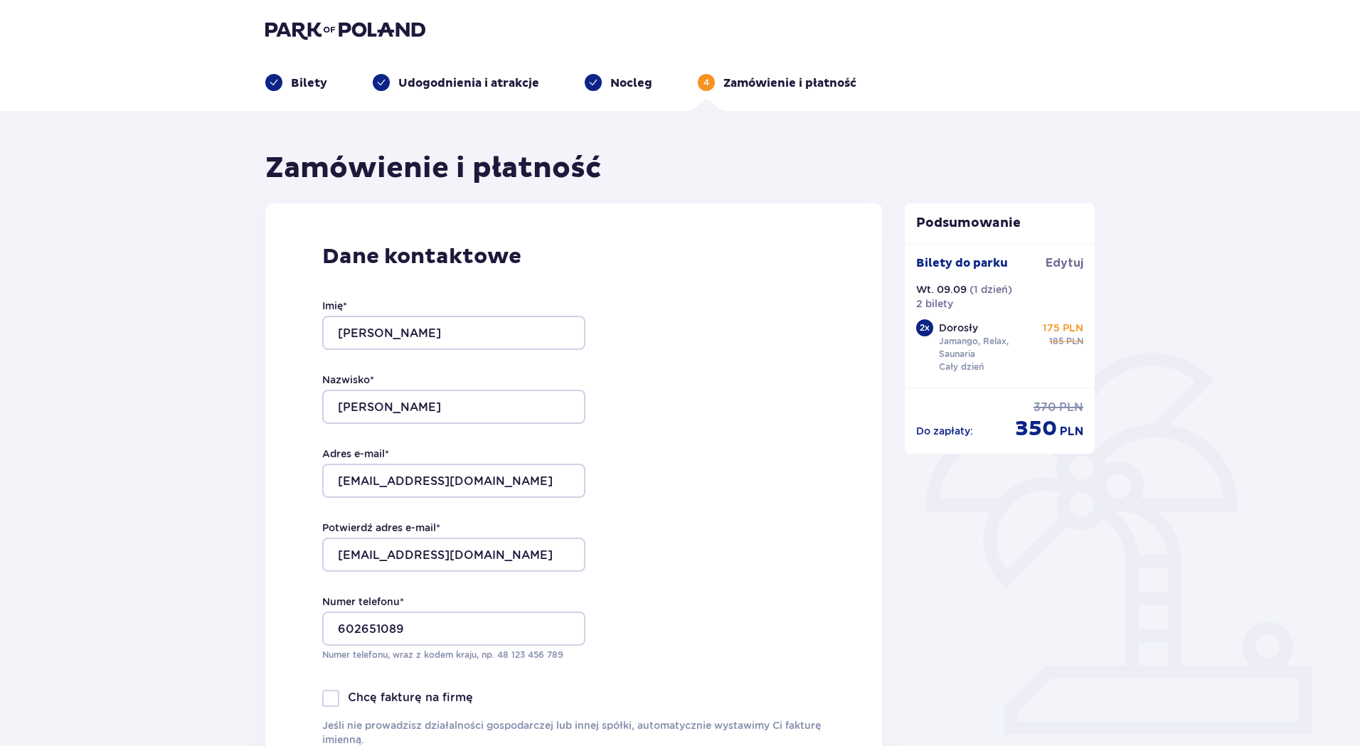
scroll to position [0, 0]
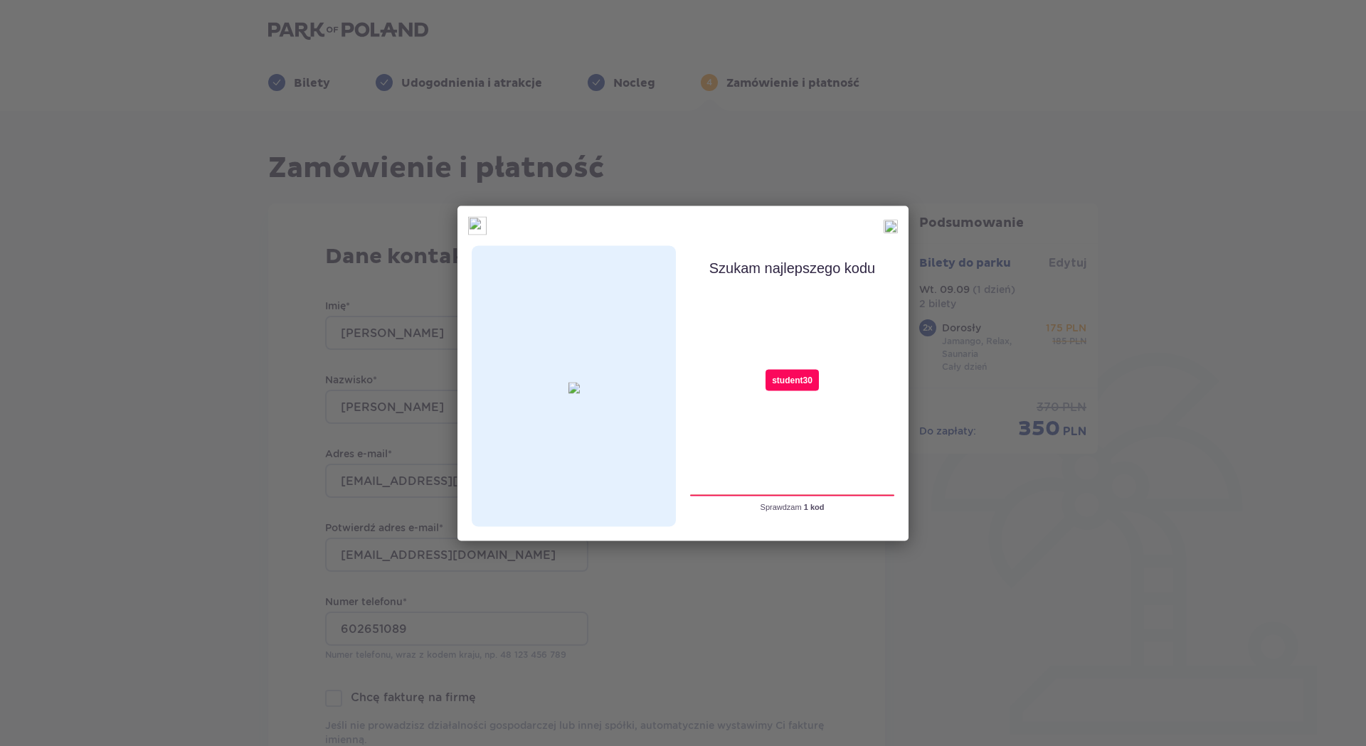
type input "student30"
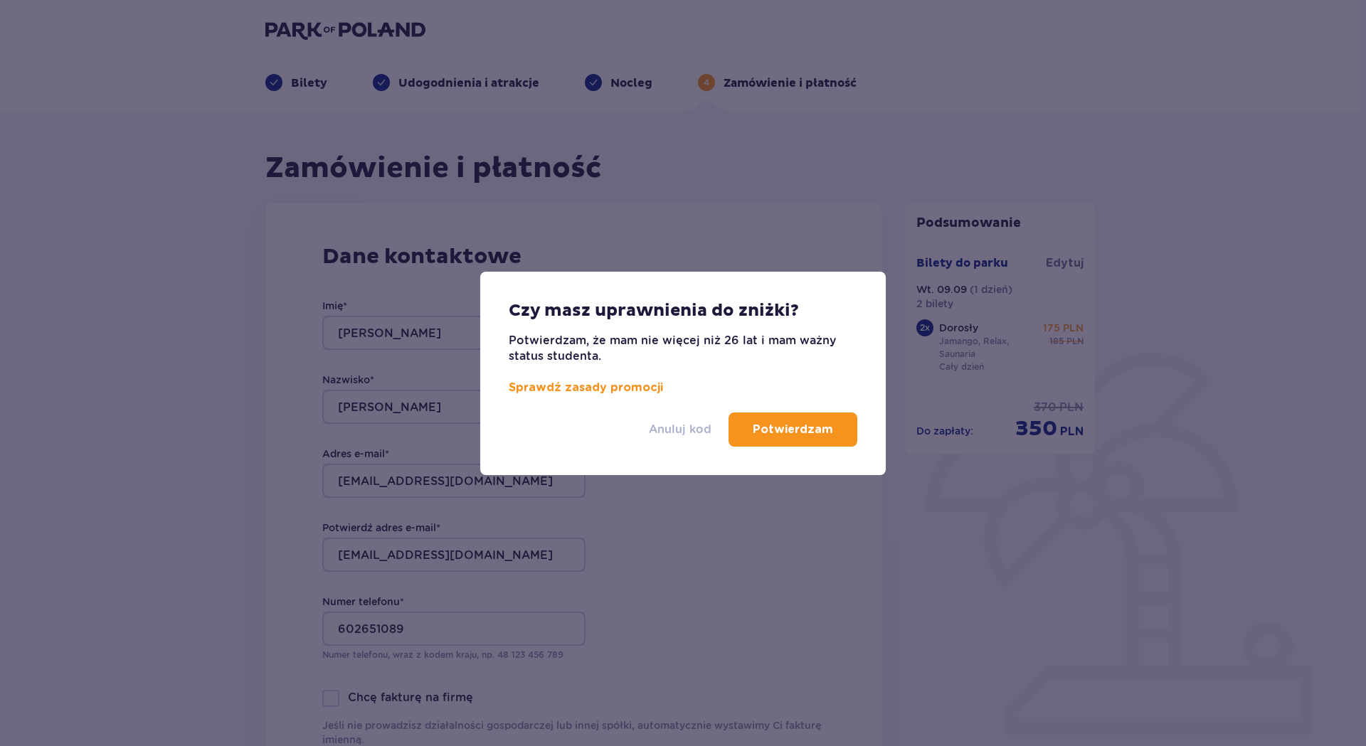
click at [658, 427] on p "Anuluj kod" at bounding box center [680, 430] width 63 height 16
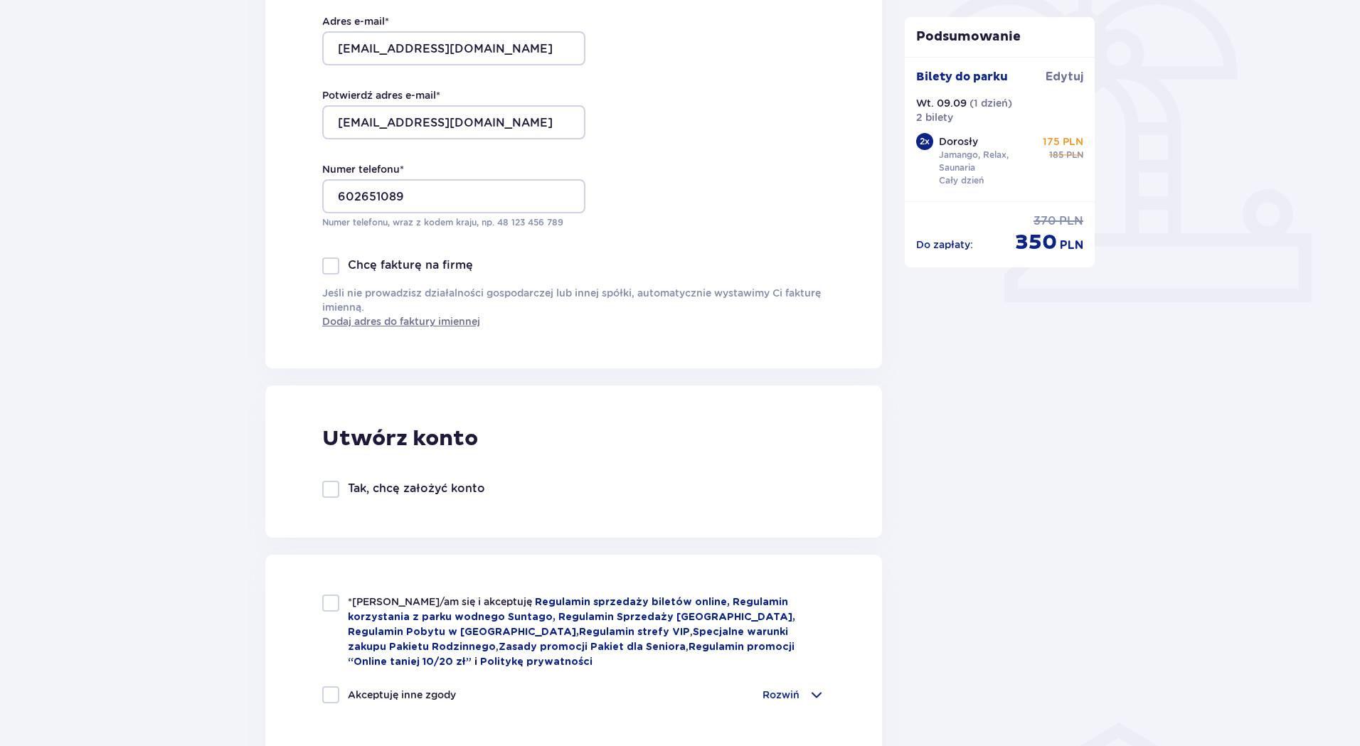
scroll to position [640, 0]
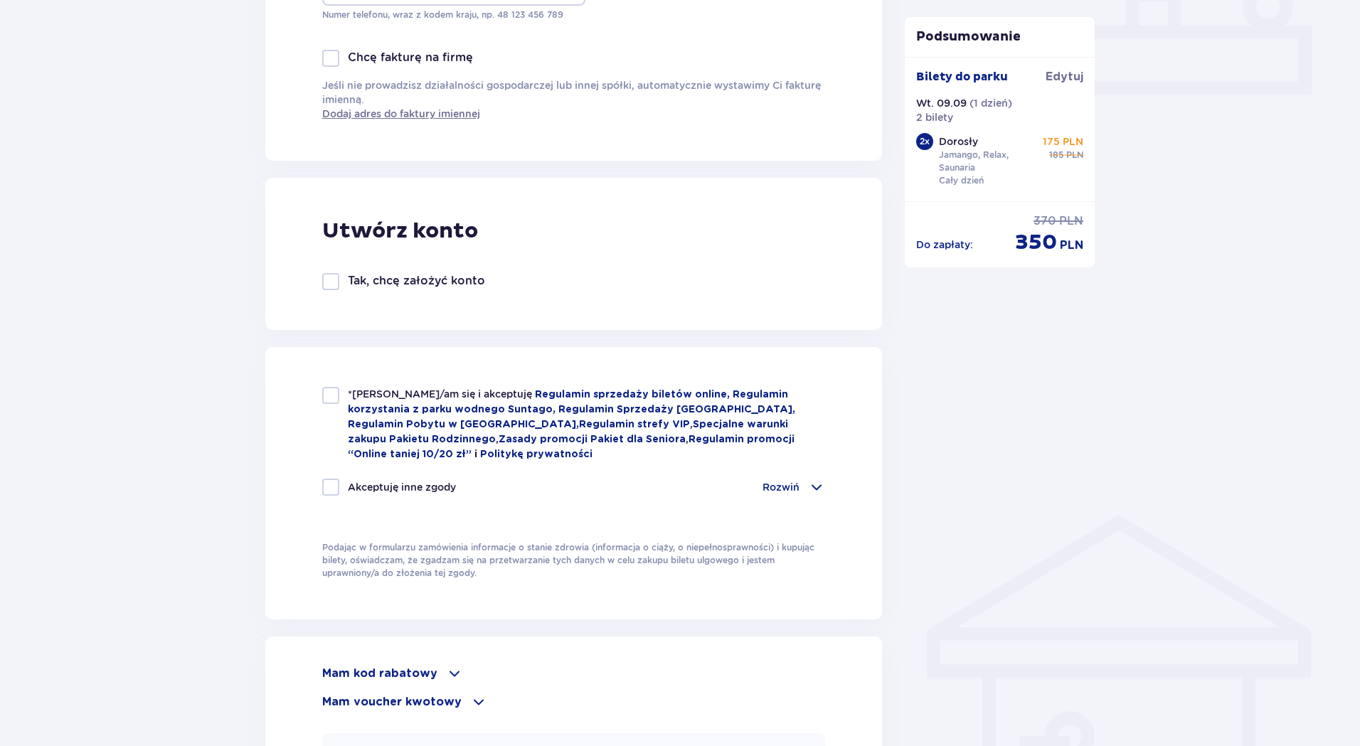
click at [435, 393] on span "*Zapoznałem/am się i akceptuję" at bounding box center [441, 393] width 187 height 11
checkbox input "true"
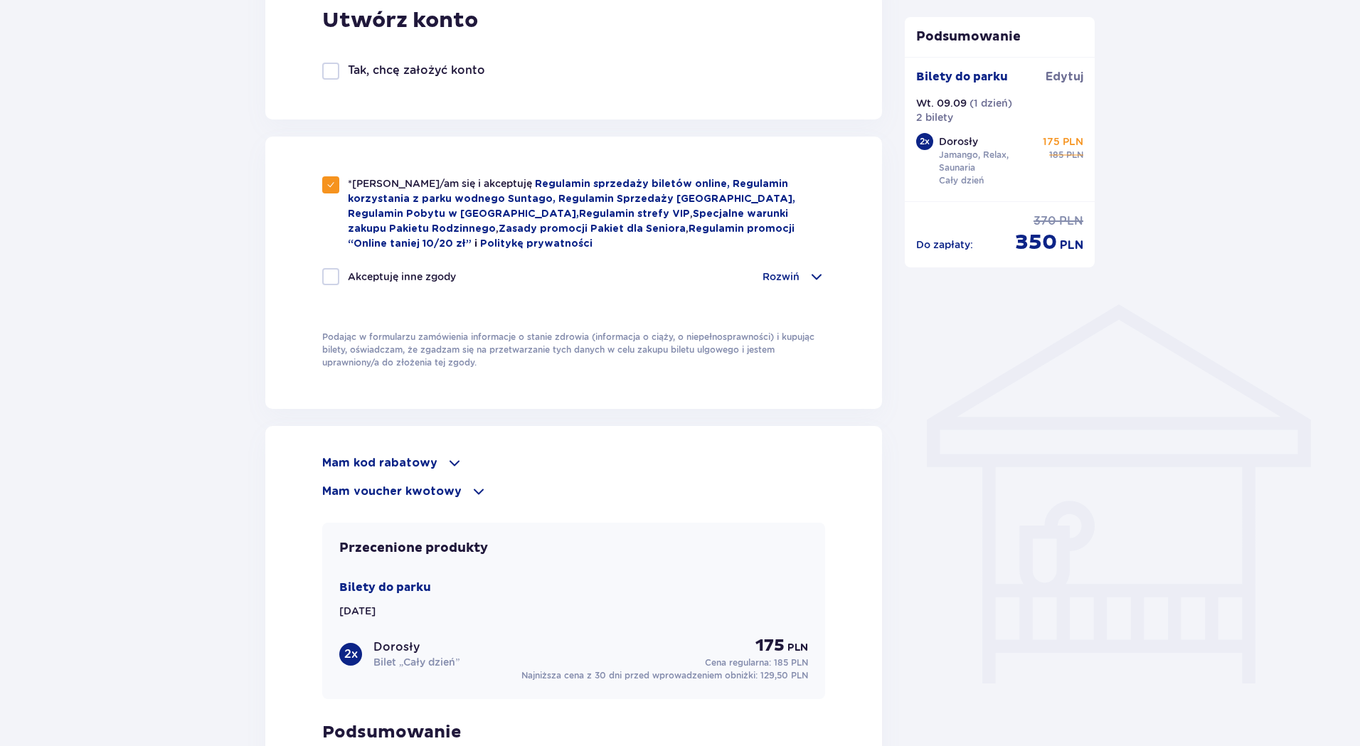
scroll to position [854, 0]
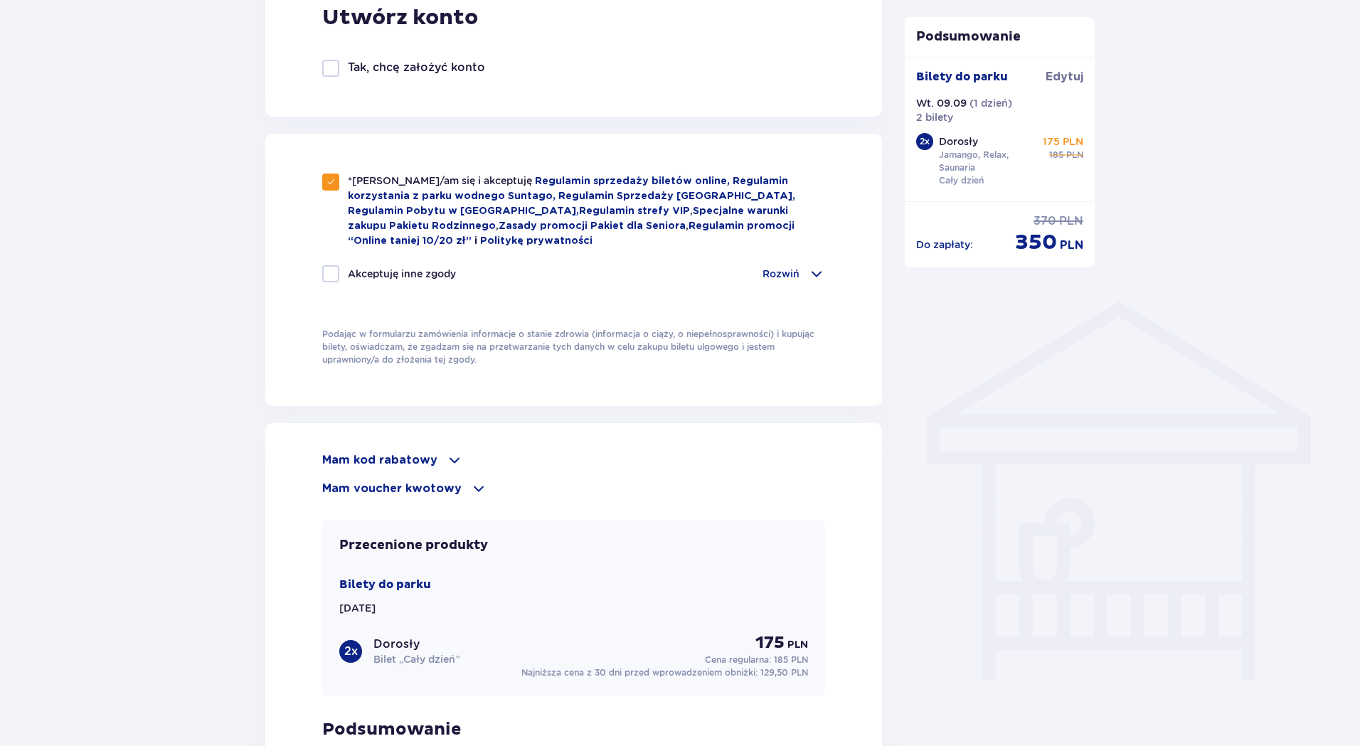
click at [455, 459] on span at bounding box center [454, 460] width 17 height 17
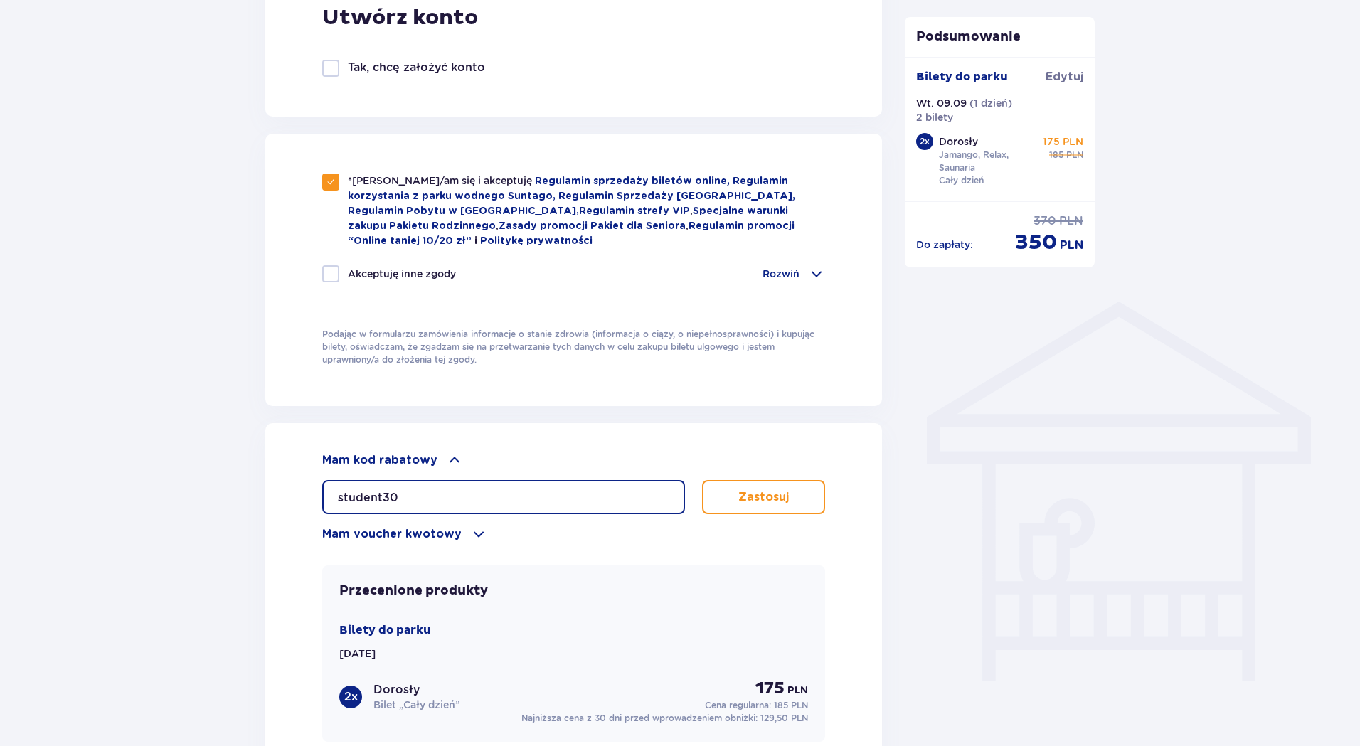
click at [383, 499] on input "student30" at bounding box center [503, 497] width 363 height 34
drag, startPoint x: 407, startPoint y: 492, endPoint x: 303, endPoint y: 502, distance: 104.3
click at [303, 502] on div "Mam kod rabatowy student30 Zastosuj Mam voucher kwotowy Zastosuj Przecenione pr…" at bounding box center [573, 672] width 617 height 499
